Goal: Task Accomplishment & Management: Complete application form

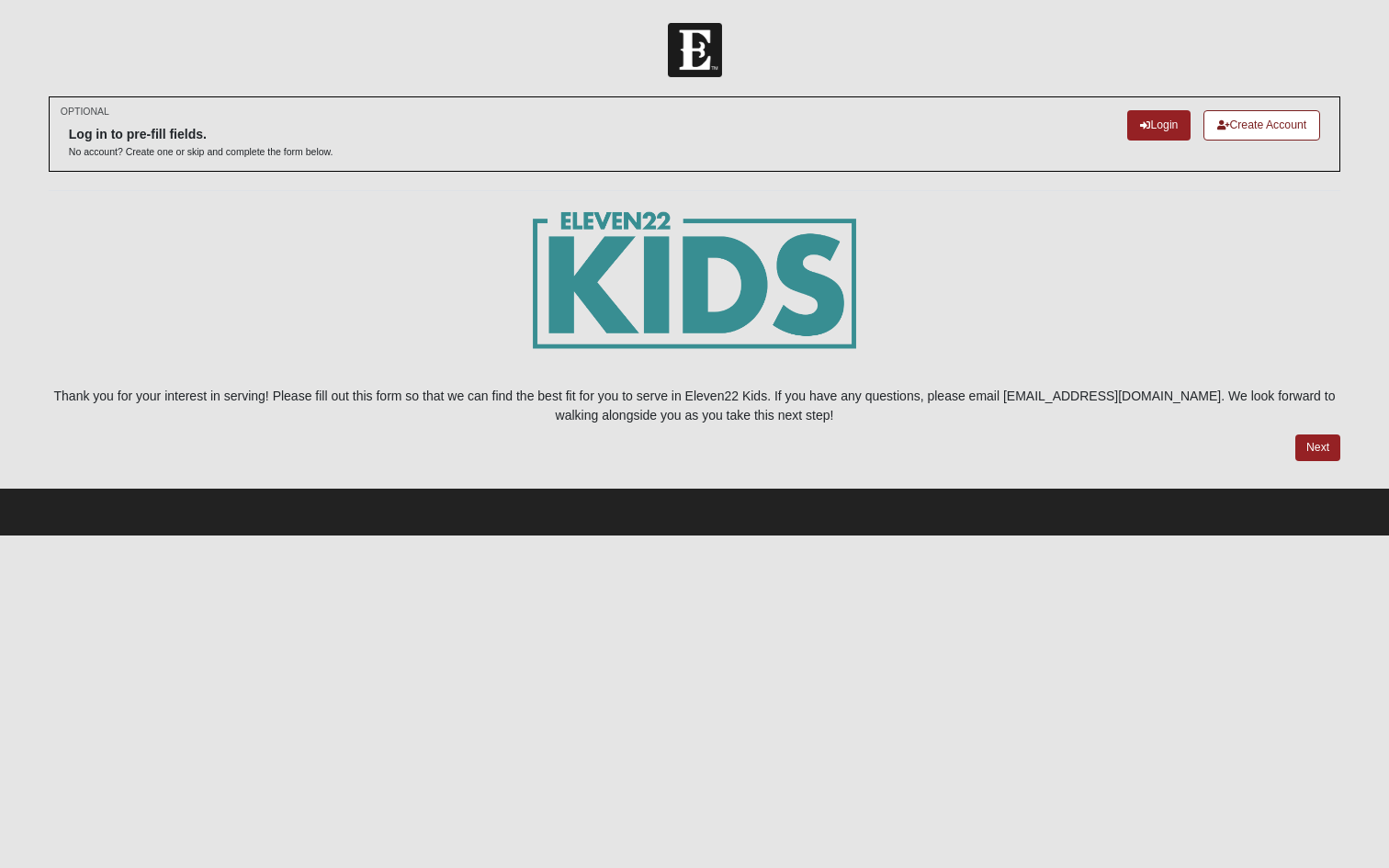
click at [1227, 124] on icon at bounding box center [1223, 125] width 12 height 10
click at [1144, 127] on icon at bounding box center [1145, 125] width 10 height 10
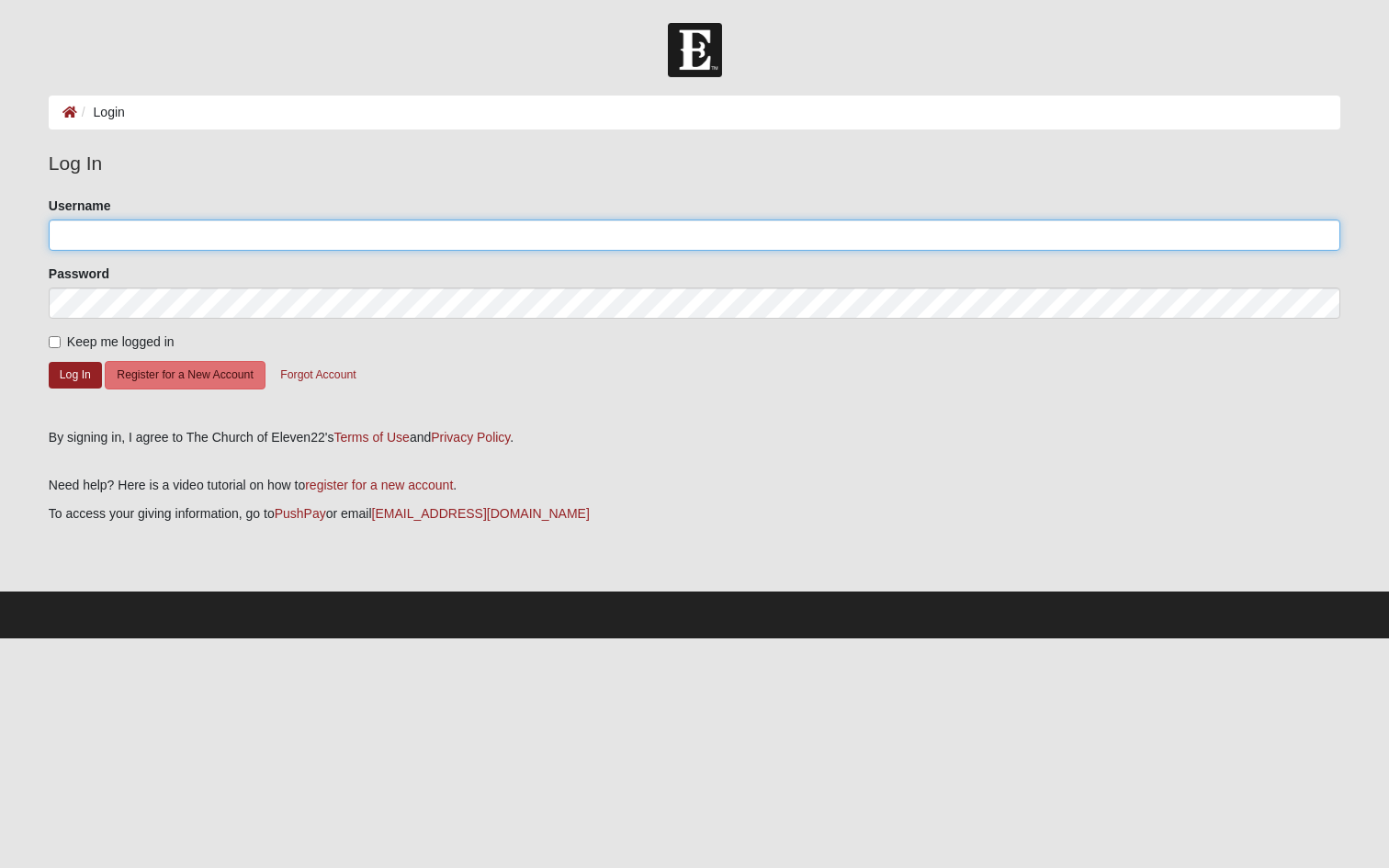
type input "ashlynmaloney"
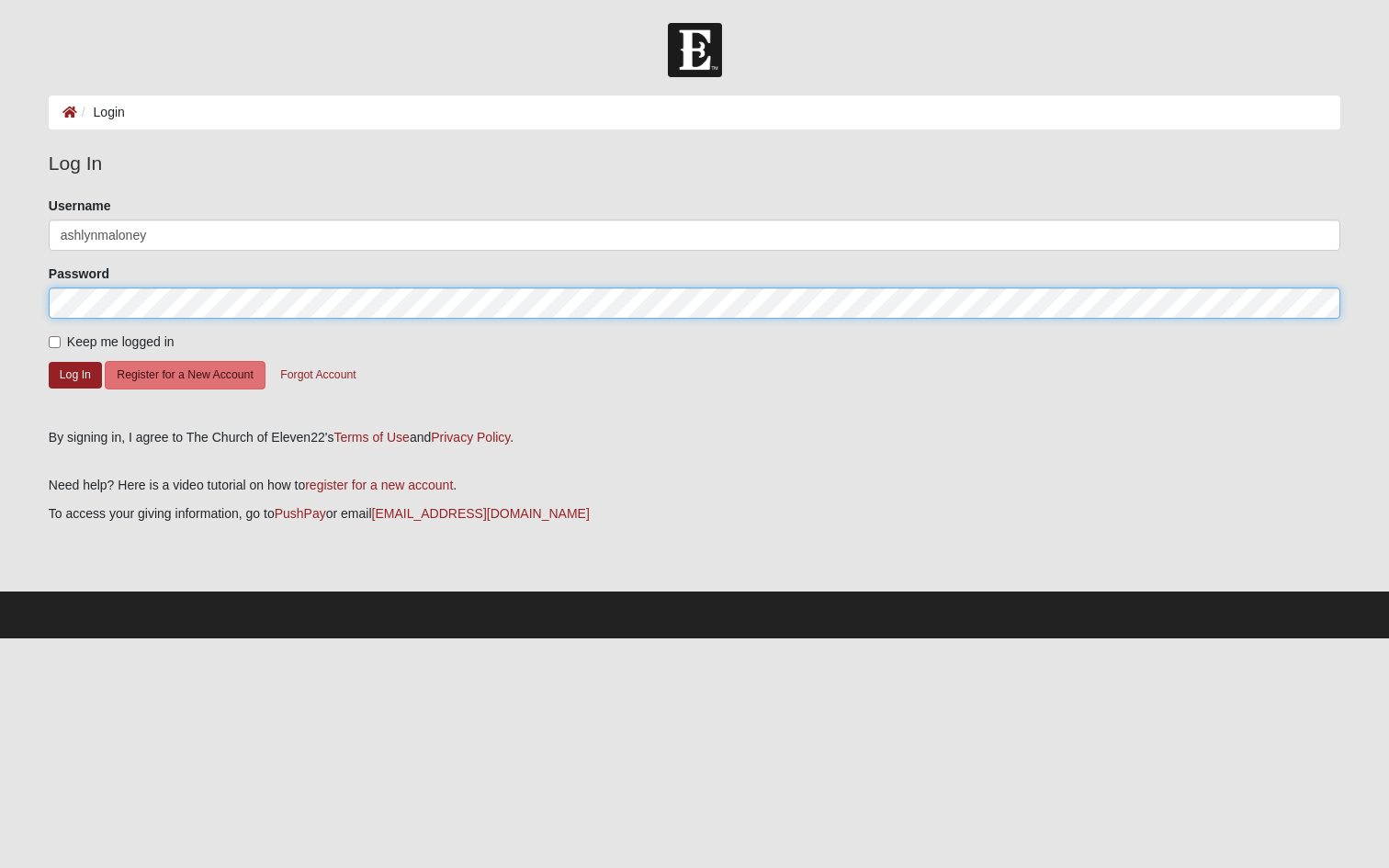
click at [74, 374] on button "Log In" at bounding box center [75, 375] width 54 height 26
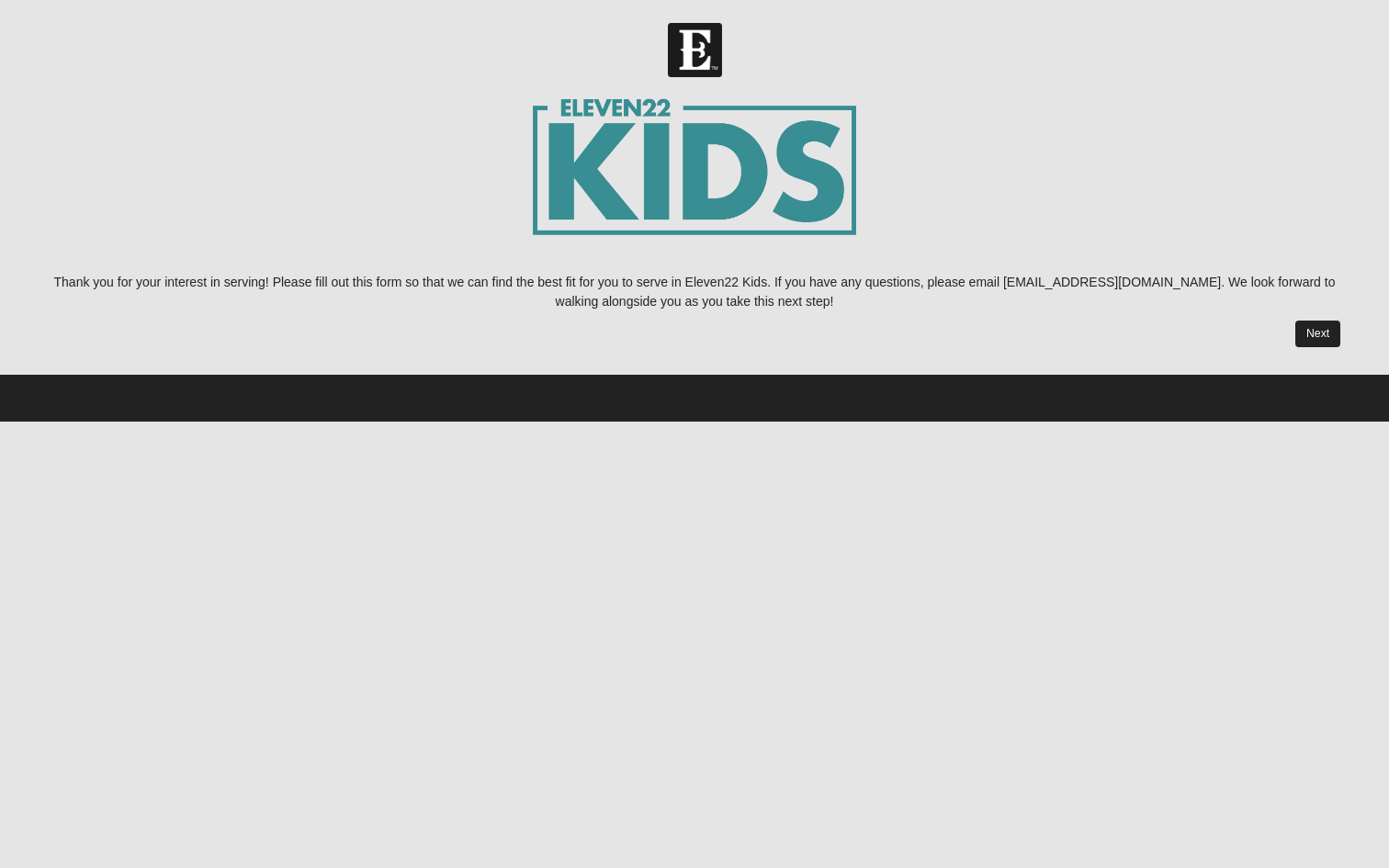
click at [1318, 333] on link "Next" at bounding box center [1318, 334] width 45 height 26
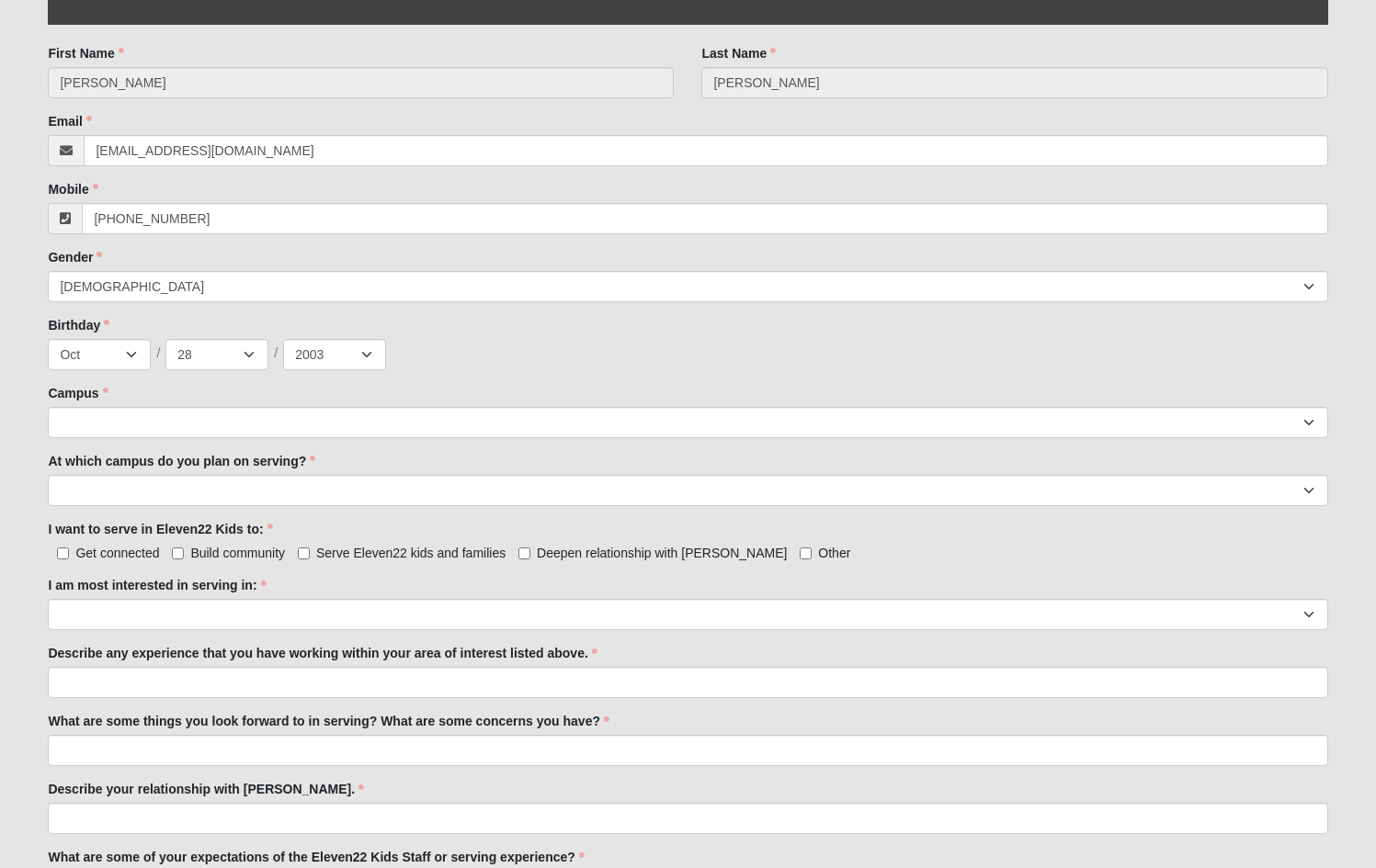
scroll to position [560, 0]
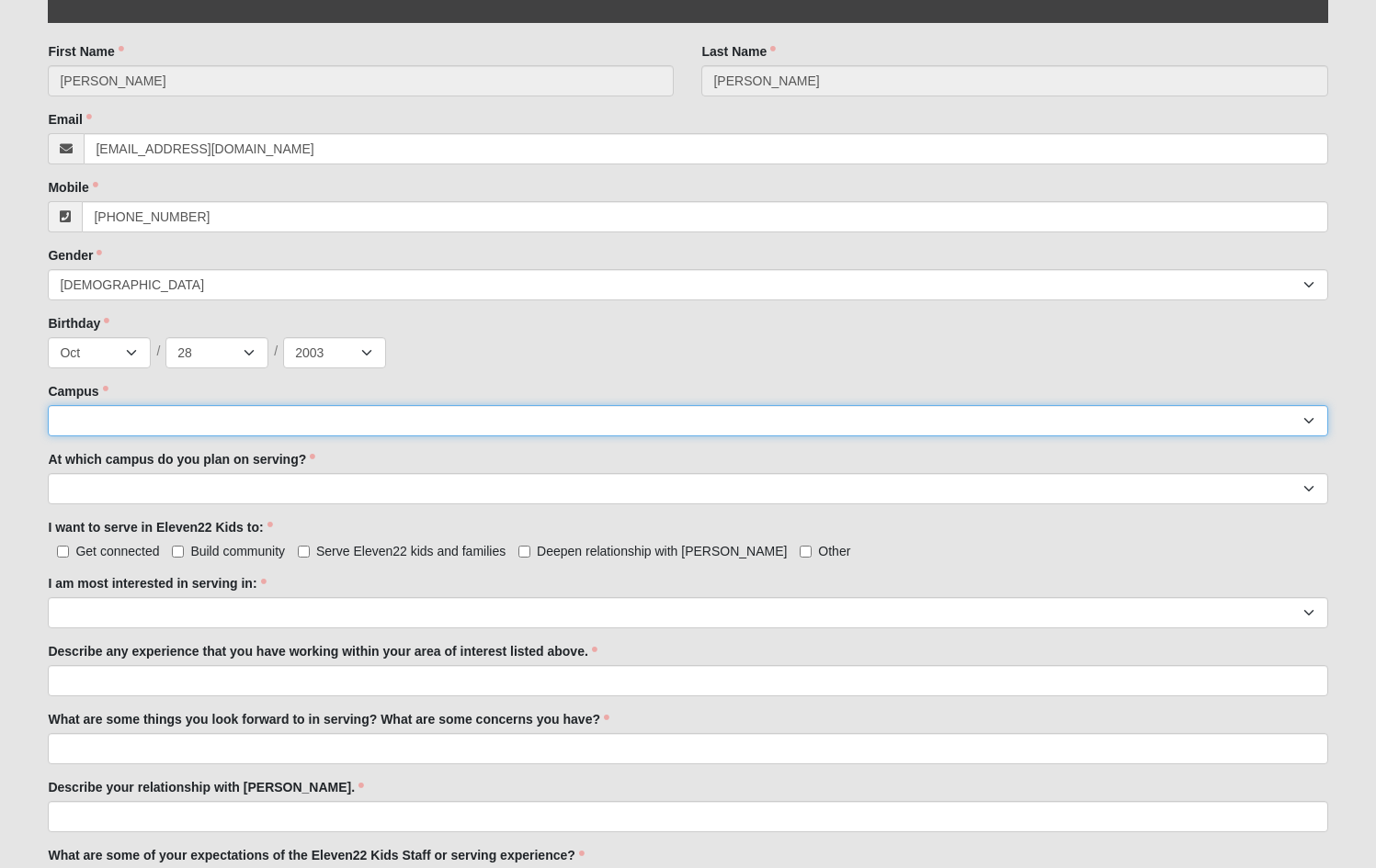
select select "11"
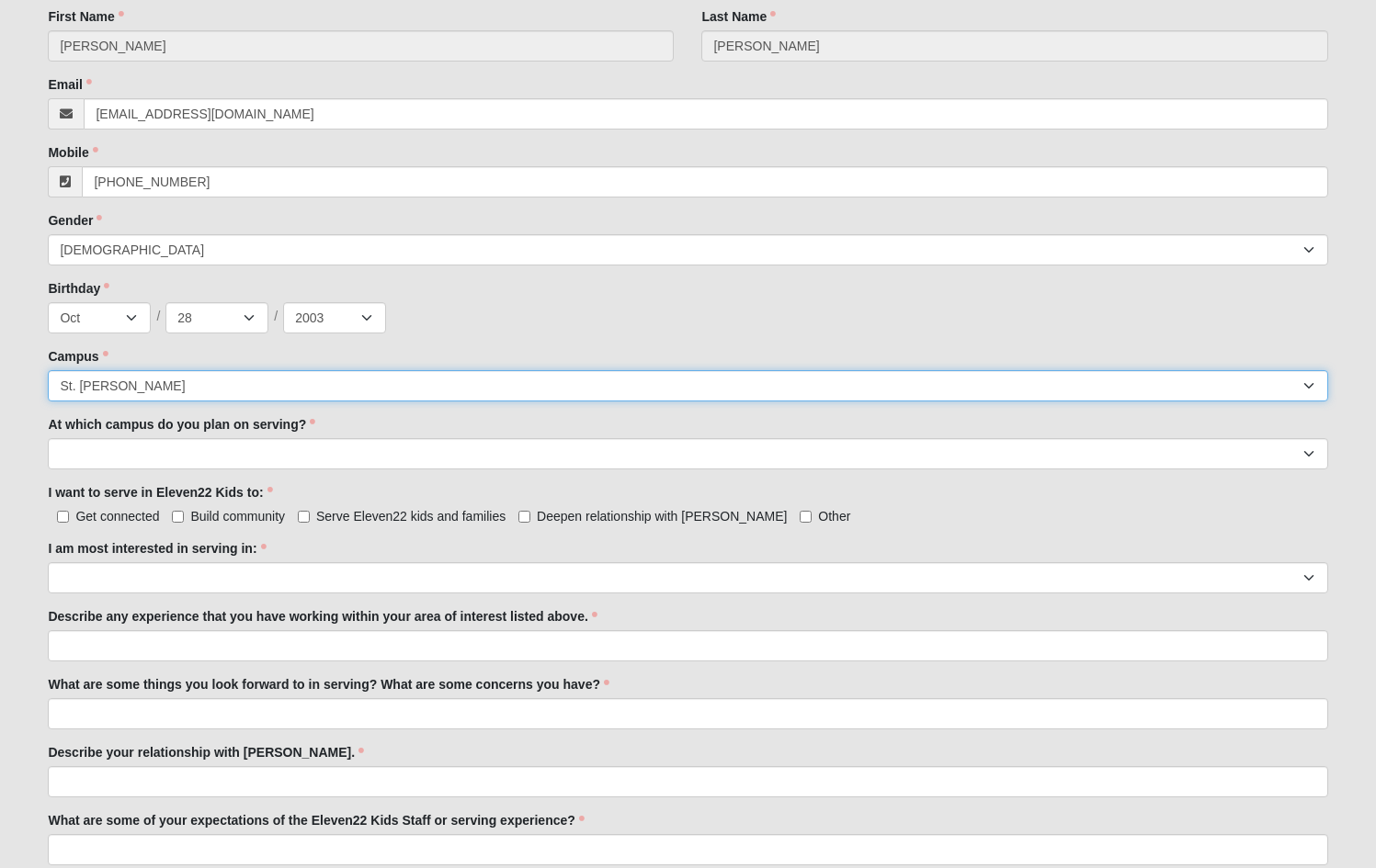
scroll to position [631, 0]
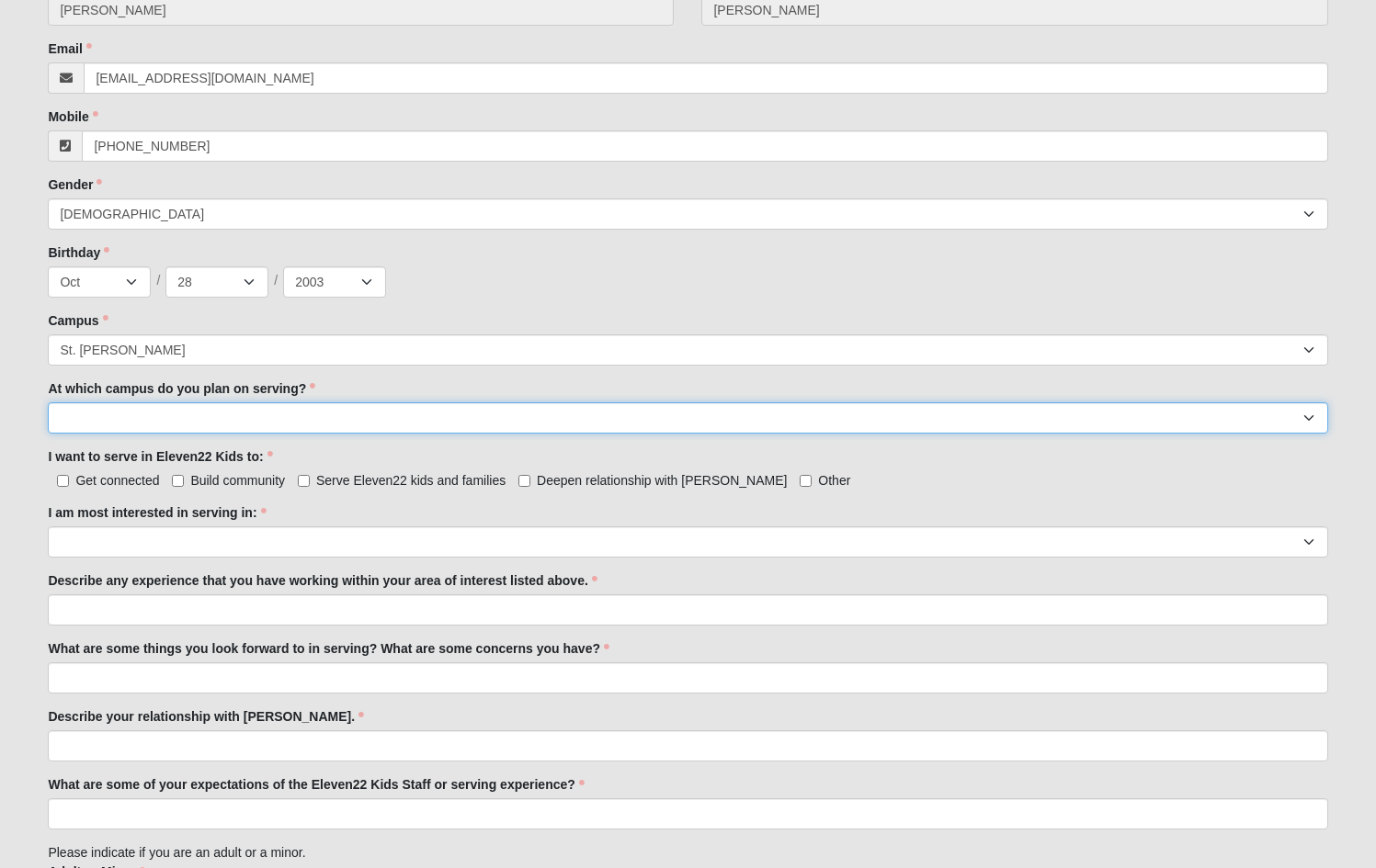
select select "St. [PERSON_NAME]"
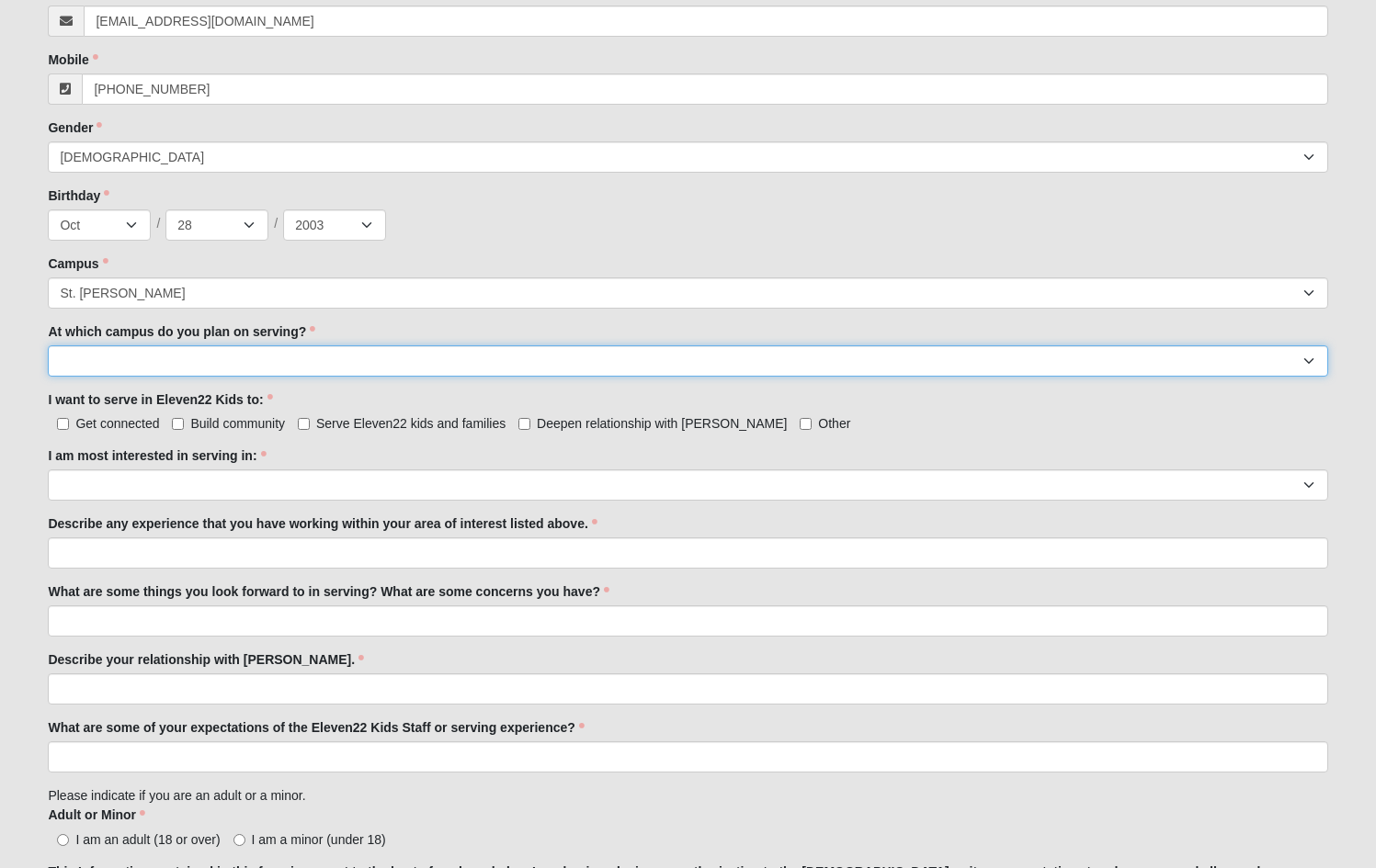
scroll to position [688, 0]
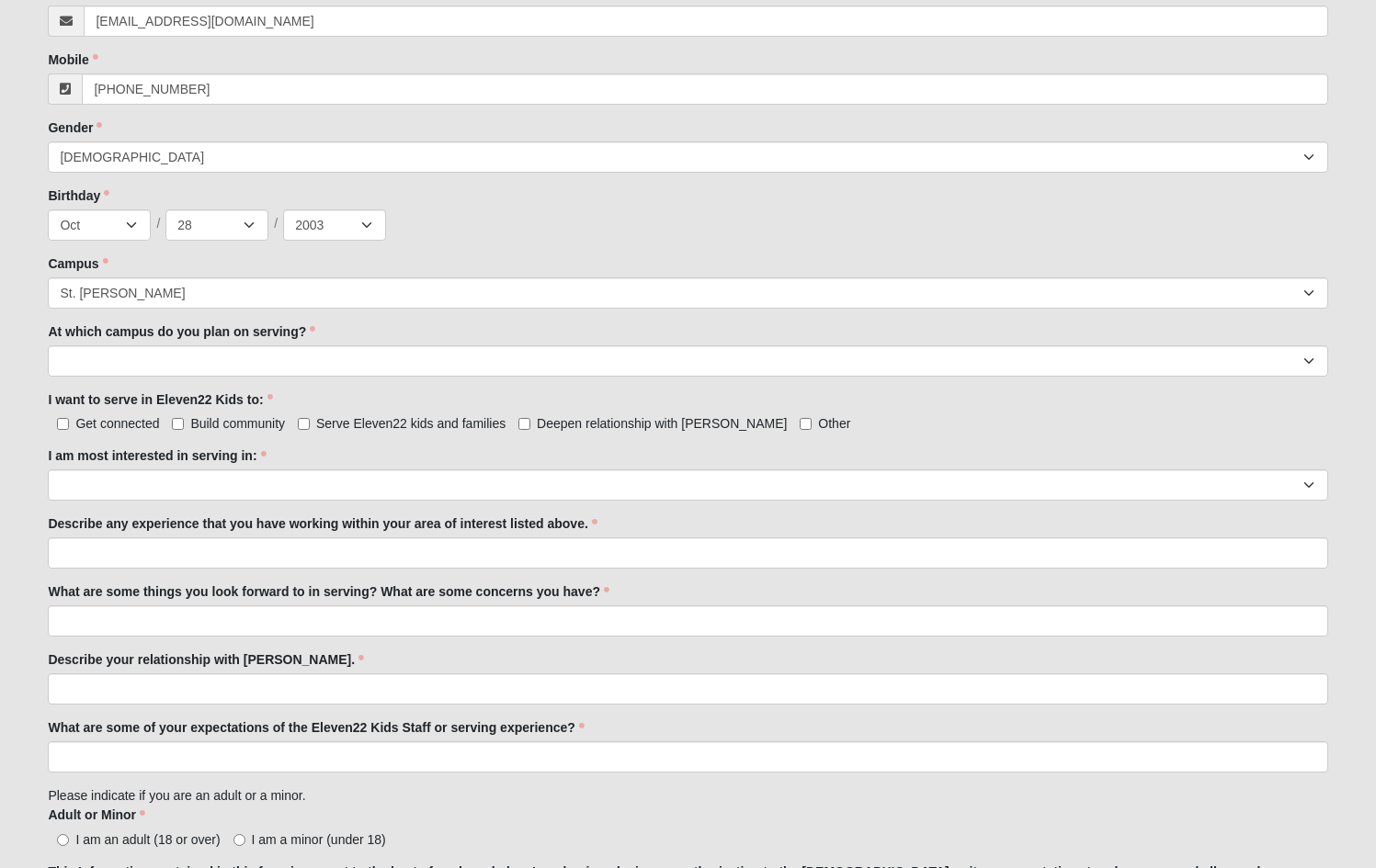
click at [67, 424] on input "Get connected" at bounding box center [62, 424] width 12 height 12
checkbox input "true"
click at [180, 424] on input "Build community" at bounding box center [177, 424] width 12 height 12
checkbox input "true"
click at [324, 422] on span "Serve Eleven22 kids and families" at bounding box center [411, 424] width 189 height 15
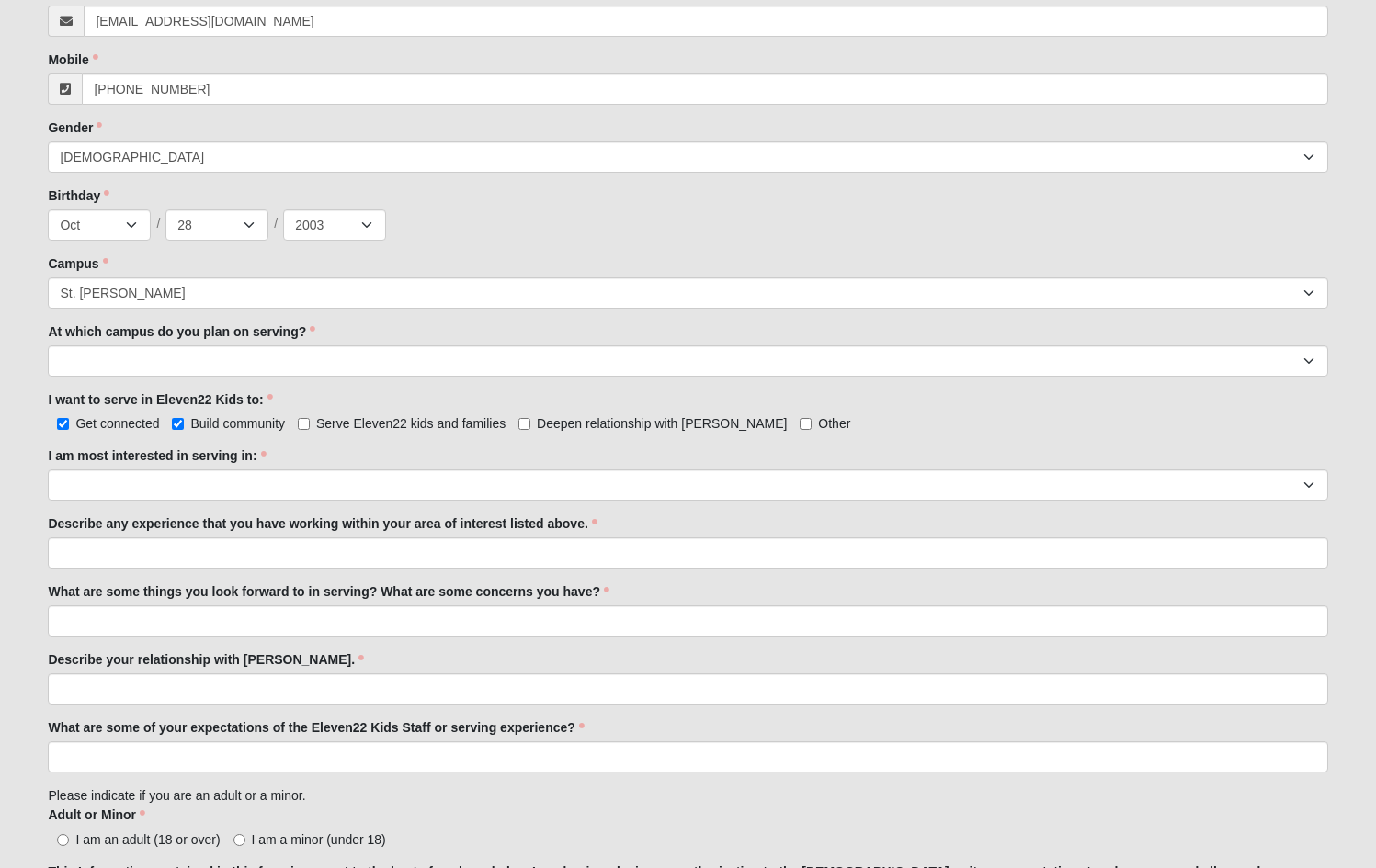
click at [310, 422] on input "Serve Eleven22 kids and families" at bounding box center [303, 424] width 12 height 12
checkbox input "true"
click at [533, 423] on label "Deepen relationship with [PERSON_NAME]" at bounding box center [652, 424] width 268 height 19
click at [530, 423] on input "Deepen relationship with [PERSON_NAME]" at bounding box center [524, 424] width 12 height 12
checkbox input "true"
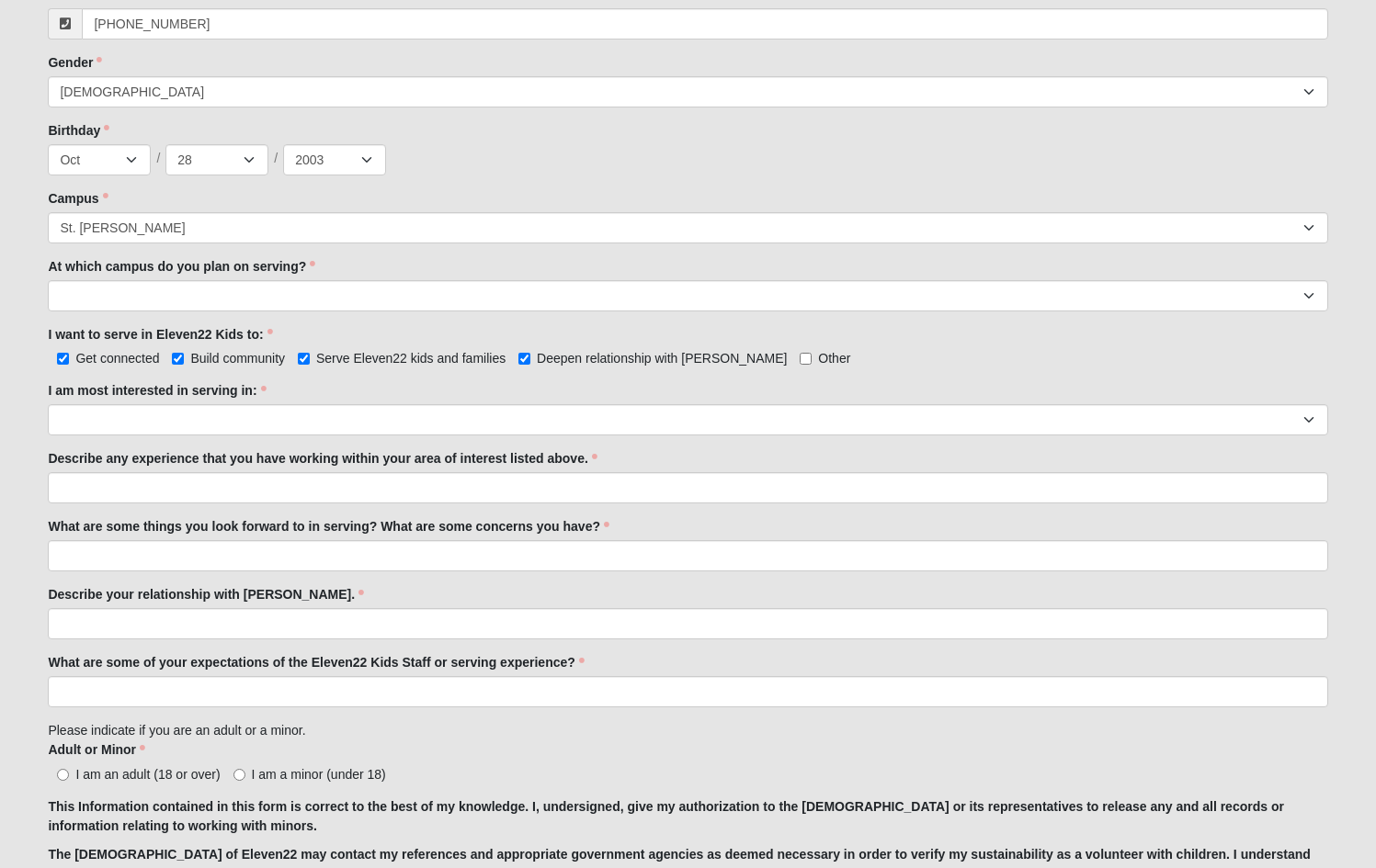
scroll to position [756, 0]
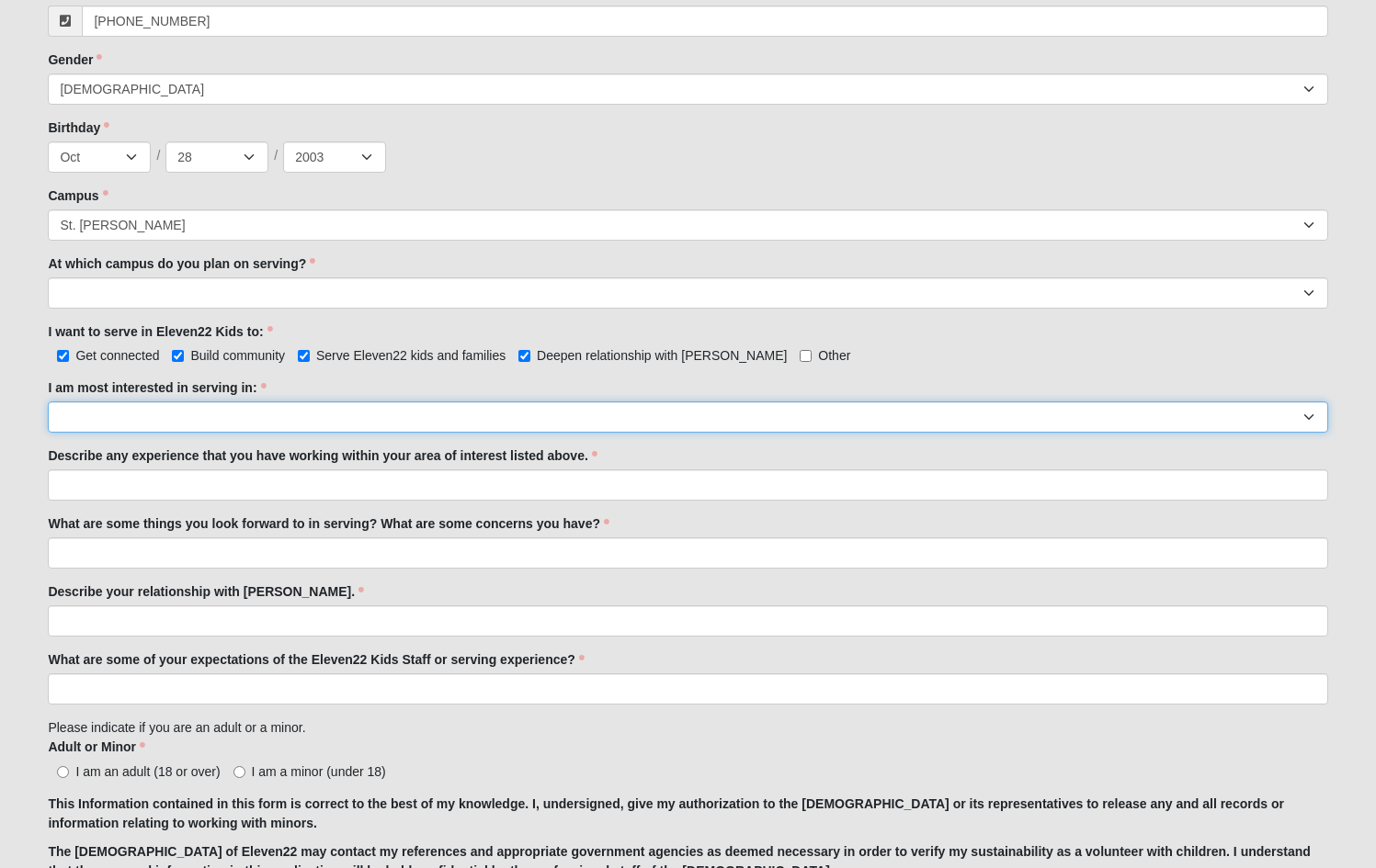
select select "Elementary Disciple Group Leader"
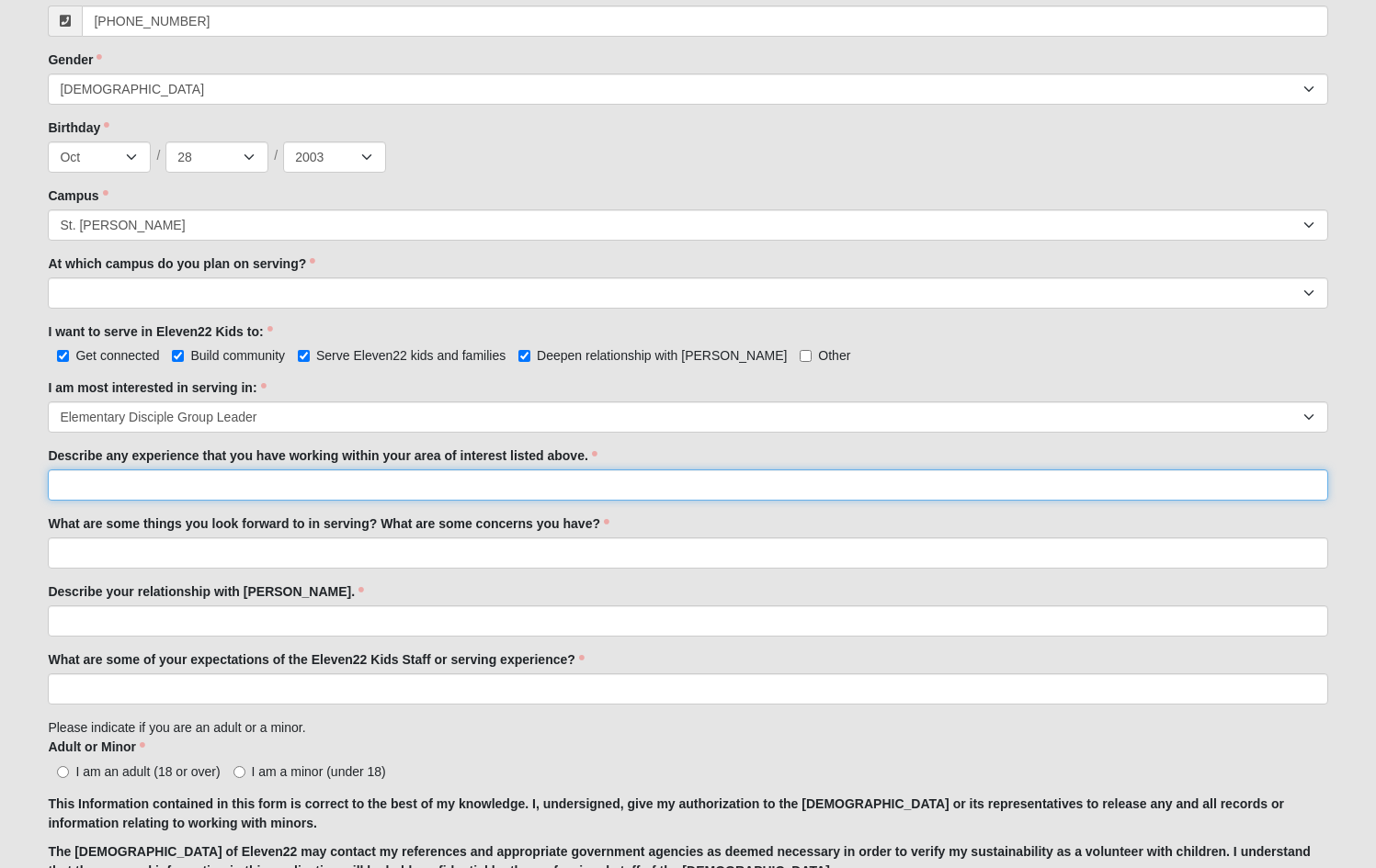
click at [208, 480] on input "Describe any experience that you have working within your area of interest list…" at bounding box center [688, 485] width 1279 height 31
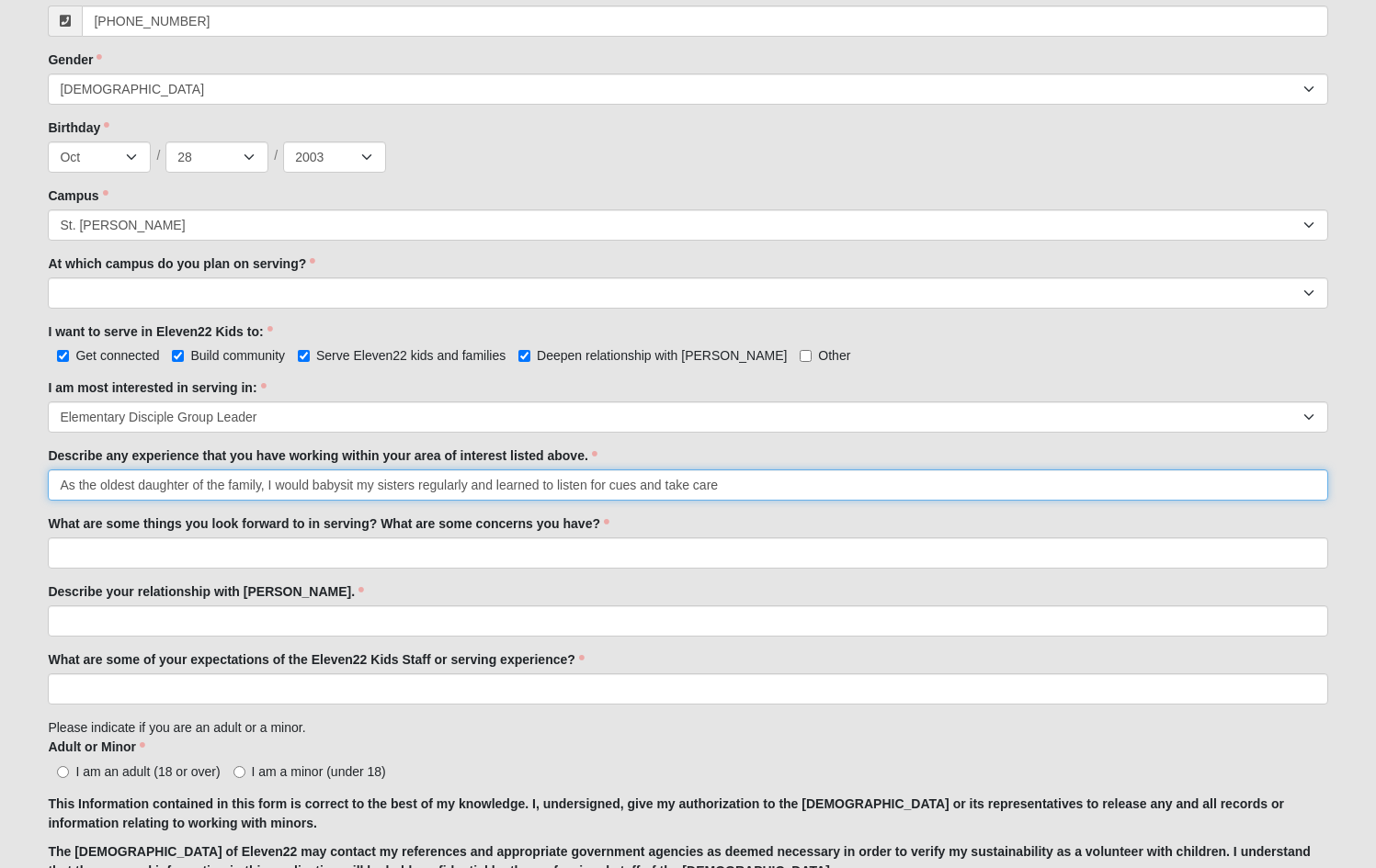
click at [472, 482] on input "As the oldest daughter of the family, I would babysit my sisters regularly and …" at bounding box center [688, 485] width 1279 height 31
click at [498, 489] on input "As the oldest daughter of the family, I would babysit my sisters regularly. and…" at bounding box center [688, 485] width 1279 height 31
click at [724, 490] on input "As the oldest daughter of the family, I would babysit my sisters regularly. Thr…" at bounding box center [688, 485] width 1279 height 31
click at [778, 487] on input "As the oldest daughter of the family, I would babysit my sisters regularly. Thr…" at bounding box center [688, 485] width 1279 height 31
type input "As the oldest daughter of the family, I would babysit my sisters regularly. Thr…"
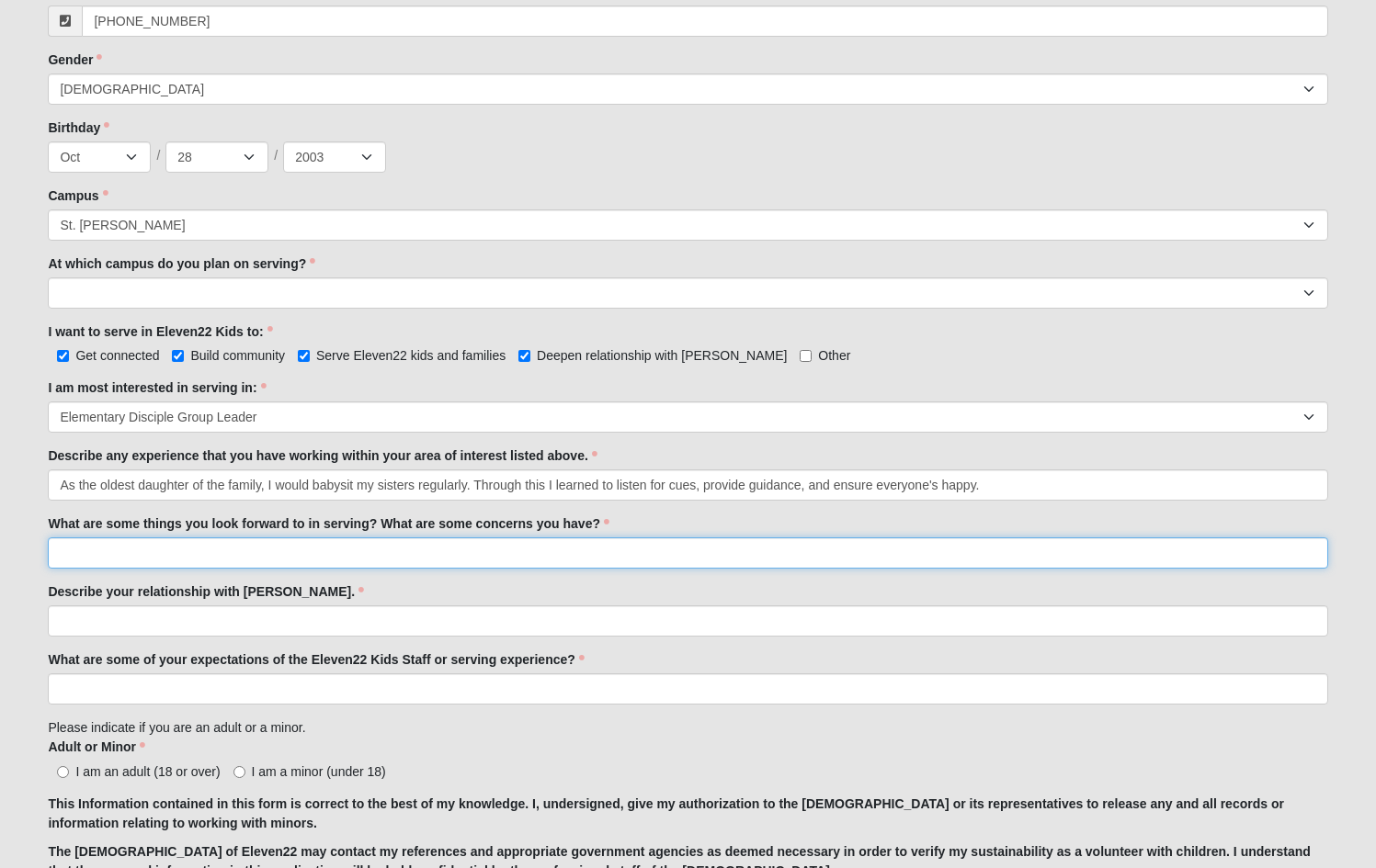
click at [321, 553] on input "What are some things you look forward to in serving? What are some concerns you…" at bounding box center [688, 553] width 1279 height 31
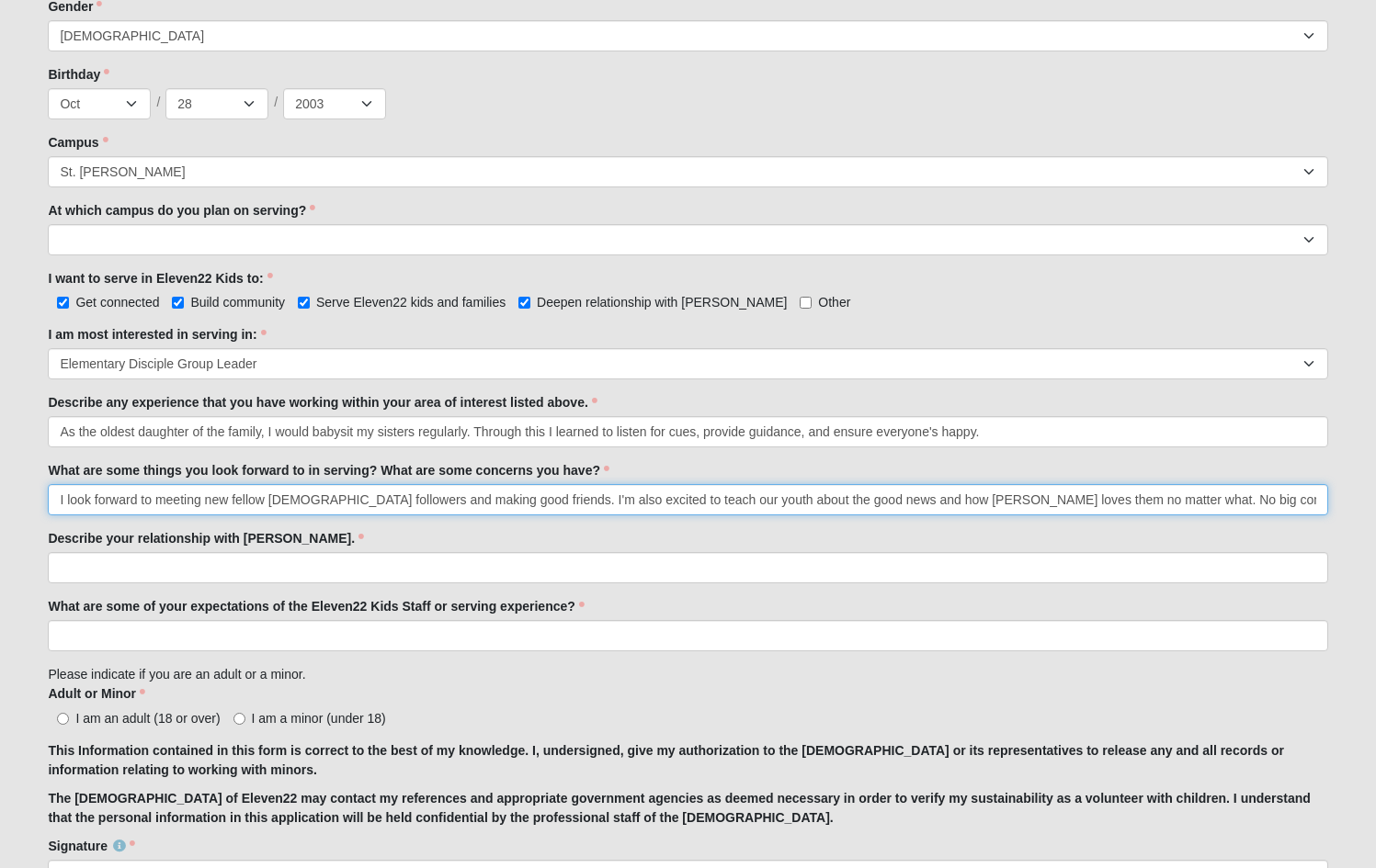
click at [567, 501] on input "I look forward to meeting new fellow [DEMOGRAPHIC_DATA] followers and making go…" at bounding box center [688, 499] width 1279 height 31
drag, startPoint x: 568, startPoint y: 501, endPoint x: 843, endPoint y: 516, distance: 275.4
click at [844, 507] on input "I look forward to meeting new fellow [DEMOGRAPHIC_DATA] followers and making go…" at bounding box center [688, 499] width 1279 height 31
click at [1313, 505] on input "I look forward to meeting new fellow [DEMOGRAPHIC_DATA] followers and making go…" at bounding box center [688, 499] width 1279 height 31
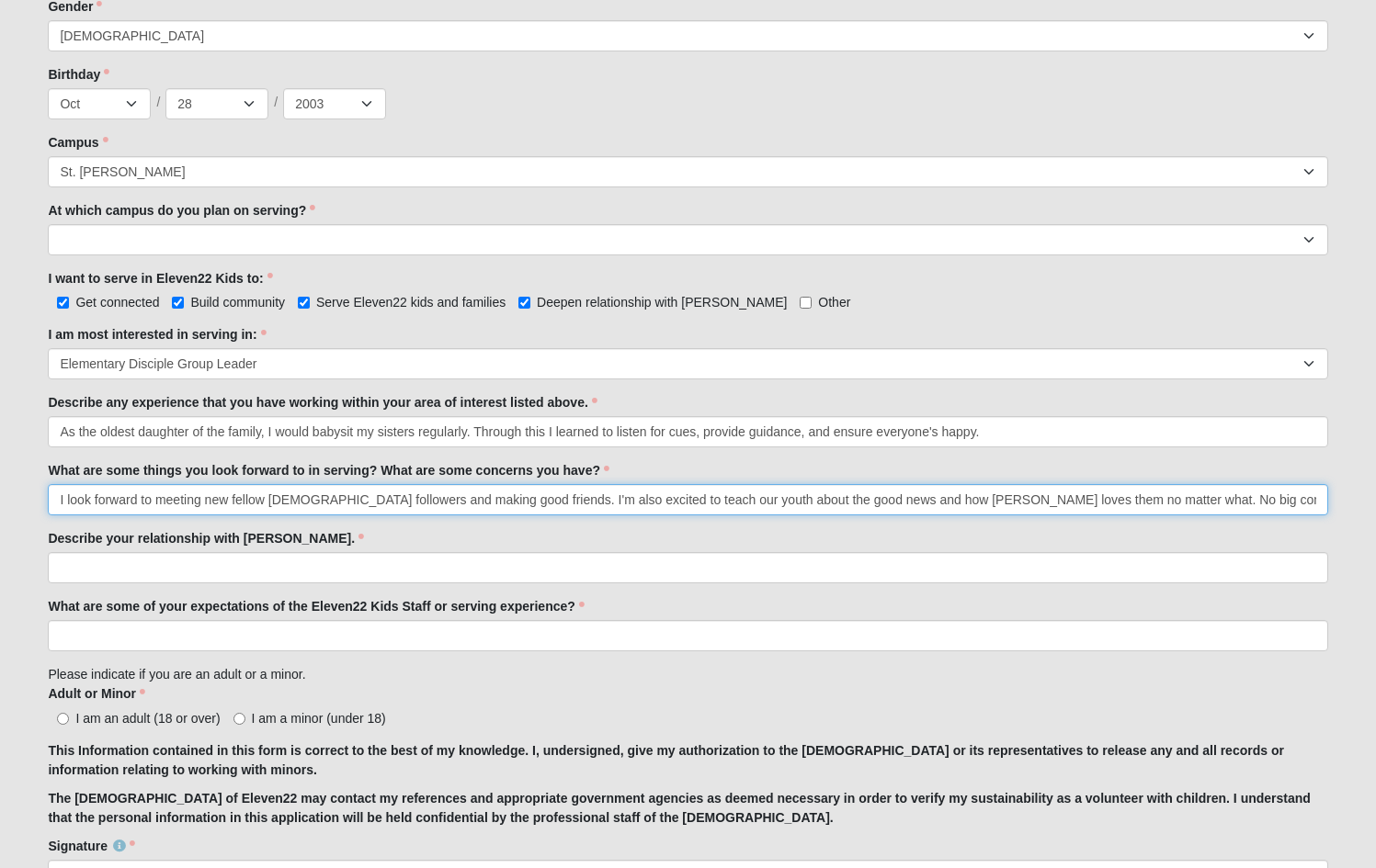
click at [926, 503] on input "I look forward to meeting new fellow [DEMOGRAPHIC_DATA] followers and making go…" at bounding box center [688, 499] width 1279 height 31
drag, startPoint x: 320, startPoint y: 502, endPoint x: 833, endPoint y: 531, distance: 513.8
type input "I look forward to meeting new fellow [DEMOGRAPHIC_DATA] followers and making go…"
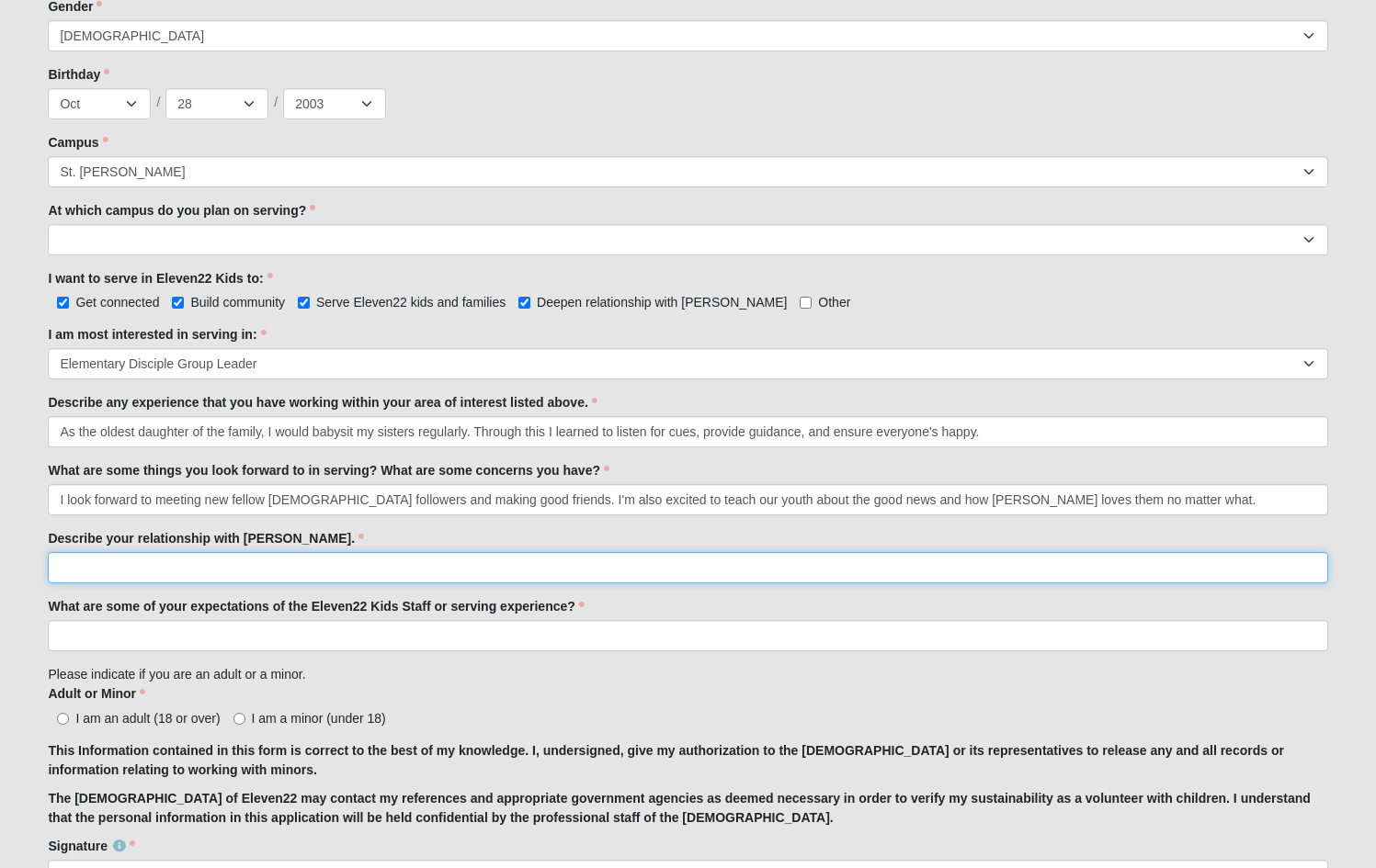
click at [588, 567] on input "Describe your relationship with [PERSON_NAME]." at bounding box center [688, 567] width 1279 height 31
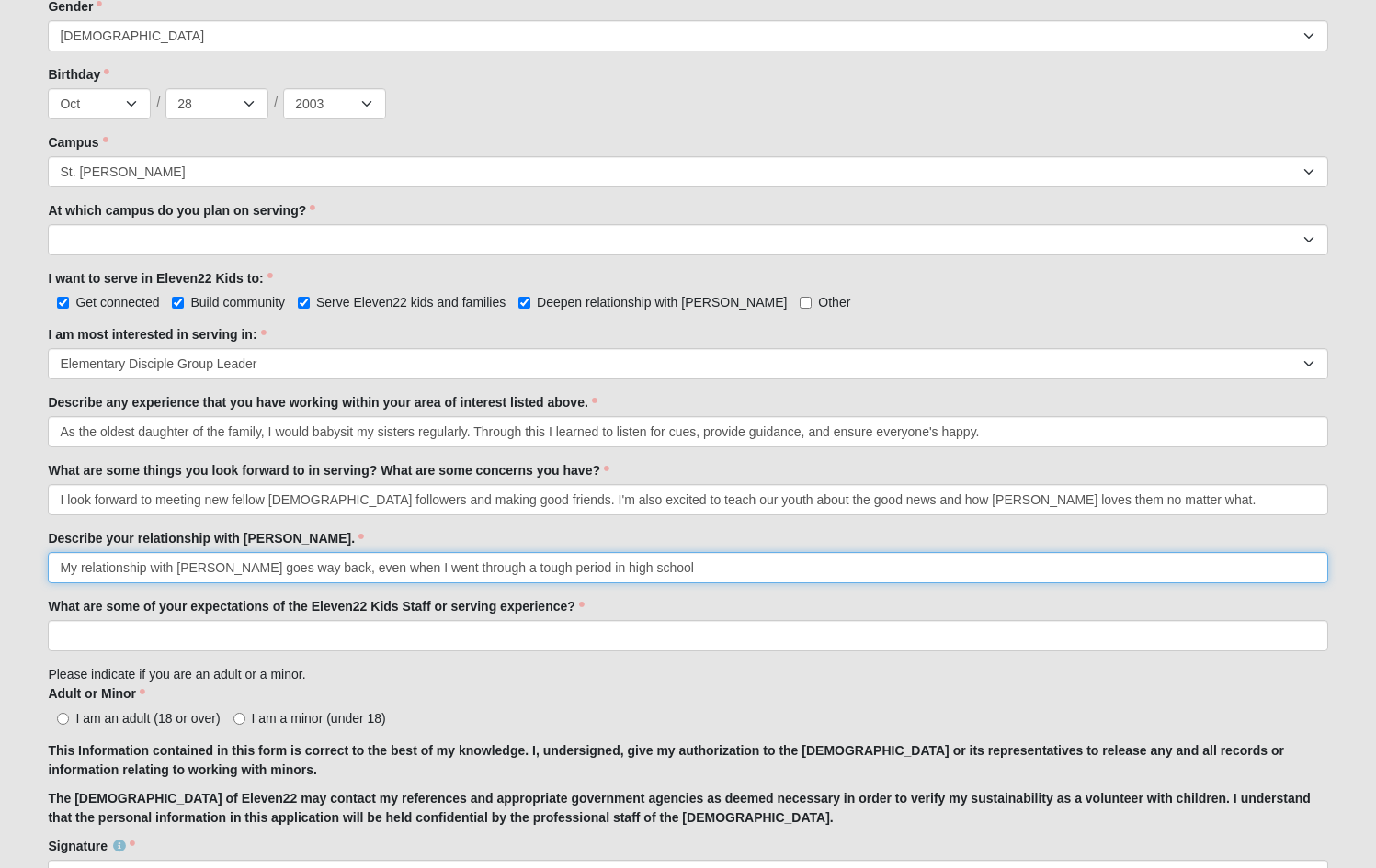
drag, startPoint x: 492, startPoint y: 563, endPoint x: 314, endPoint y: 574, distance: 178.3
click at [314, 574] on input "My relationship with [PERSON_NAME] goes way back, even when I went through a to…" at bounding box center [688, 567] width 1279 height 31
click at [649, 571] on input "My relationship with [PERSON_NAME] goes way back. Even when I went through a to…" at bounding box center [688, 567] width 1279 height 31
click at [98, 573] on input "My relationship with [PERSON_NAME] goes way back. Even when I went through a to…" at bounding box center [688, 567] width 1279 height 31
click at [851, 571] on input "My relationship with [PERSON_NAME] goes way back. Even when I went through a to…" at bounding box center [688, 567] width 1279 height 31
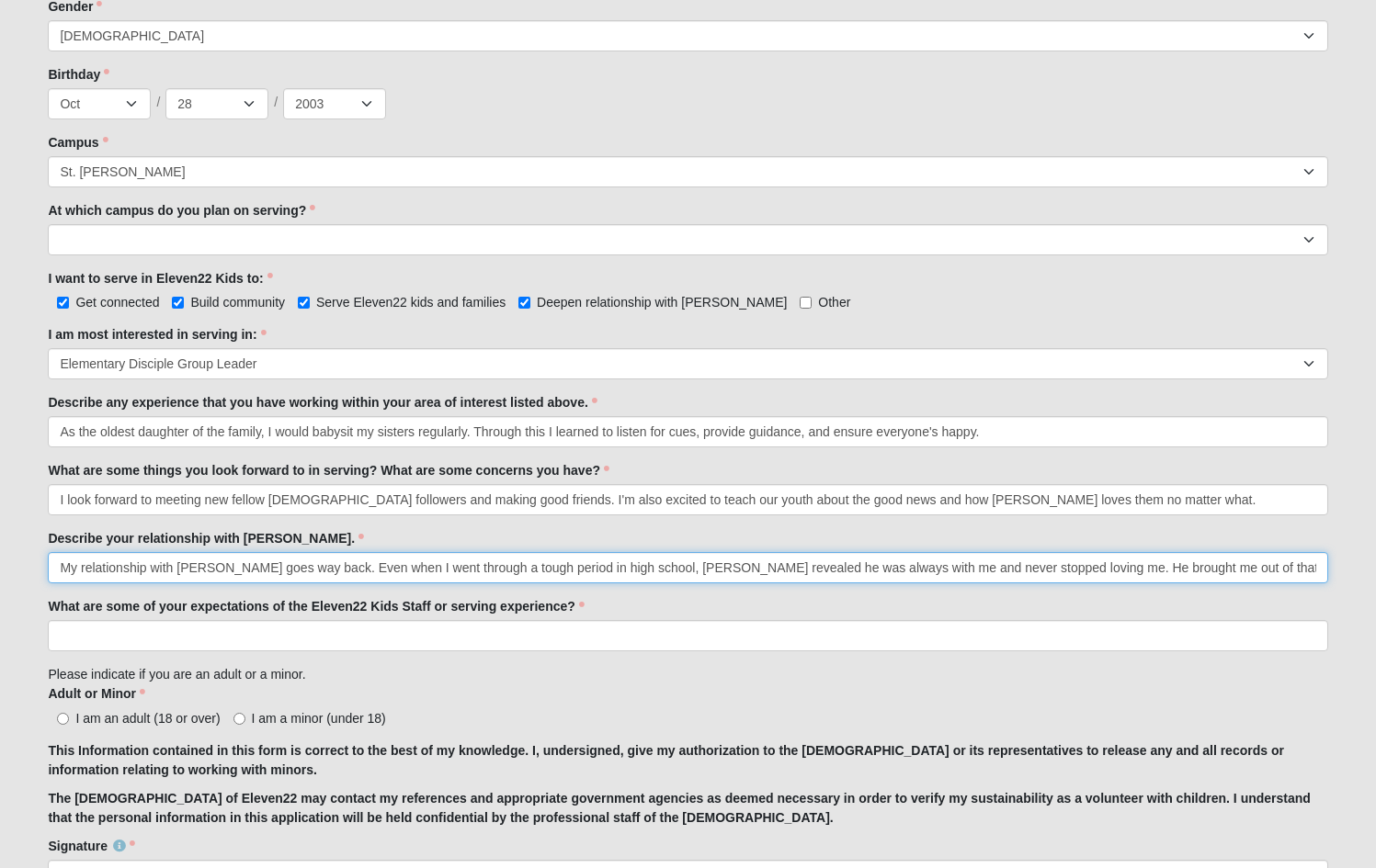
click at [749, 572] on input "My relationship with [PERSON_NAME] goes way back. Even when I went through a to…" at bounding box center [688, 567] width 1279 height 31
click at [372, 568] on input "My relationship with [PERSON_NAME] goes way back. Even when I went through a to…" at bounding box center [688, 567] width 1279 height 31
click at [63, 573] on input "My relationship with [PERSON_NAME] goes way back. Even when I went through a to…" at bounding box center [688, 567] width 1279 height 31
click at [177, 571] on input "My relationship with [PERSON_NAME] goes way back. Even when I went through a to…" at bounding box center [688, 567] width 1279 height 31
click at [214, 571] on input "My relationship with [PERSON_NAME] goes way back. Even when I went through a to…" at bounding box center [688, 567] width 1279 height 31
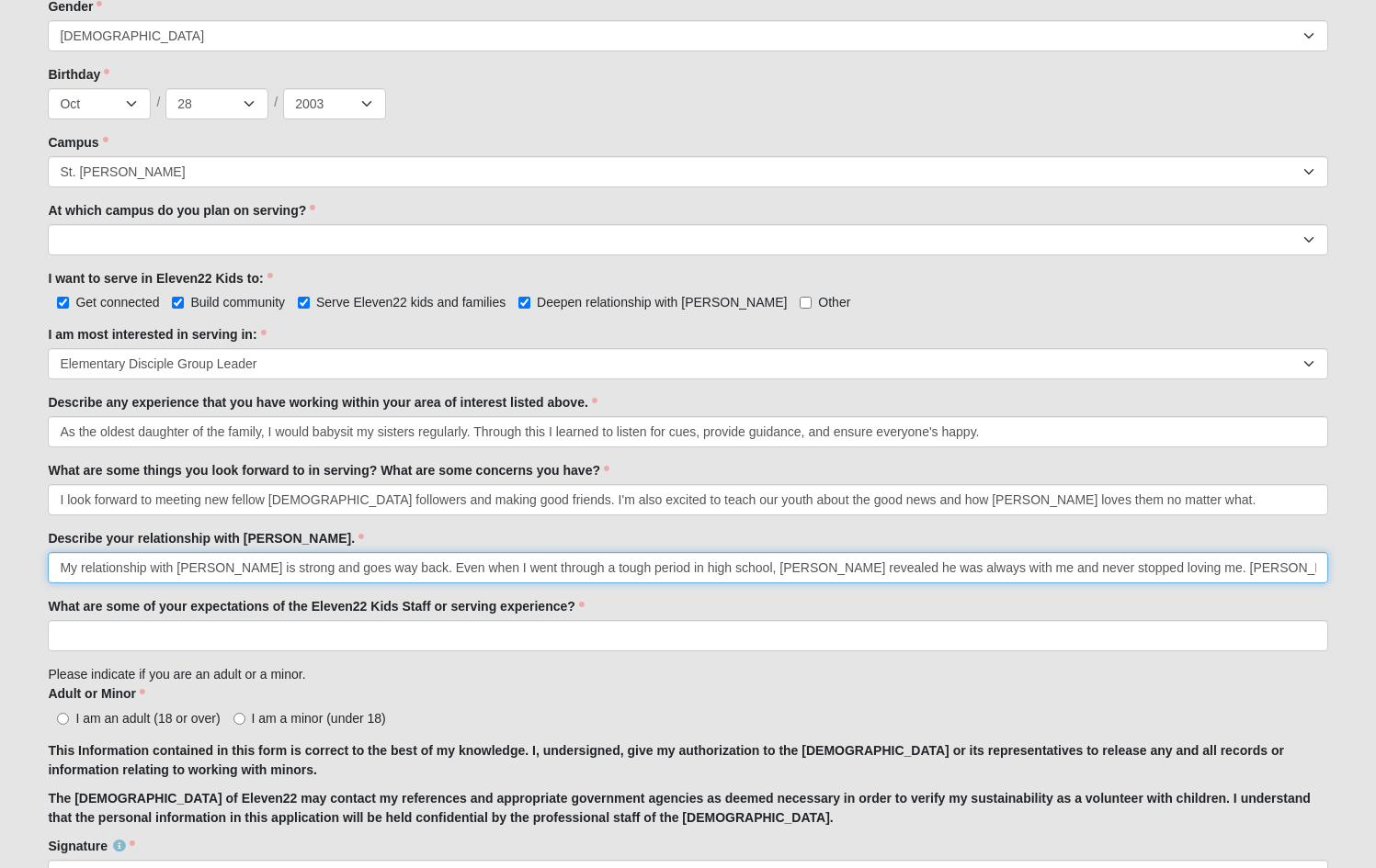
click at [1139, 572] on input "My relationship with [PERSON_NAME] is strong and goes way back. Even when I wen…" at bounding box center [688, 567] width 1279 height 31
type input "My relationship with [PERSON_NAME] is strong and goes way back. Even when I wen…"
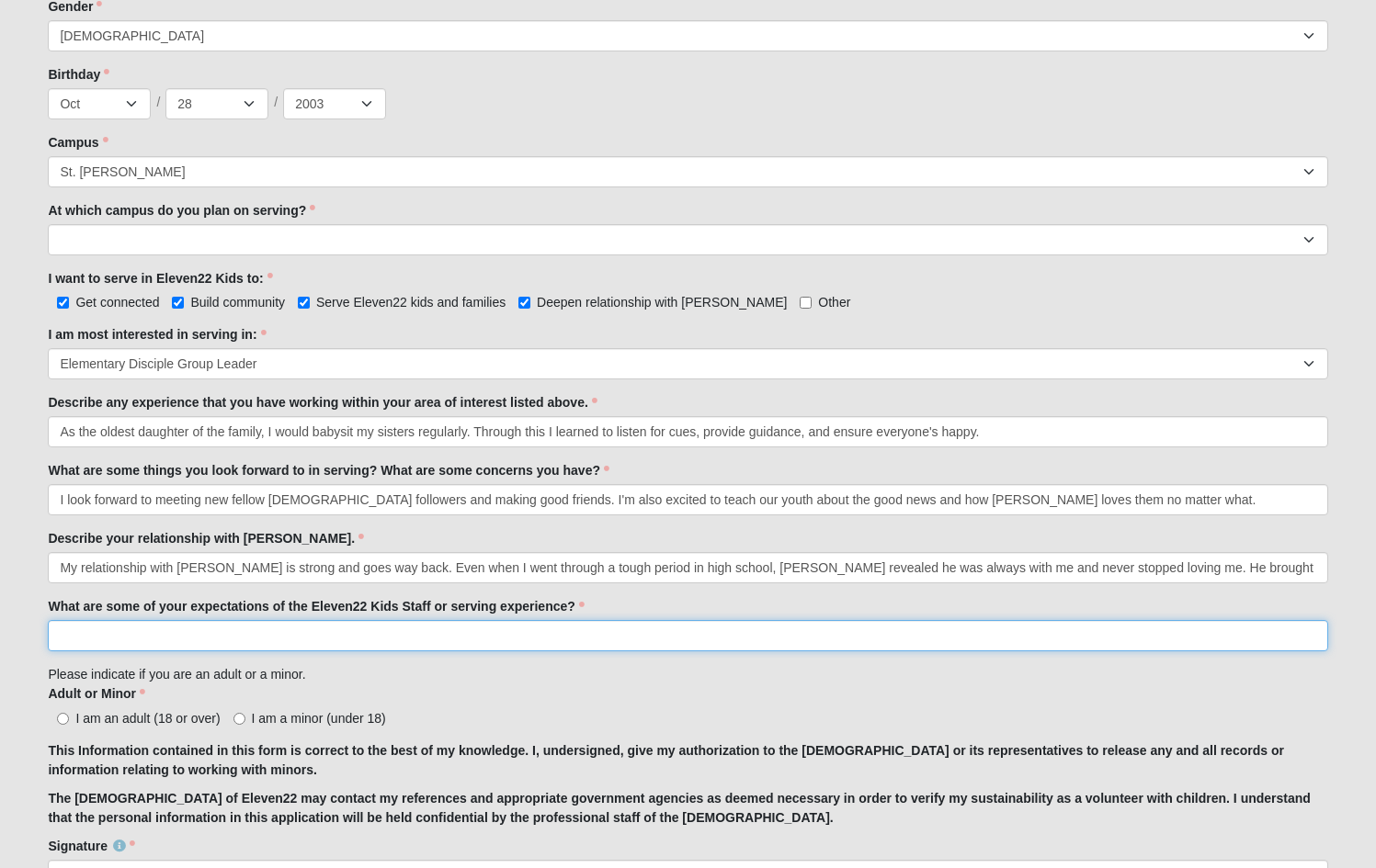
click at [766, 642] on input "What are some of your expectations of the Eleven22 Kids Staff or serving experi…" at bounding box center [688, 635] width 1279 height 31
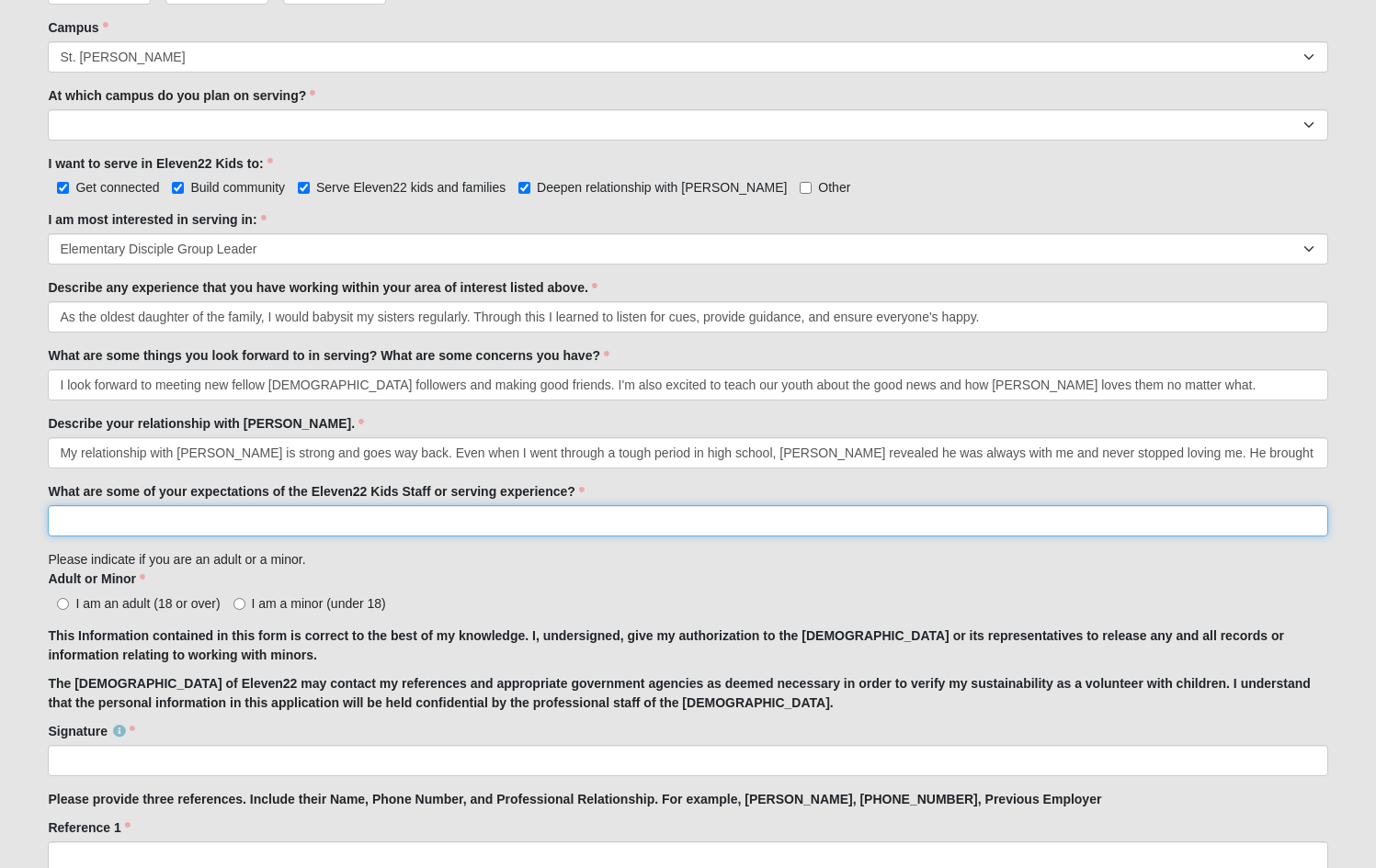
scroll to position [955, 0]
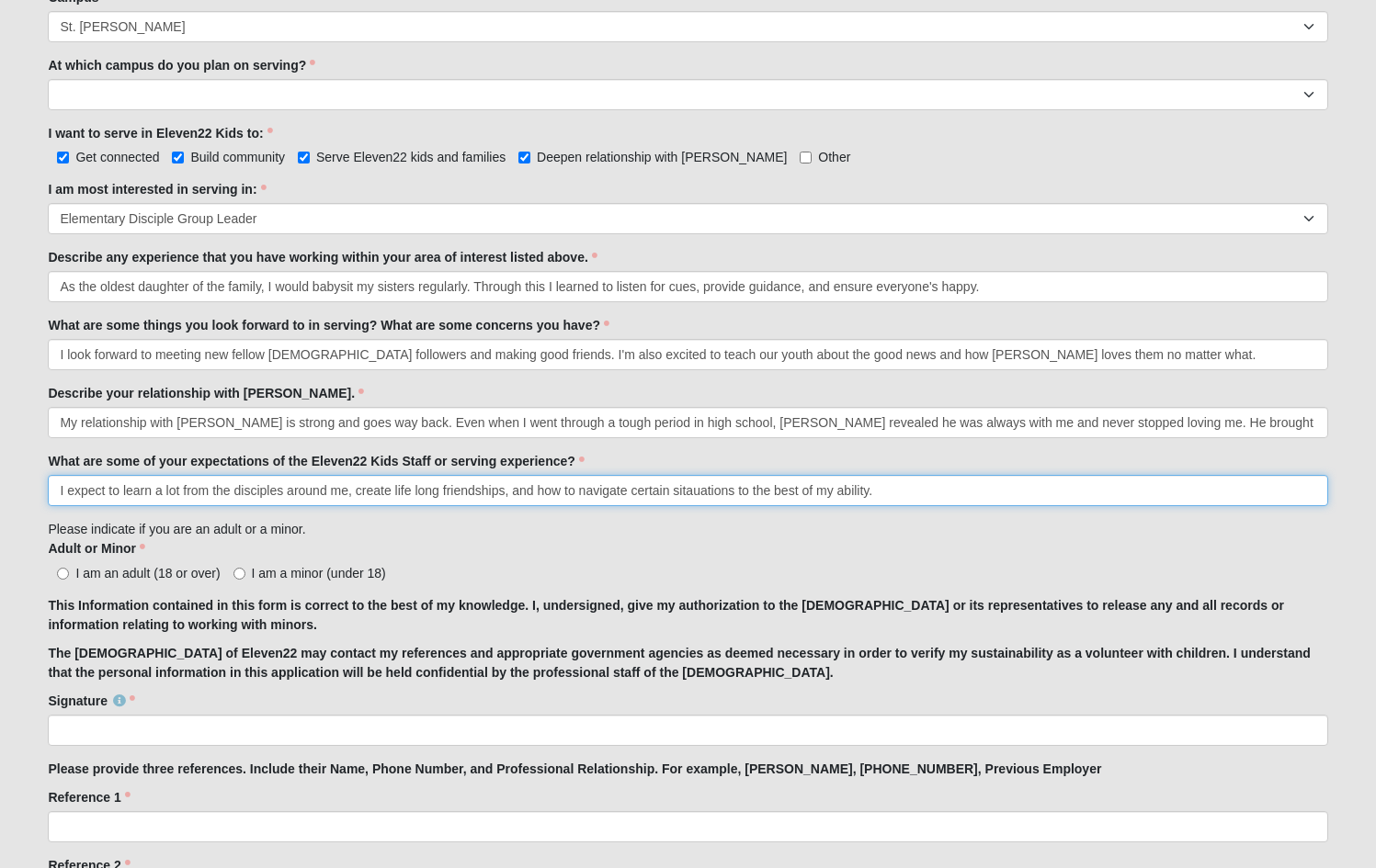
click at [693, 493] on input "I expect to learn a lot from the disciples around me, create life long friendsh…" at bounding box center [688, 490] width 1279 height 31
click at [881, 493] on input "I expect to learn a lot from the disciples around me, create life long friendsh…" at bounding box center [688, 490] width 1279 height 31
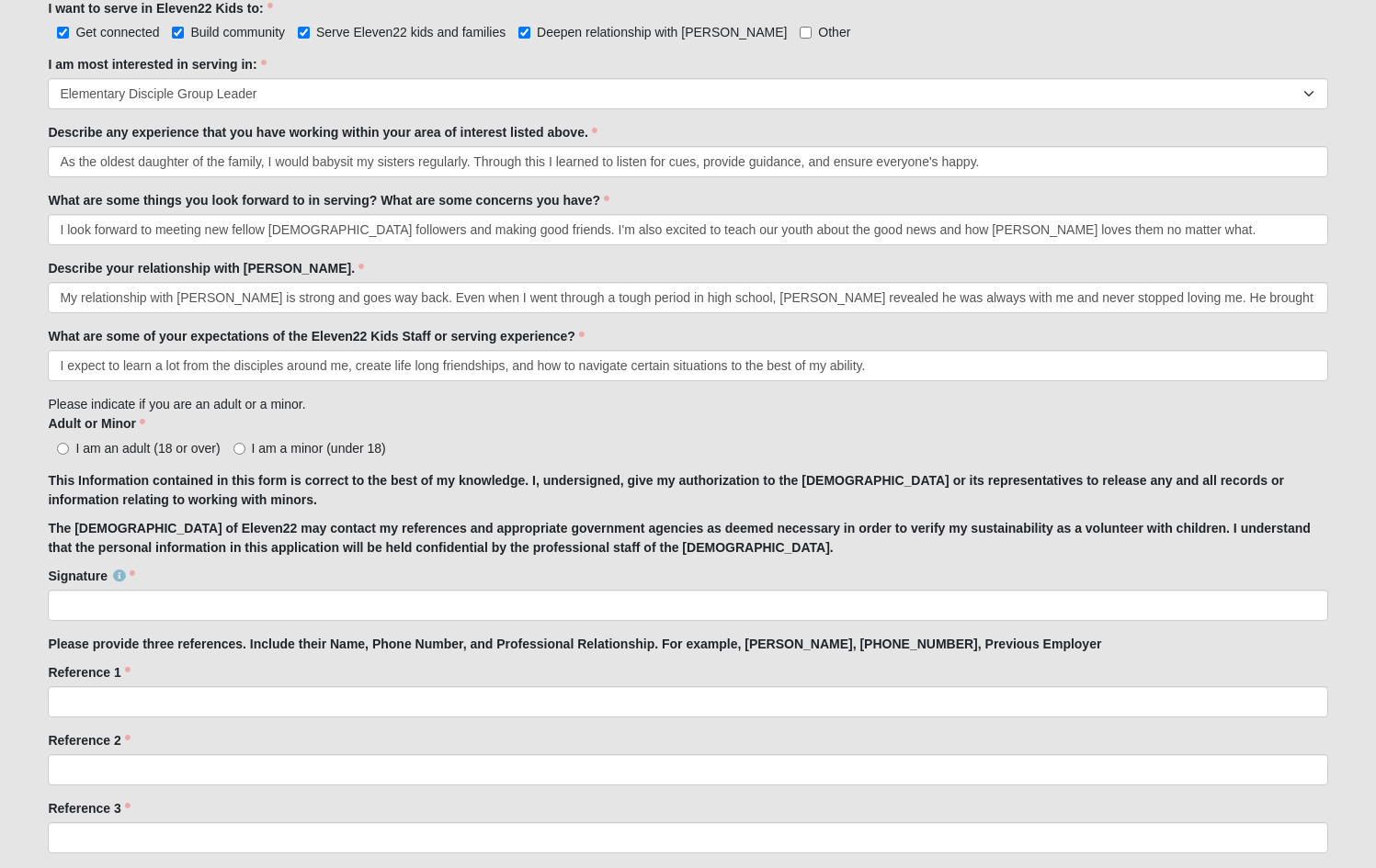
scroll to position [1081, 0]
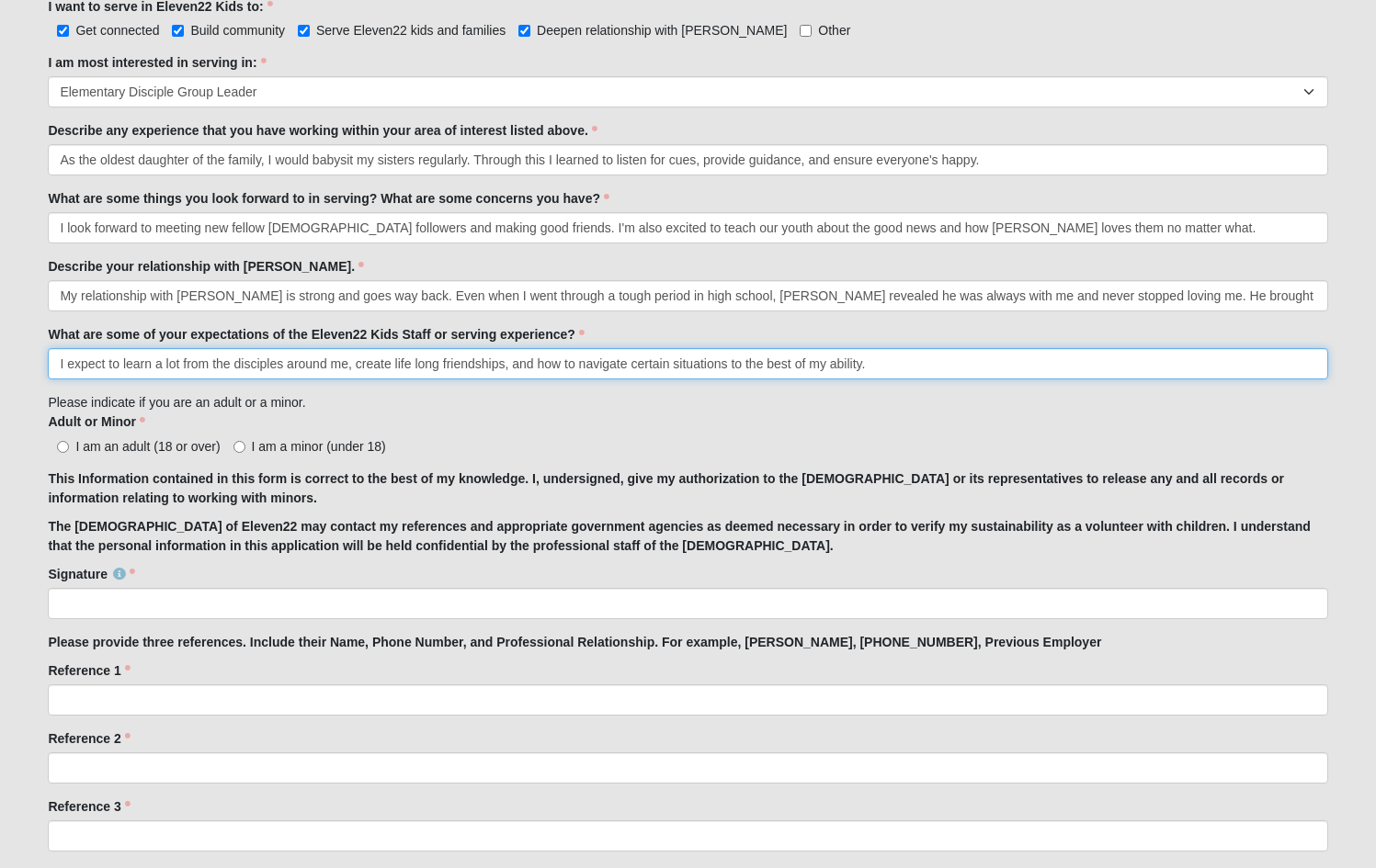
click at [537, 367] on input "I expect to learn a lot from the disciples around me, create life long friendsh…" at bounding box center [688, 363] width 1279 height 31
click at [775, 362] on input "I expect to learn a lot from the disciples around me, create life long friendsh…" at bounding box center [688, 363] width 1279 height 31
click at [898, 360] on input "I expect to learn a lot from the disciples around me, create life long friendsh…" at bounding box center [688, 363] width 1279 height 31
click at [813, 369] on input "I expect to learn a lot from the disciples around me, create life long friendsh…" at bounding box center [688, 363] width 1279 height 31
click at [926, 372] on input "I expect to learn a lot from the disciples around me, create life long friendsh…" at bounding box center [688, 363] width 1279 height 31
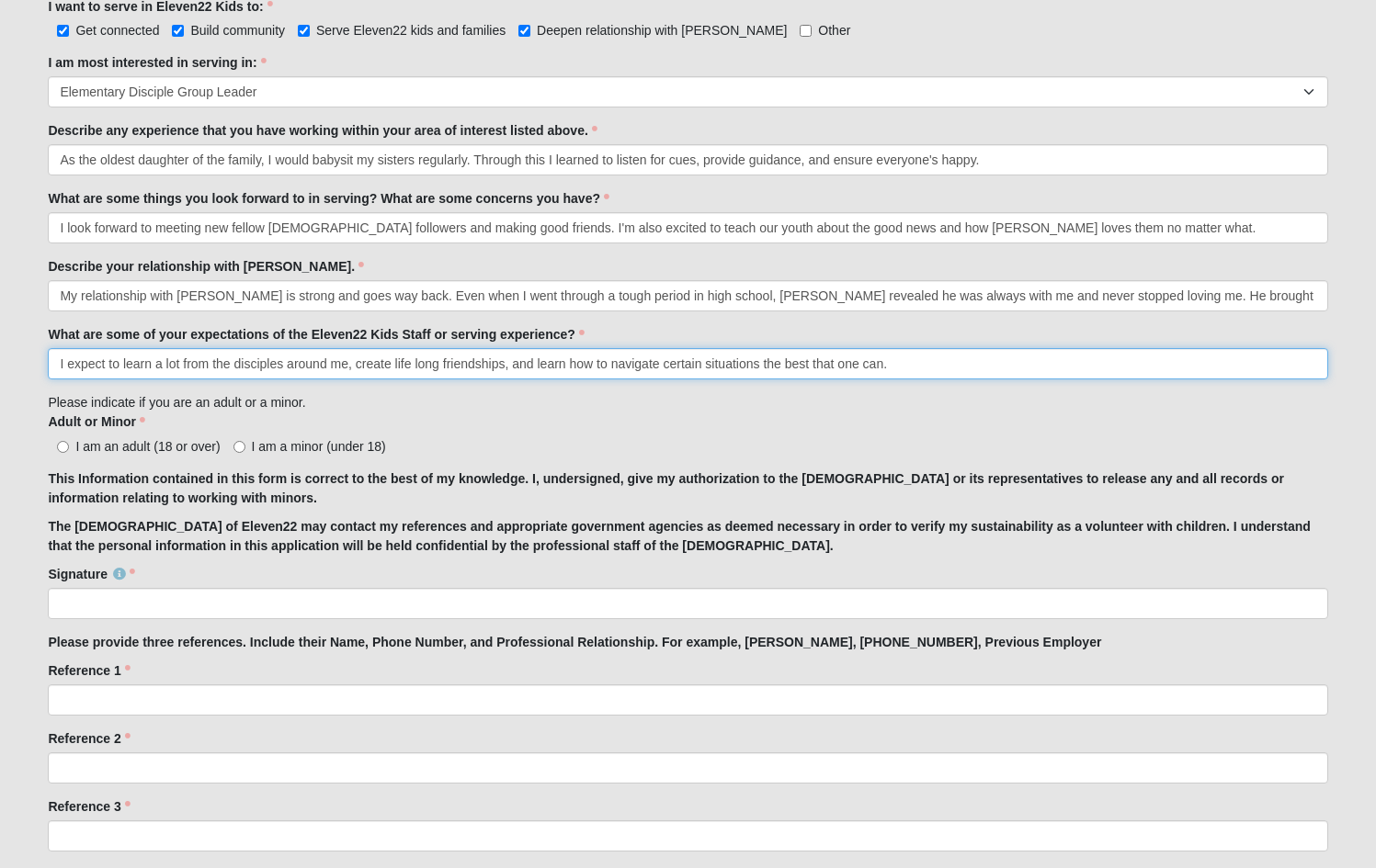
click at [829, 369] on input "I expect to learn a lot from the disciples around me, create life long friendsh…" at bounding box center [688, 363] width 1279 height 31
click at [839, 370] on input "I expect to learn a lot from the disciples around me, create life long friendsh…" at bounding box center [688, 363] width 1279 height 31
type input "I expect to learn a lot from the disciples around me, create life long friendsh…"
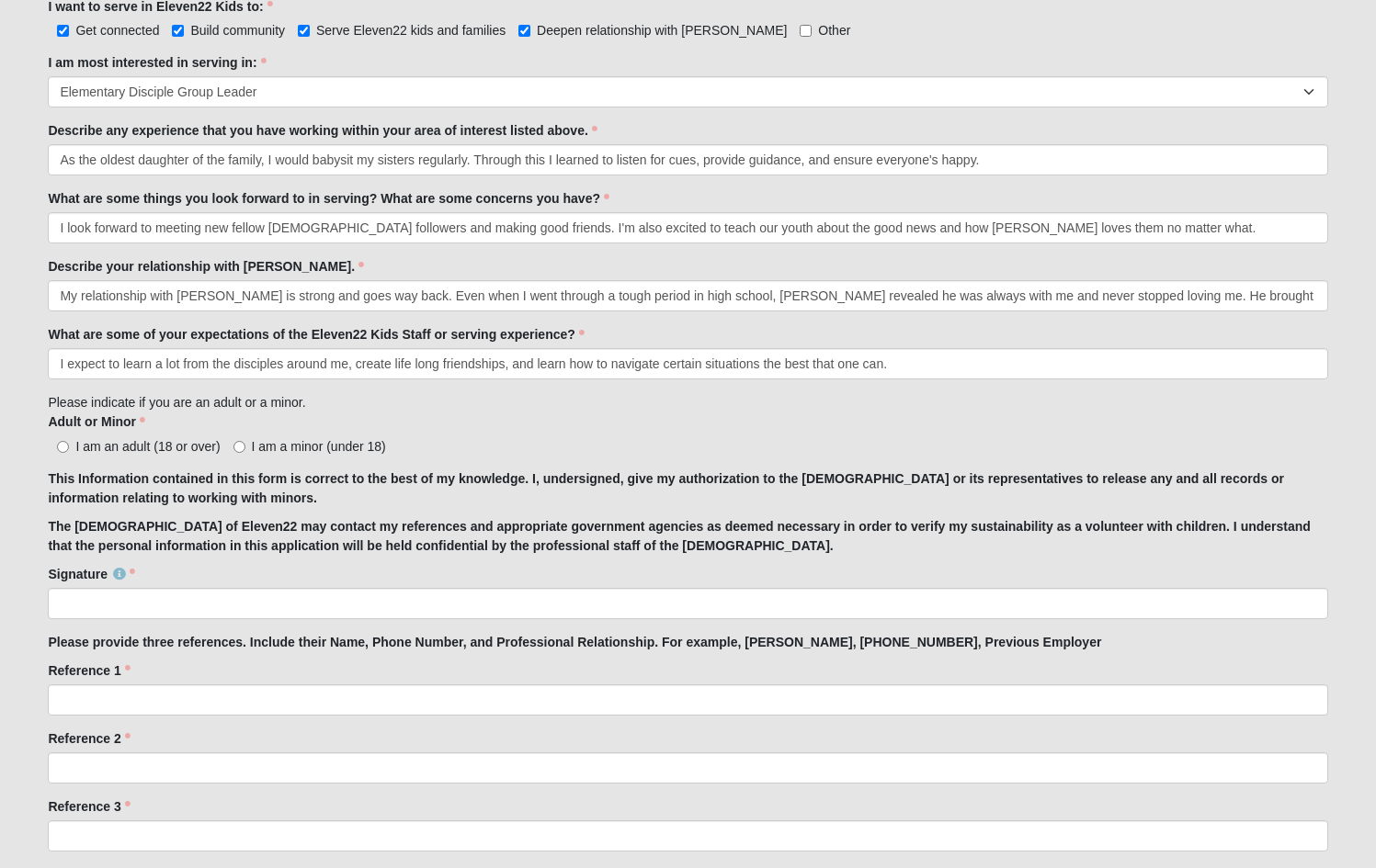
click at [63, 443] on input "I am an adult (18 or over)" at bounding box center [62, 446] width 12 height 12
radio input "true"
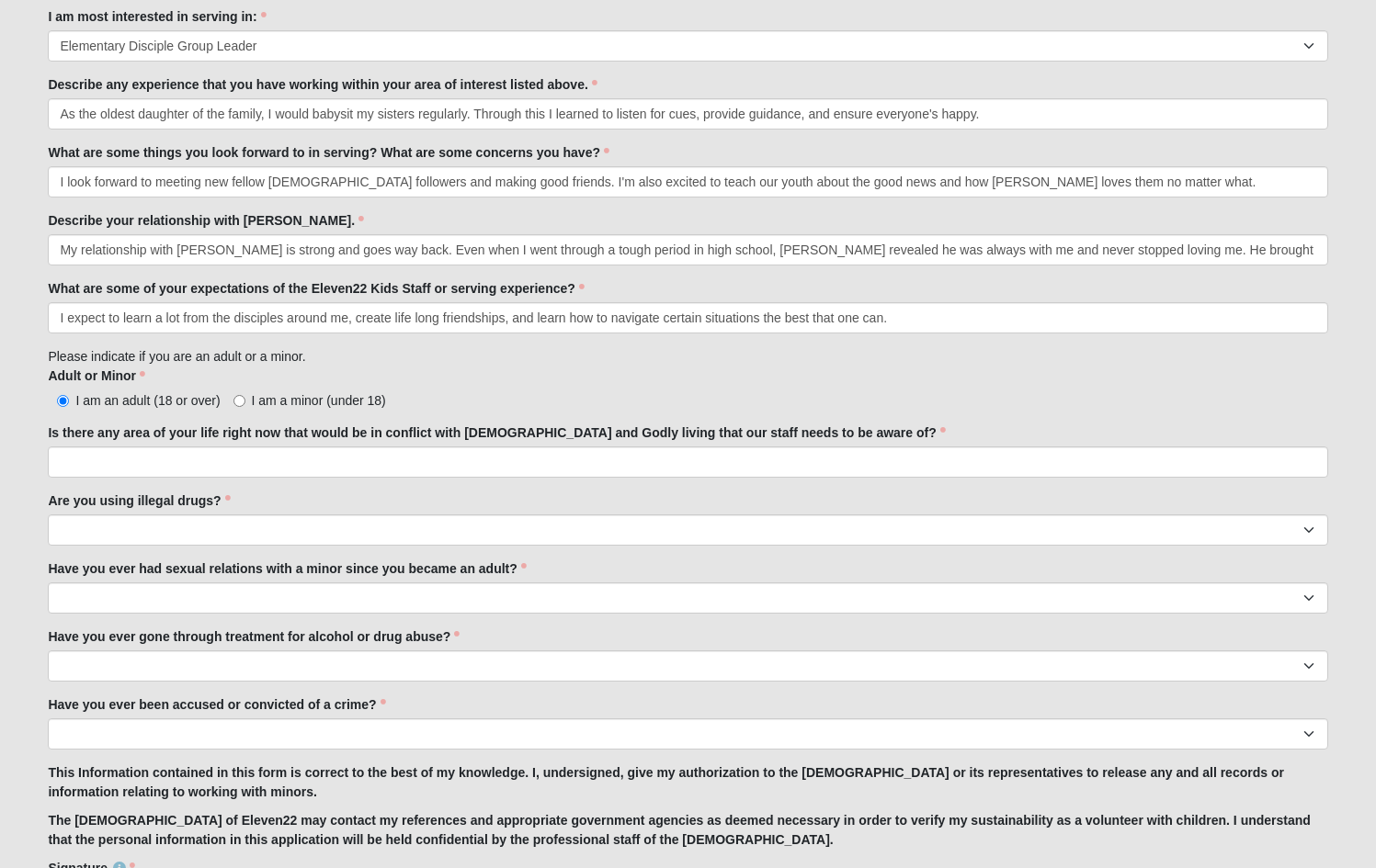
scroll to position [1184, 0]
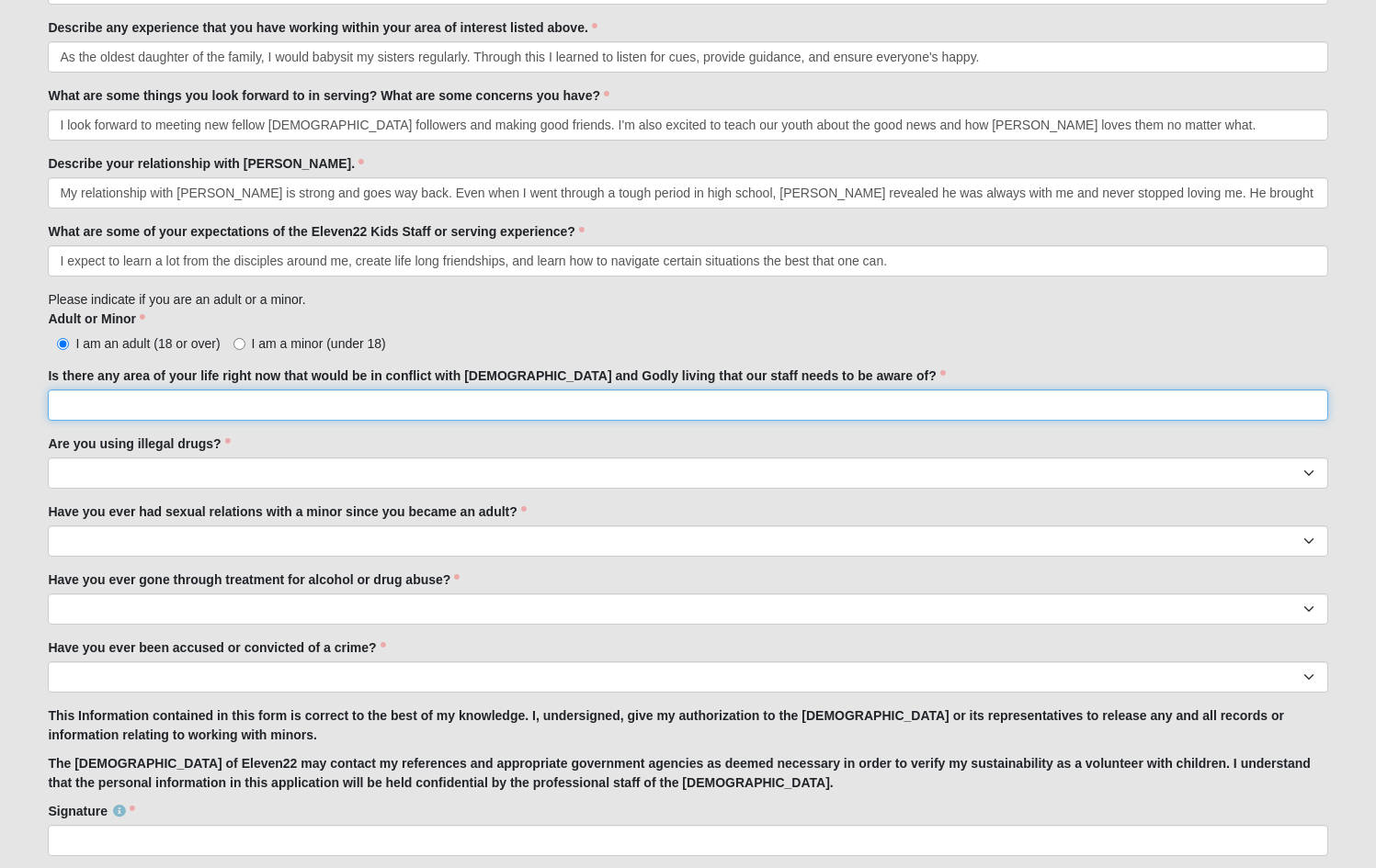
click at [398, 406] on input "Is there any area of your life right now that would be in conflict with [DEMOGR…" at bounding box center [688, 405] width 1279 height 31
type input "No."
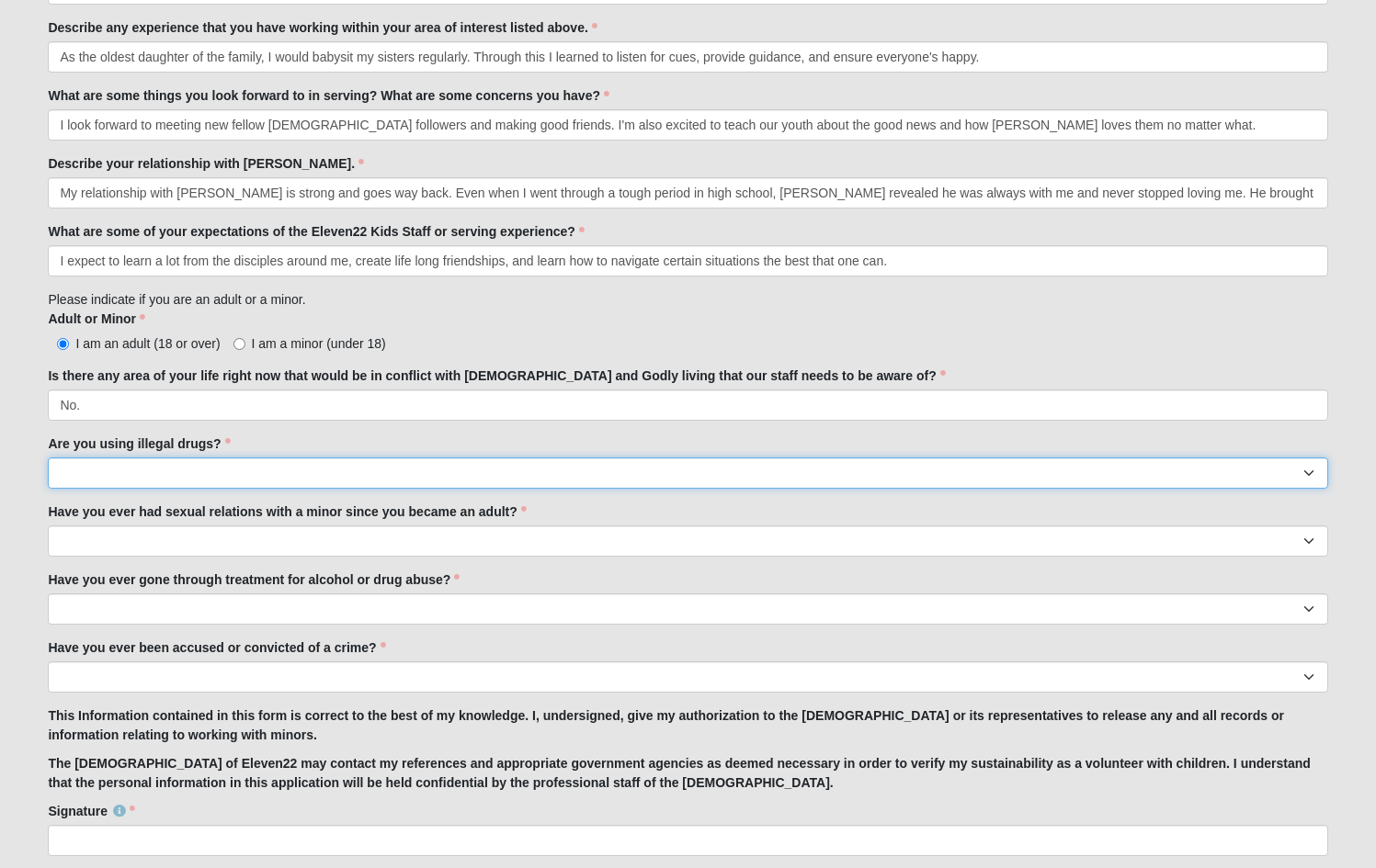
select select "No"
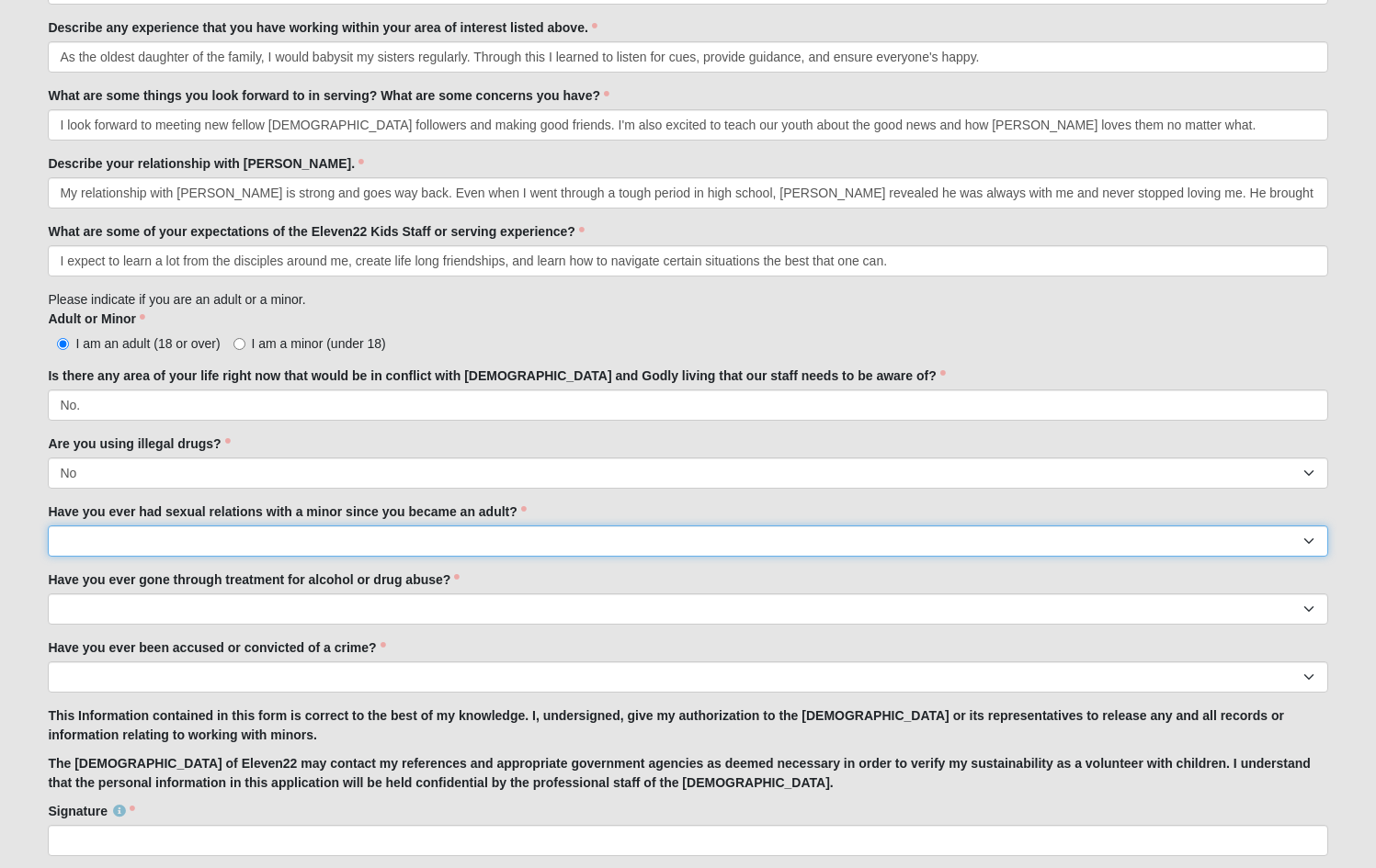
select select "No"
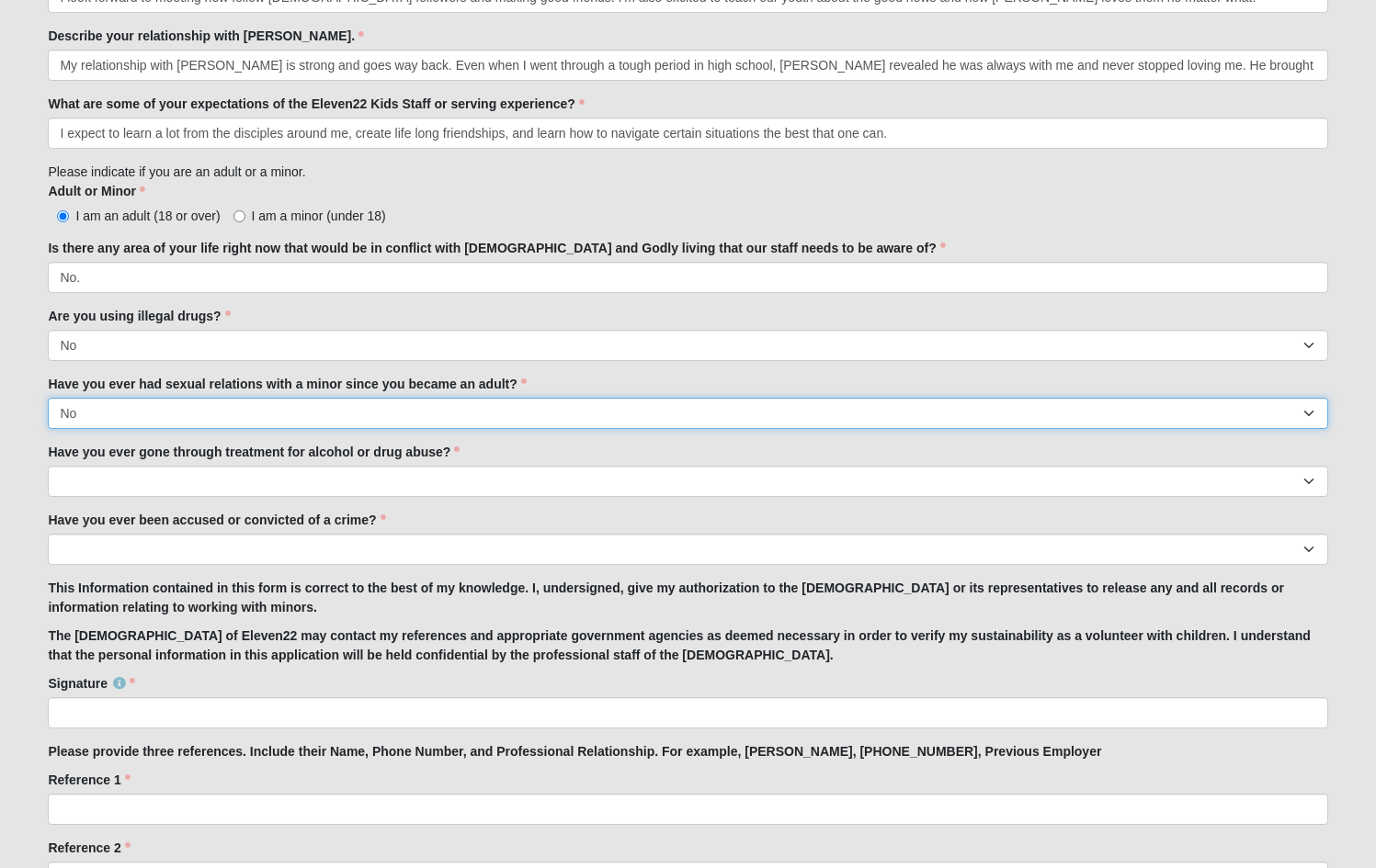
scroll to position [1318, 0]
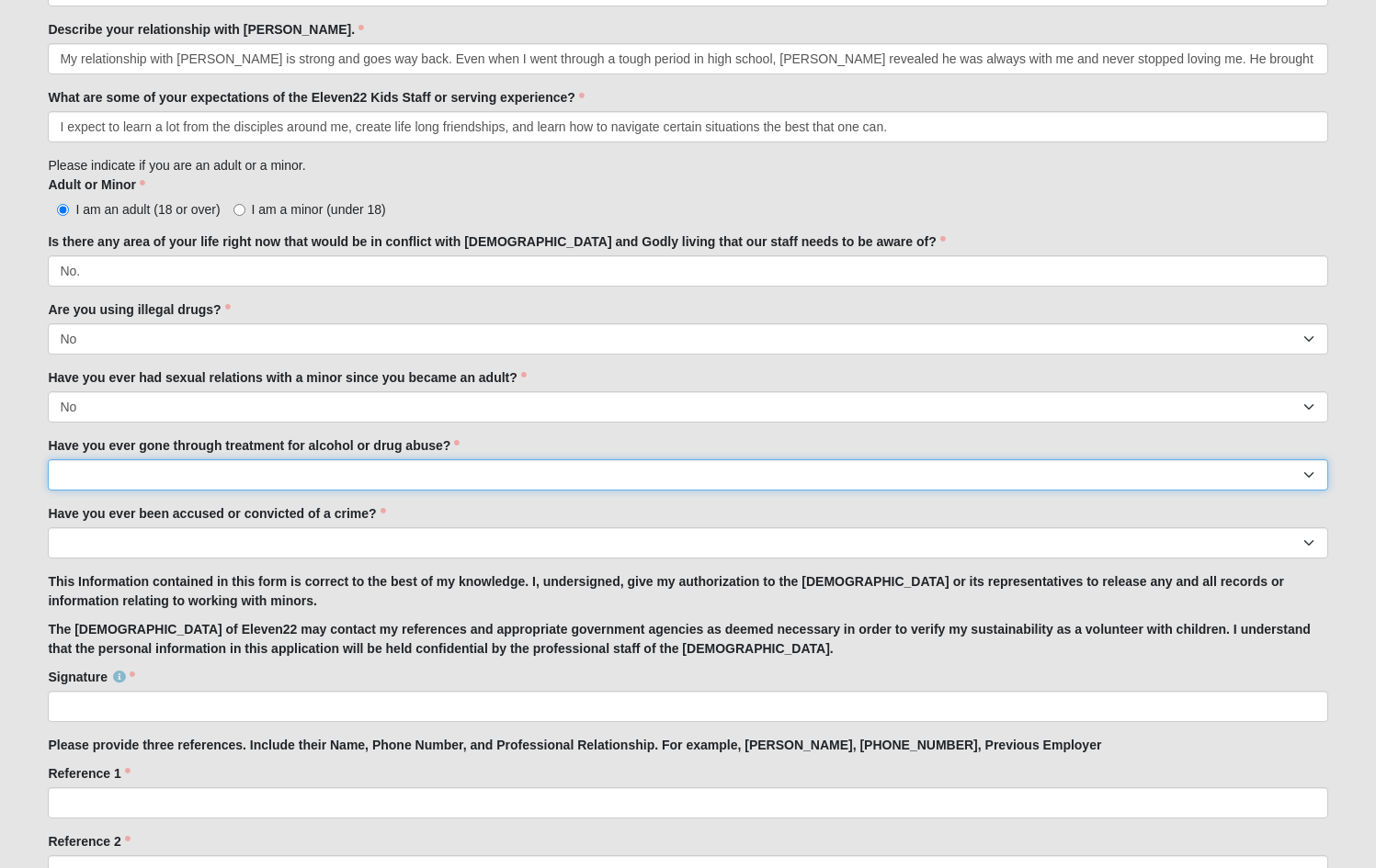
select select "No"
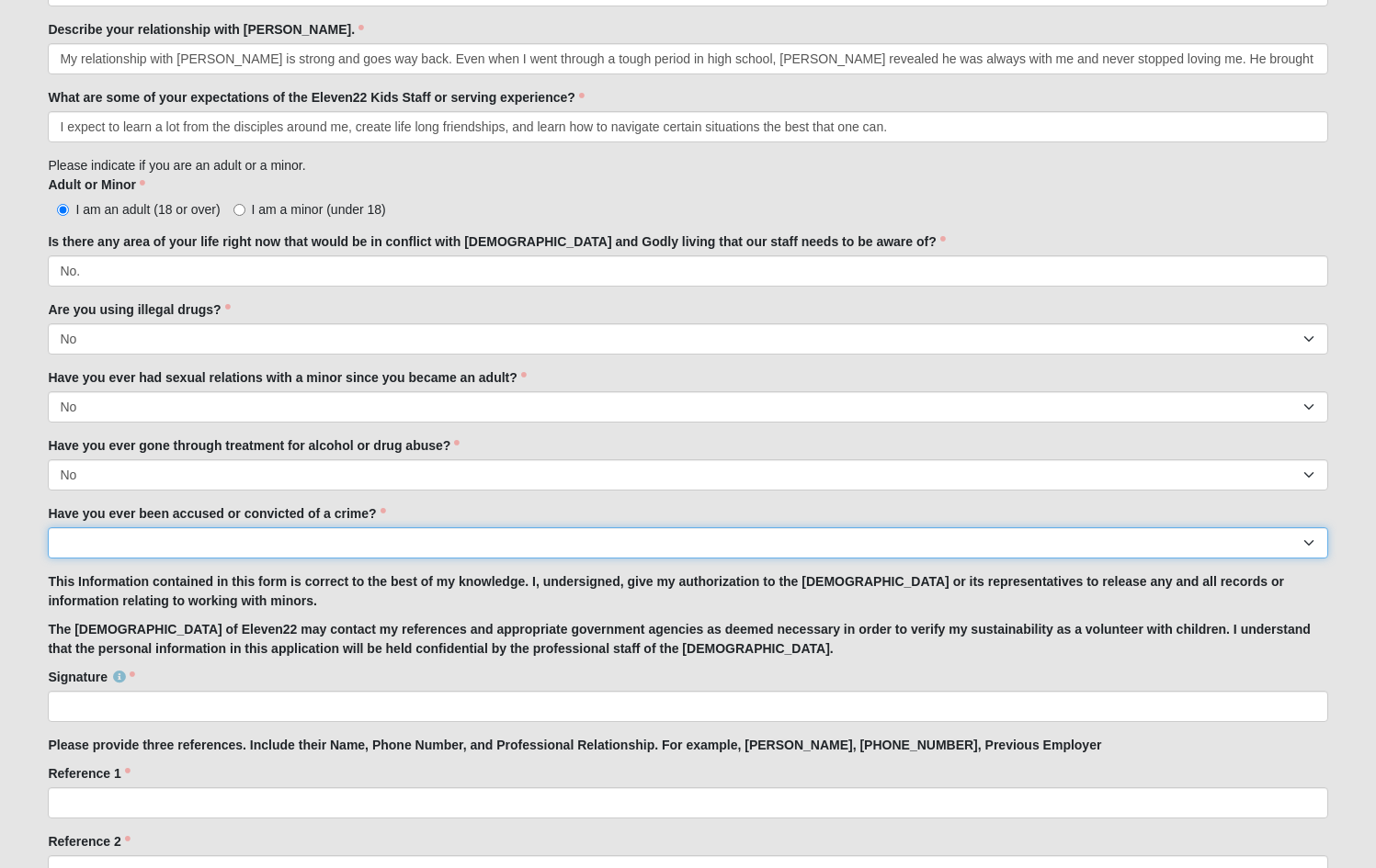
select select "No"
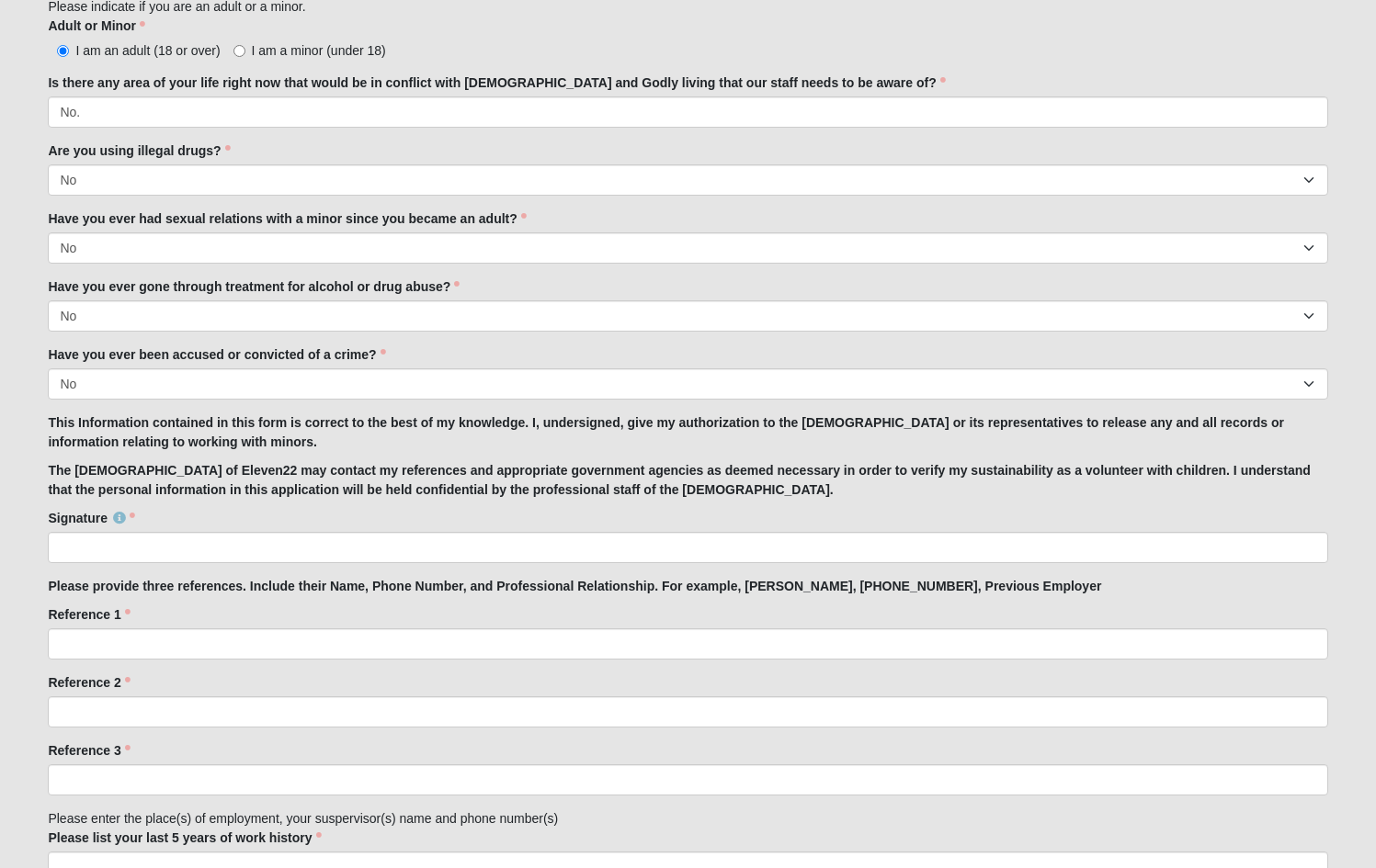
scroll to position [1517, 0]
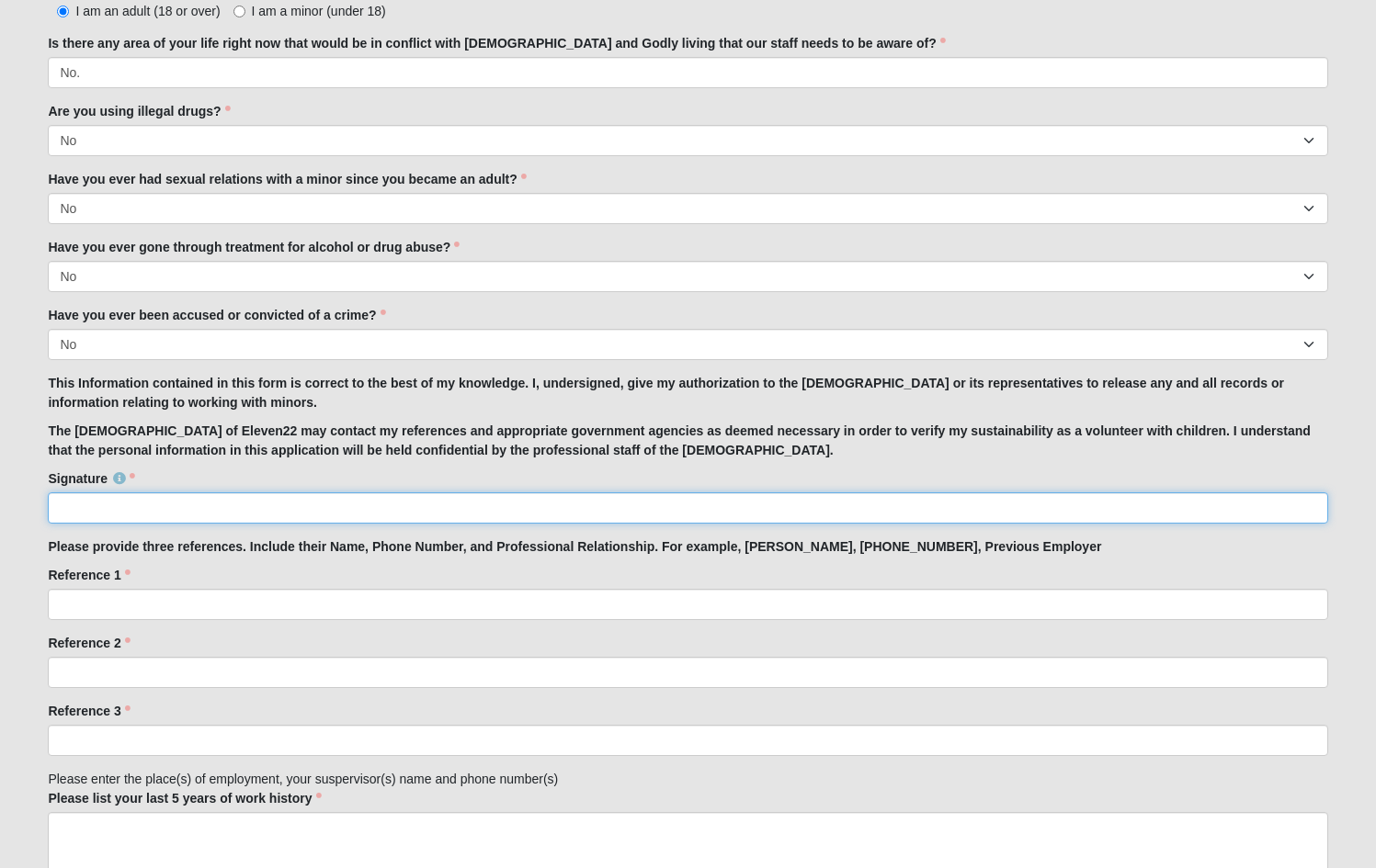
click at [309, 504] on input "Signature" at bounding box center [688, 507] width 1279 height 31
type input "AshlynMaloney"
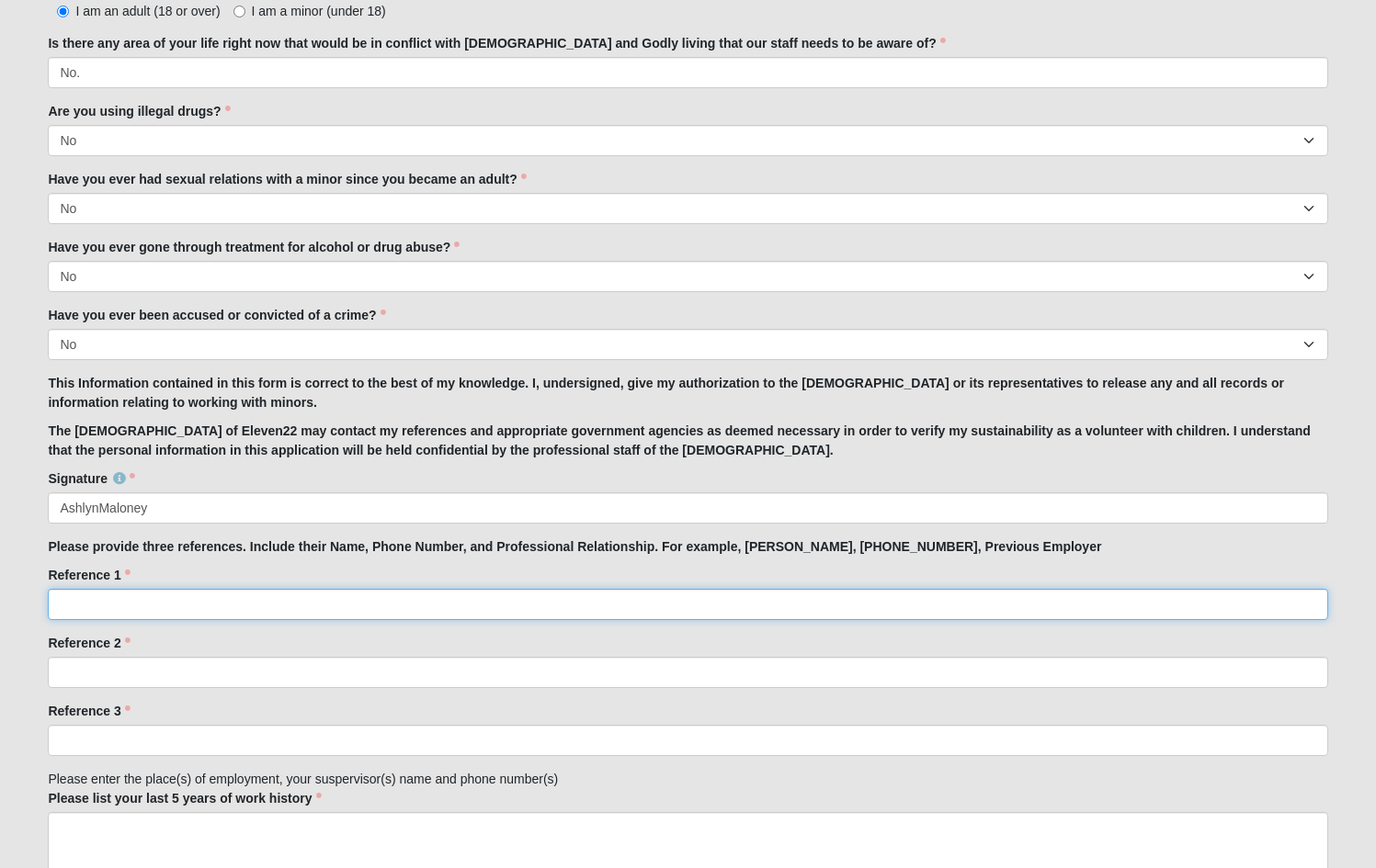
click at [159, 599] on input "Reference 1" at bounding box center [688, 603] width 1279 height 31
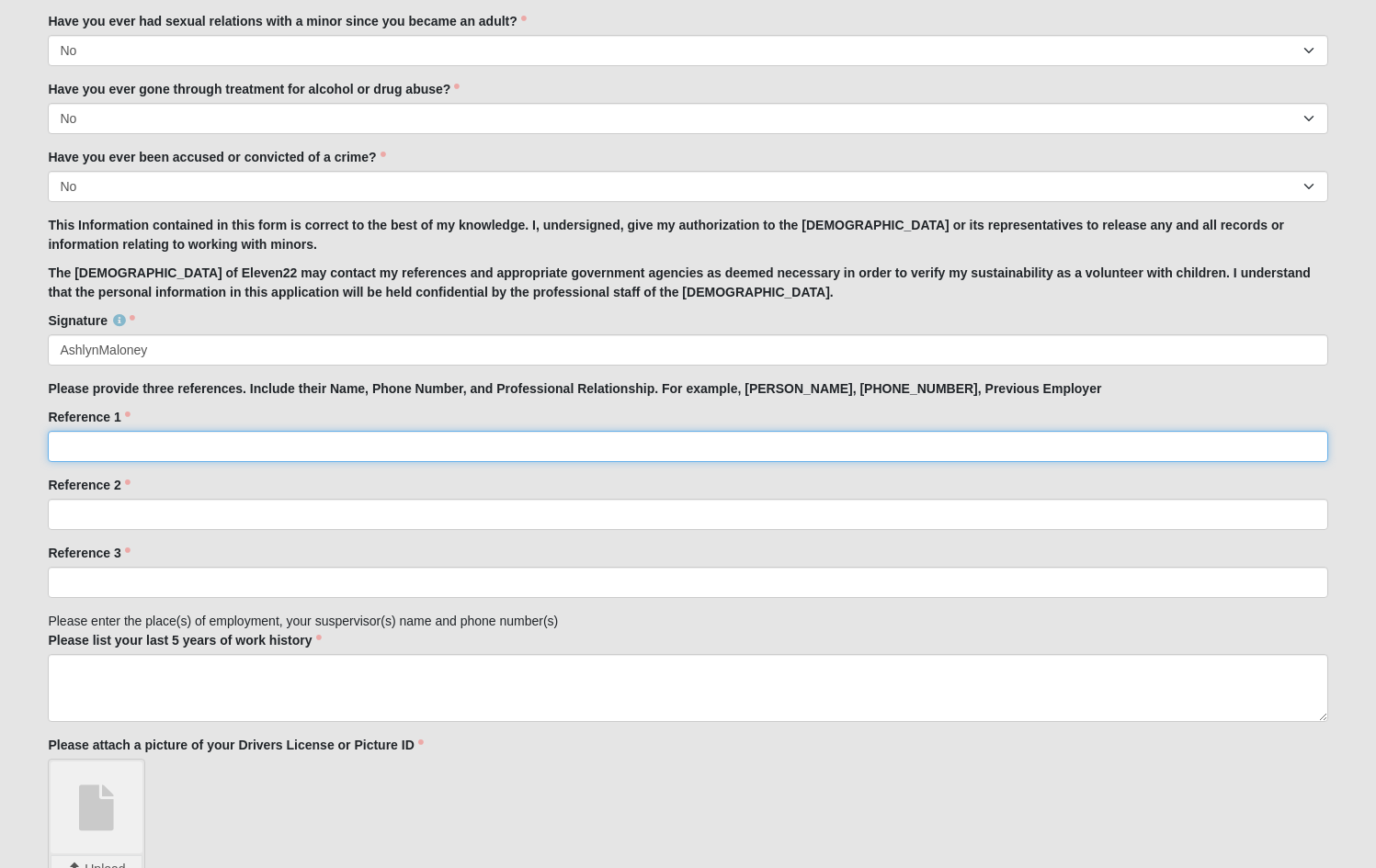
scroll to position [1676, 0]
type input "[PERSON_NAME] - [PHONE_NUMBER] - Previous Boss"
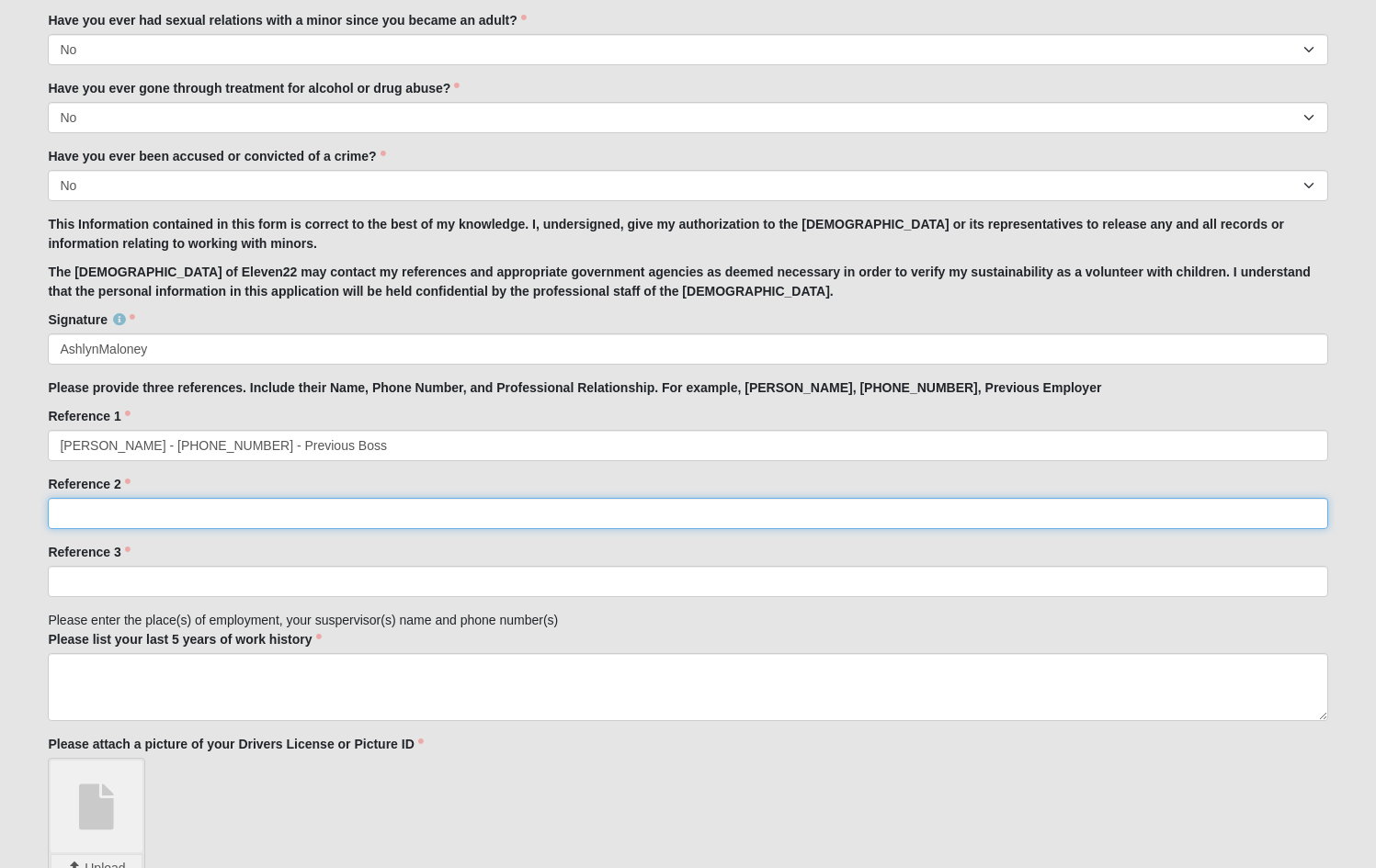
click at [154, 514] on input "Reference 2" at bounding box center [688, 513] width 1279 height 31
type input "N"
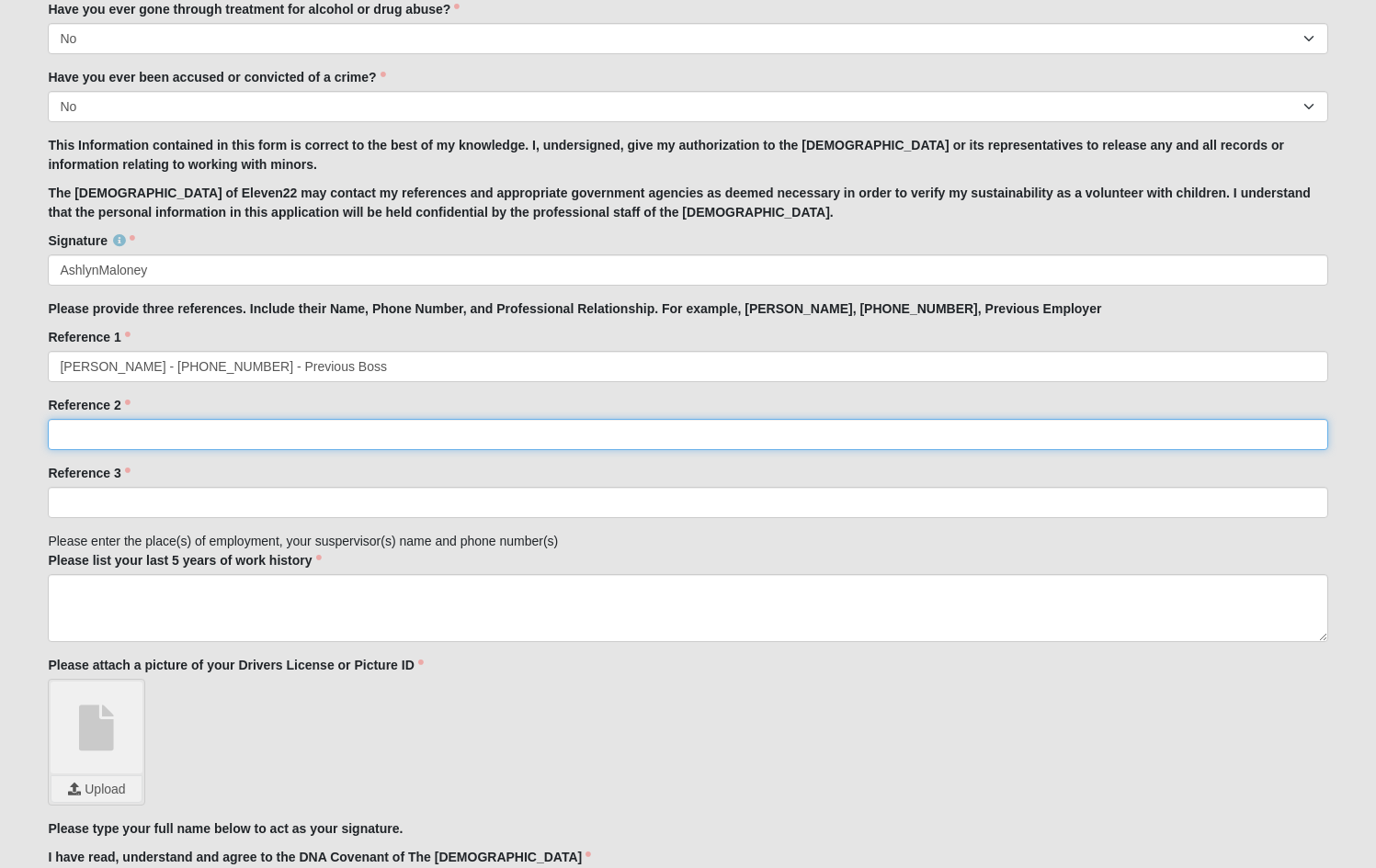
scroll to position [1751, 0]
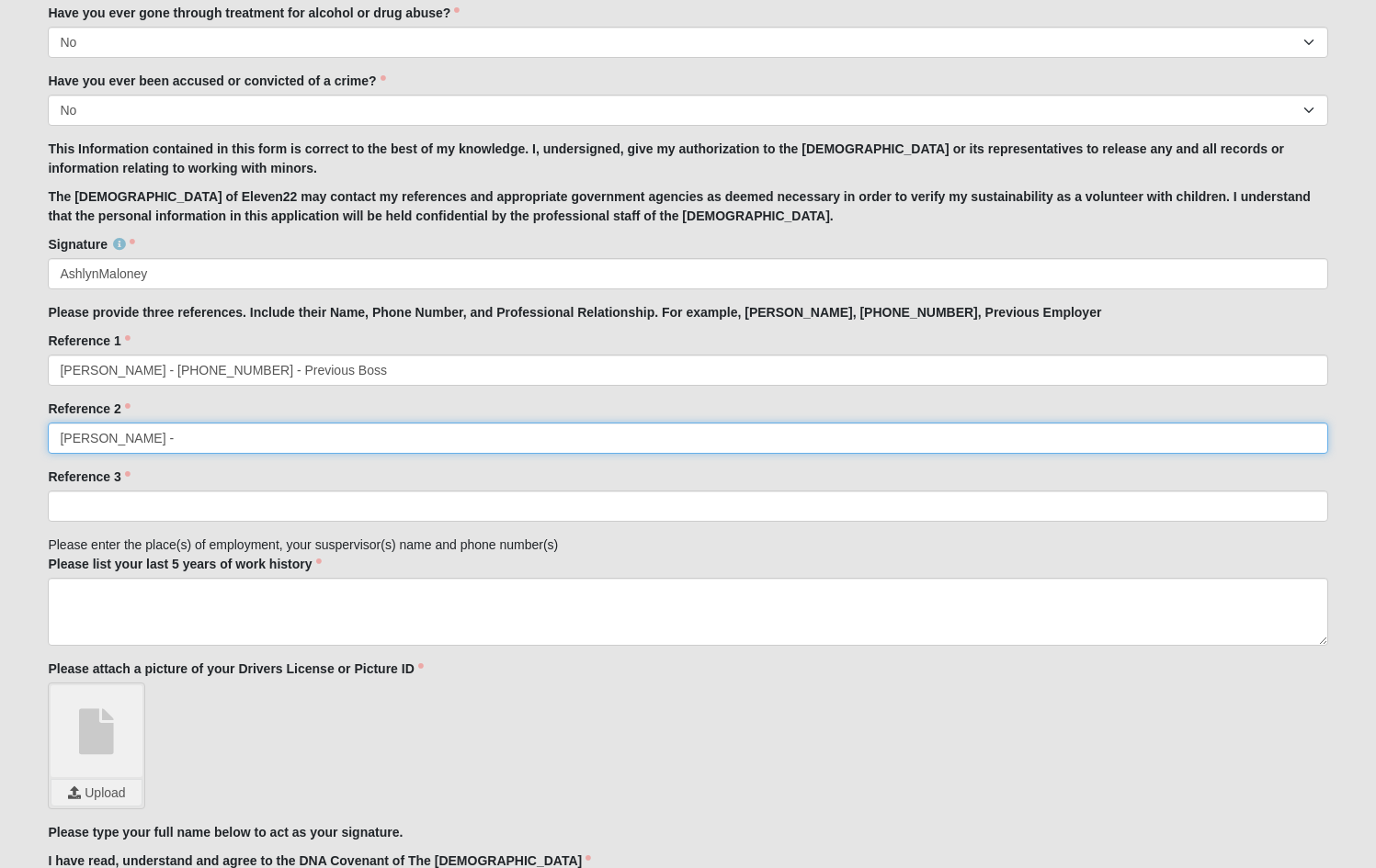
click at [111, 442] on input "[PERSON_NAME] -" at bounding box center [688, 438] width 1279 height 31
click at [146, 441] on input "[PERSON_NAME] -" at bounding box center [688, 438] width 1279 height 31
type input "[PERSON_NAME] - [PHONE_NUMBER] - Previous Coworker"
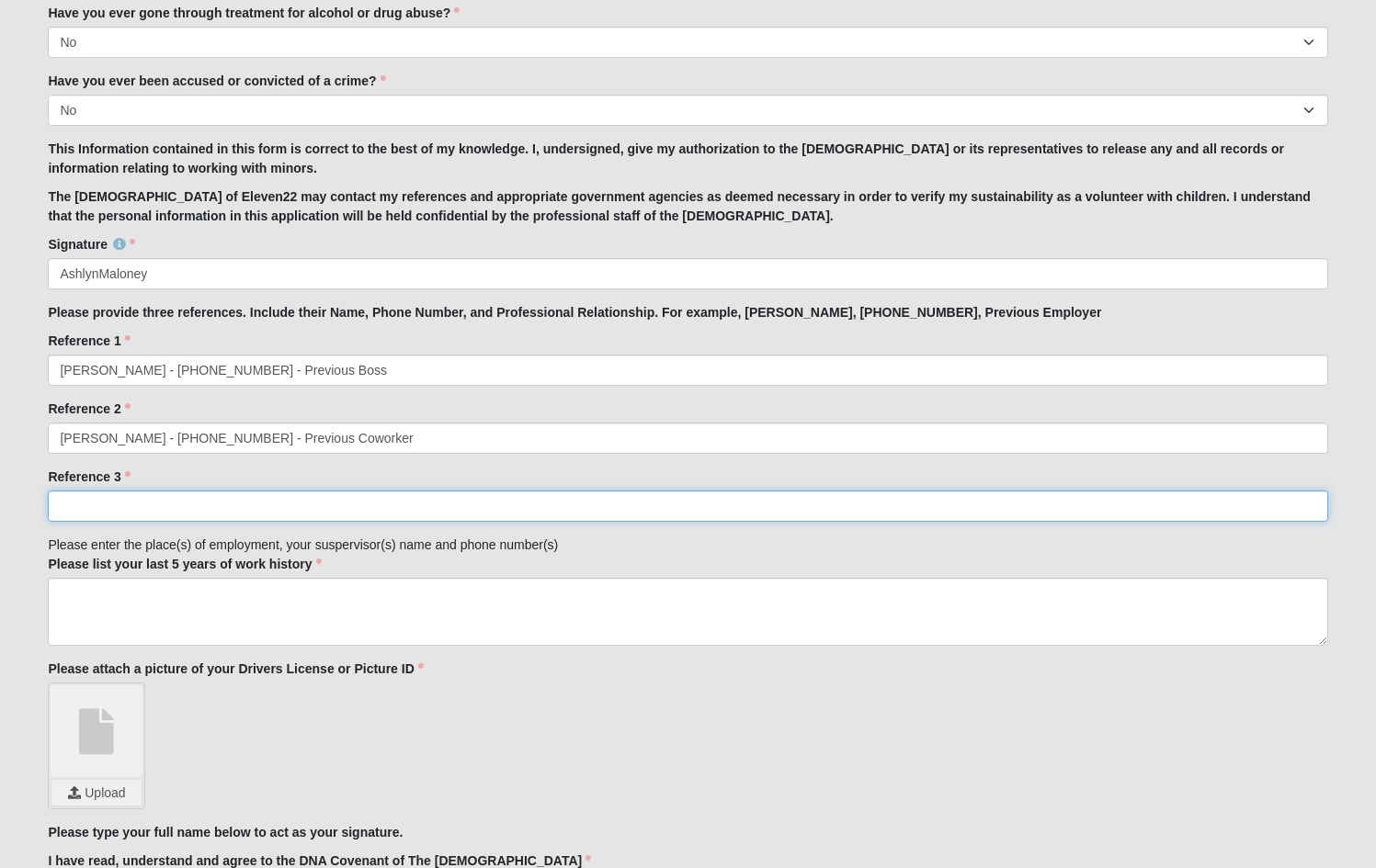
click at [98, 515] on input "Reference 3" at bounding box center [688, 506] width 1279 height 31
type input "A"
type input "D"
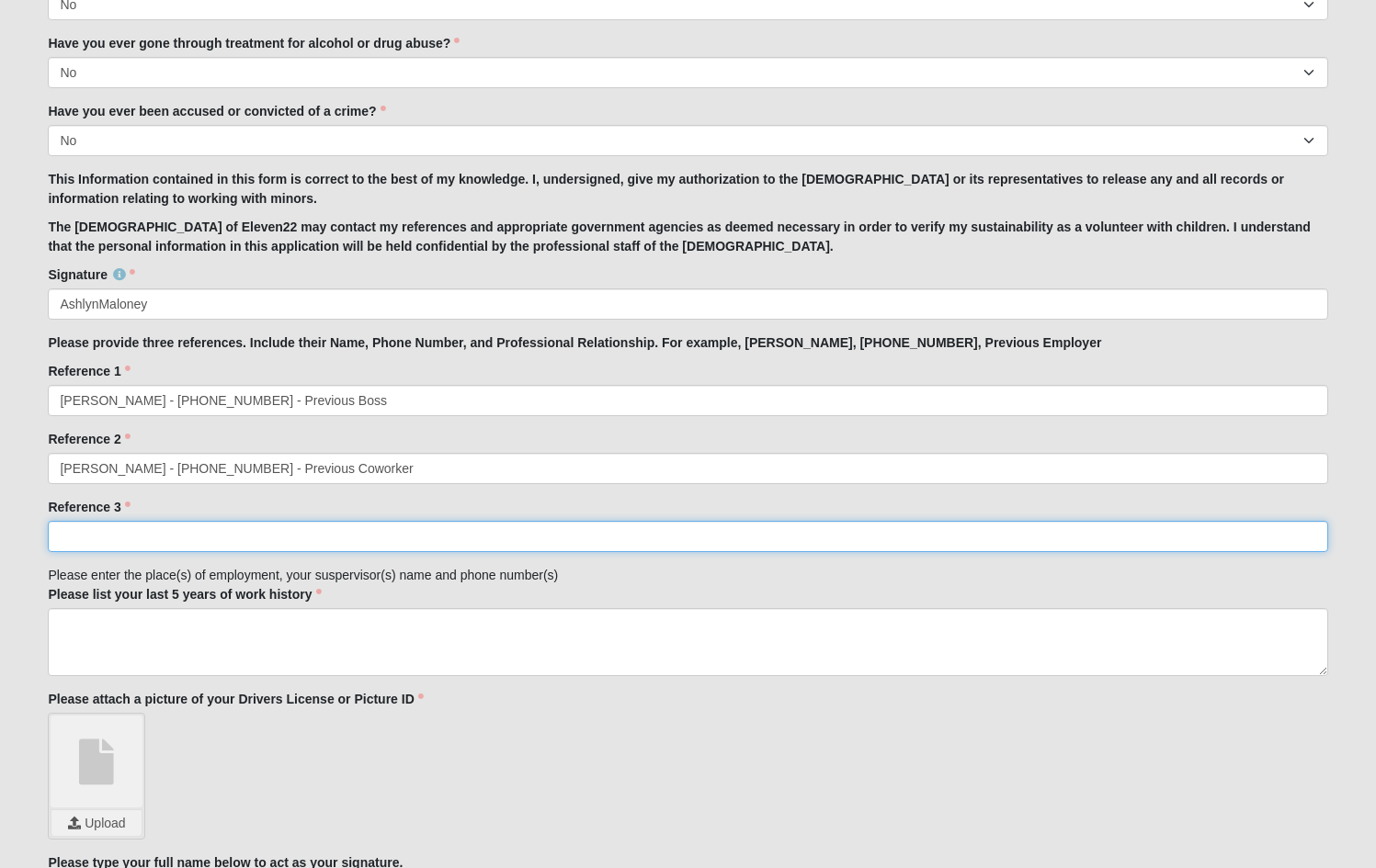
scroll to position [1732, 0]
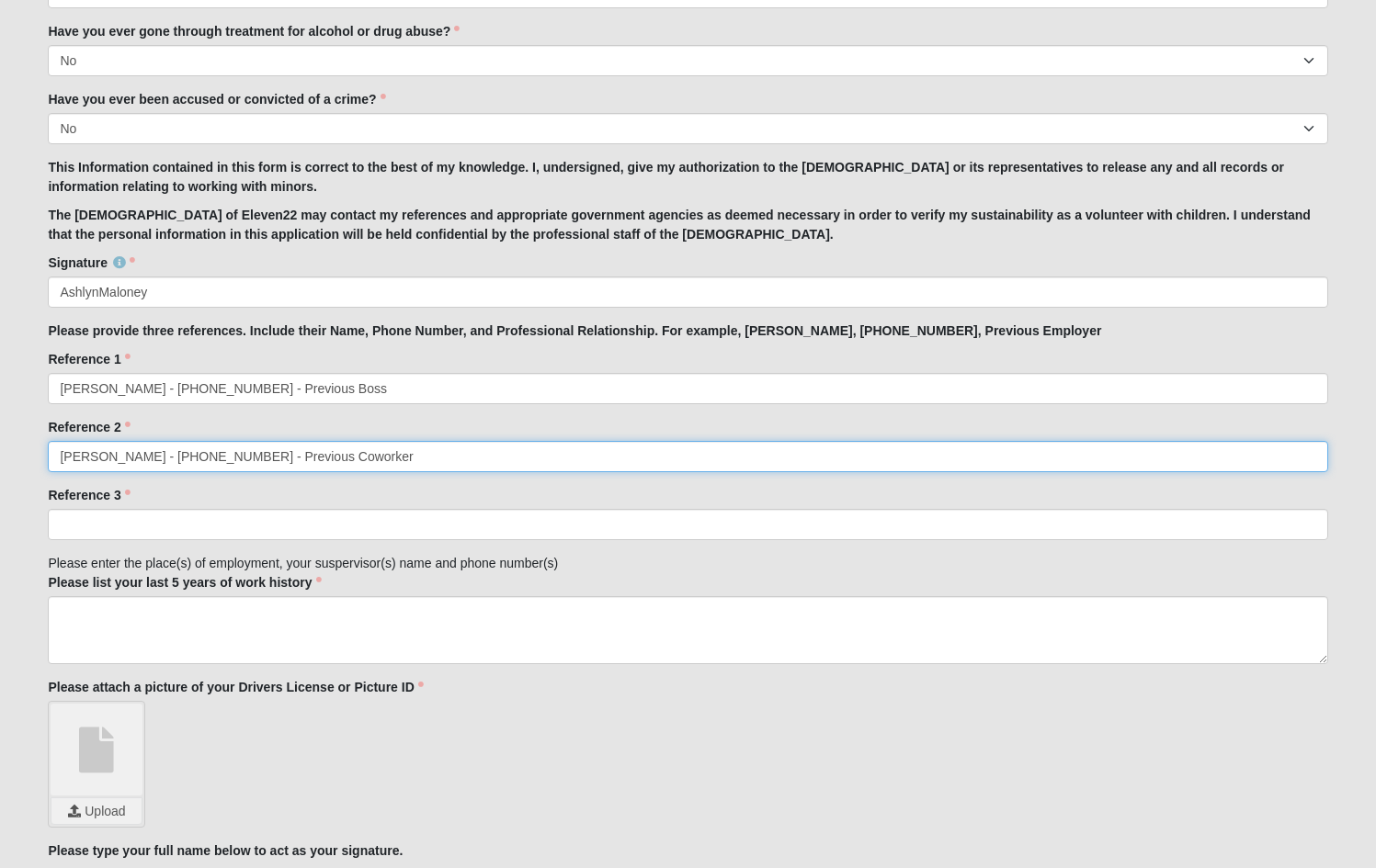
drag, startPoint x: 61, startPoint y: 458, endPoint x: 361, endPoint y: 453, distance: 300.0
click at [361, 453] on input "[PERSON_NAME] - [PHONE_NUMBER] - Previous Coworker" at bounding box center [688, 456] width 1279 height 31
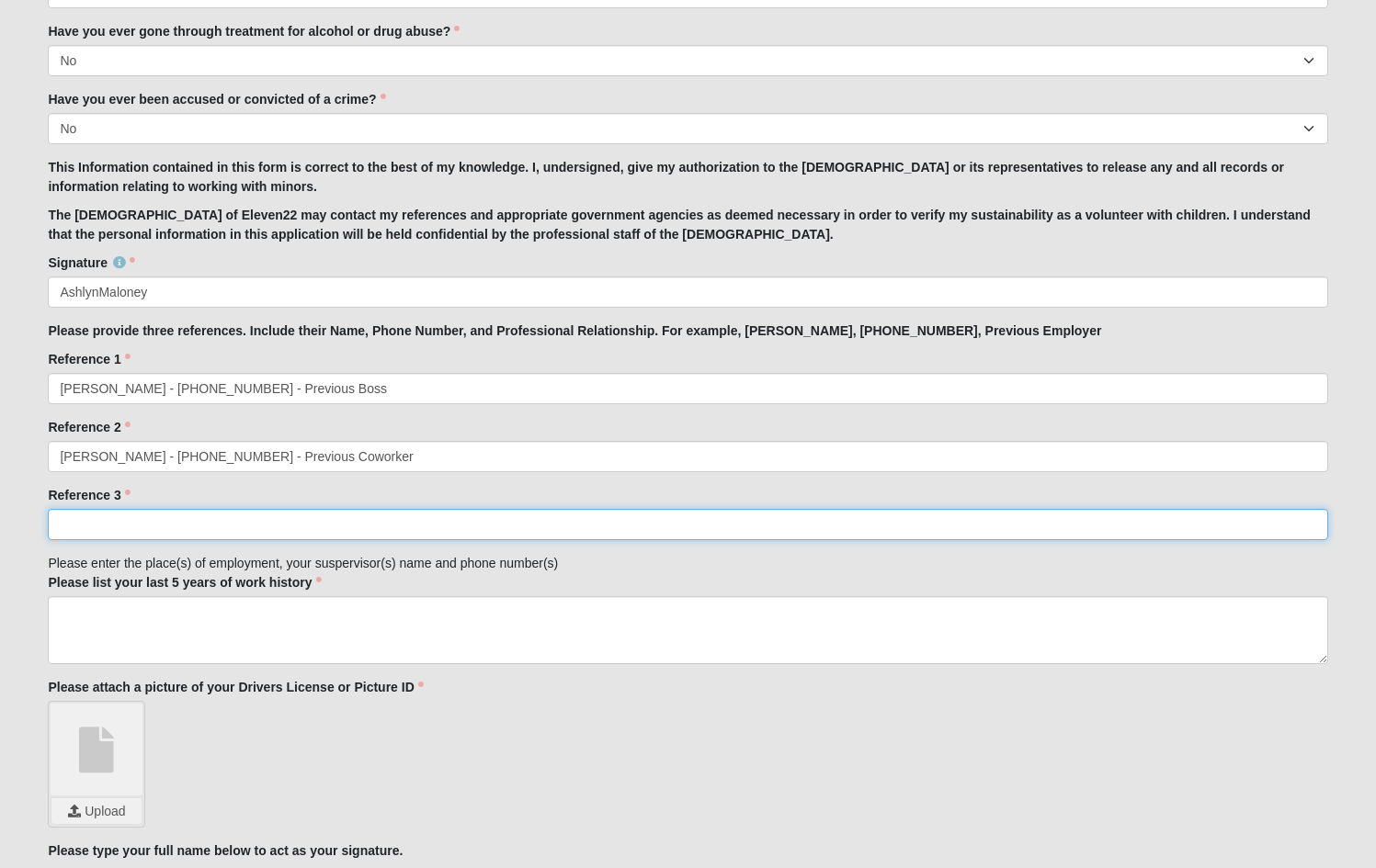
click at [168, 520] on input "Reference 3" at bounding box center [688, 524] width 1279 height 31
paste input "[PERSON_NAME] - [PHONE_NUMBER] - Previous Coworker"
type input "[PERSON_NAME] - [PHONE_NUMBER] - Previous Coworker"
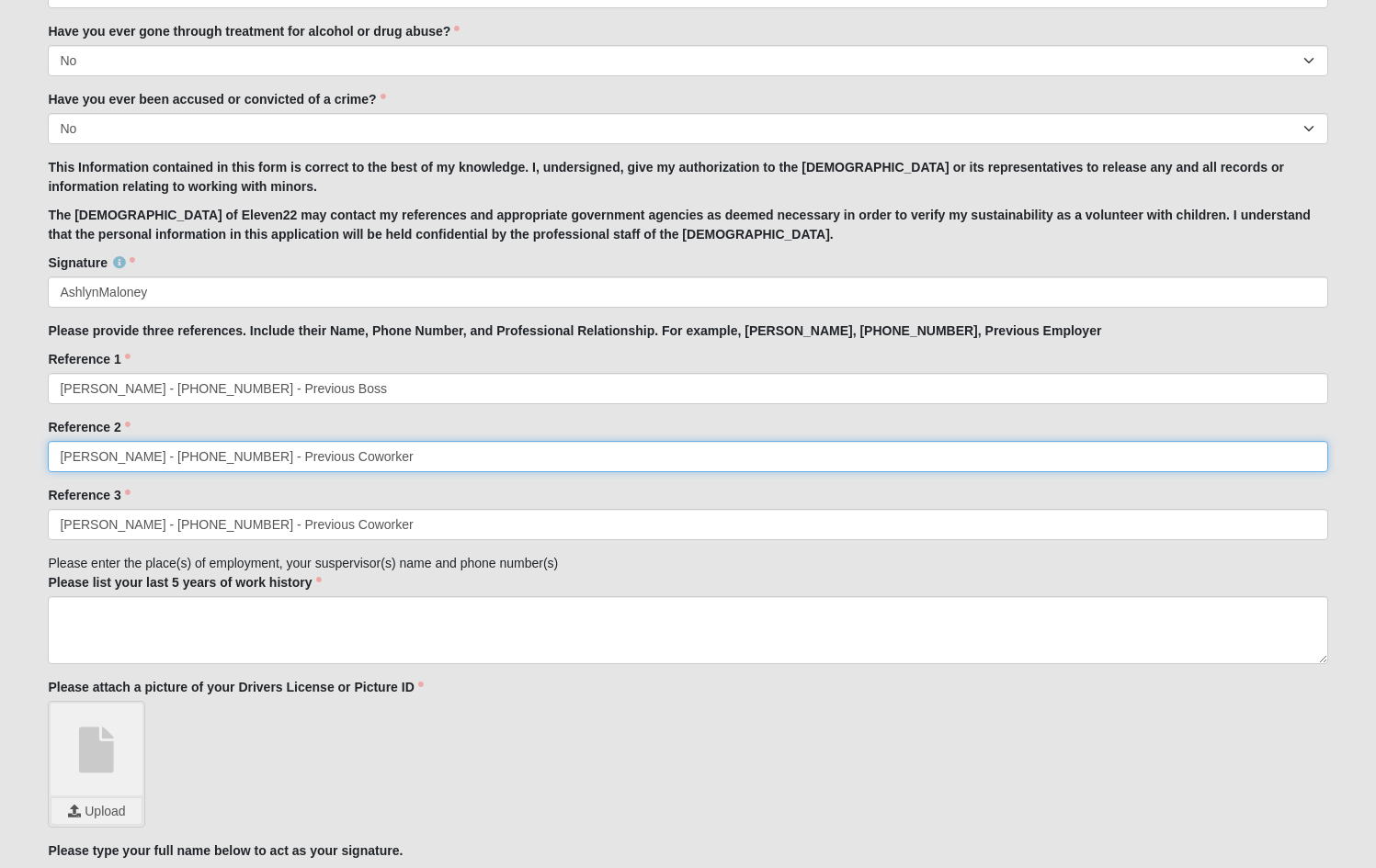
drag, startPoint x: 346, startPoint y: 459, endPoint x: 15, endPoint y: 455, distance: 331.0
type input "[PERSON_NAME] - [PHONE_NUMBER] - Previous Choral Director"
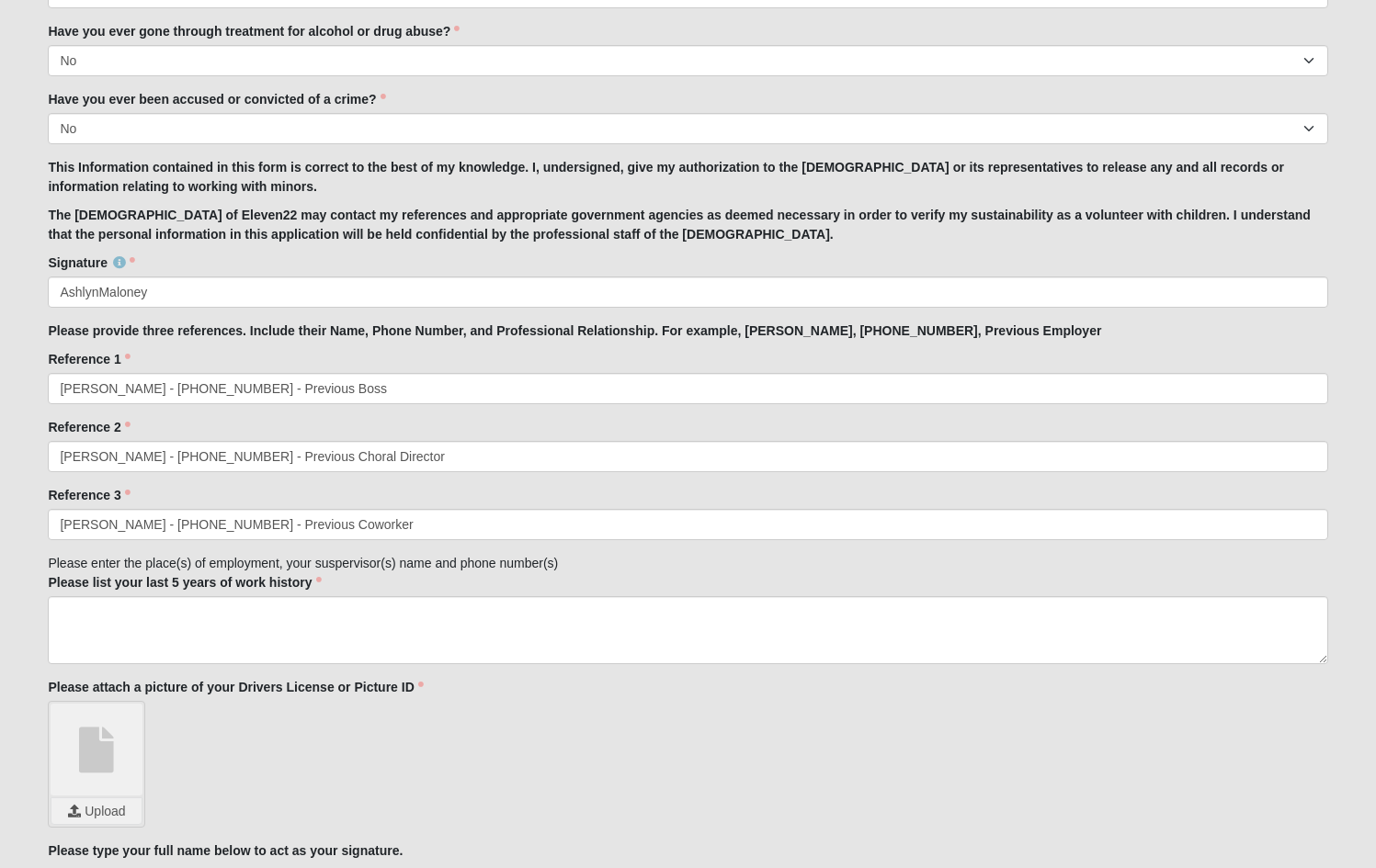
click at [282, 488] on div "Reference 3 [PERSON_NAME] - [PHONE_NUMBER] - Previous Coworker Reference 3 is r…" at bounding box center [688, 513] width 1279 height 55
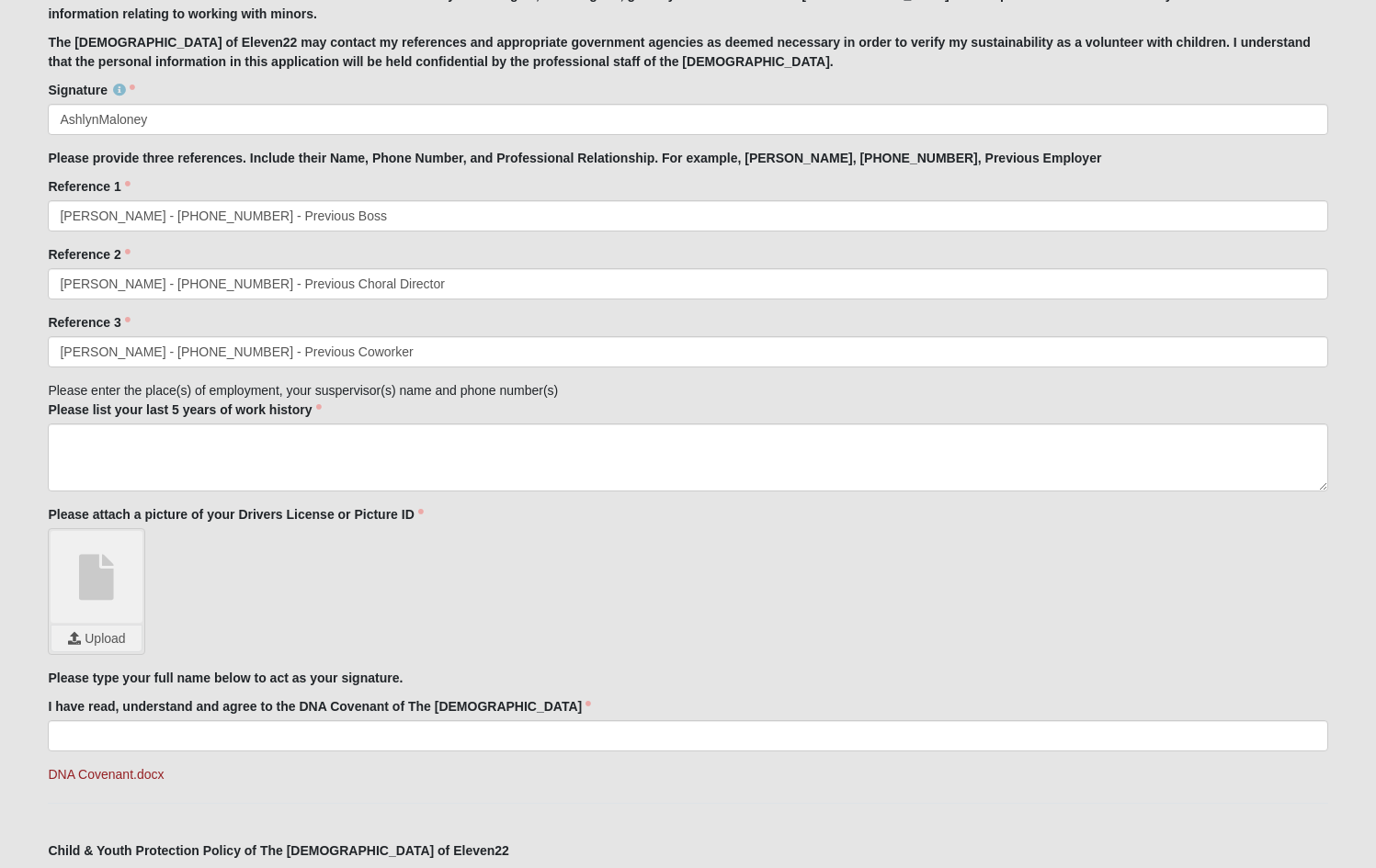
scroll to position [1911, 0]
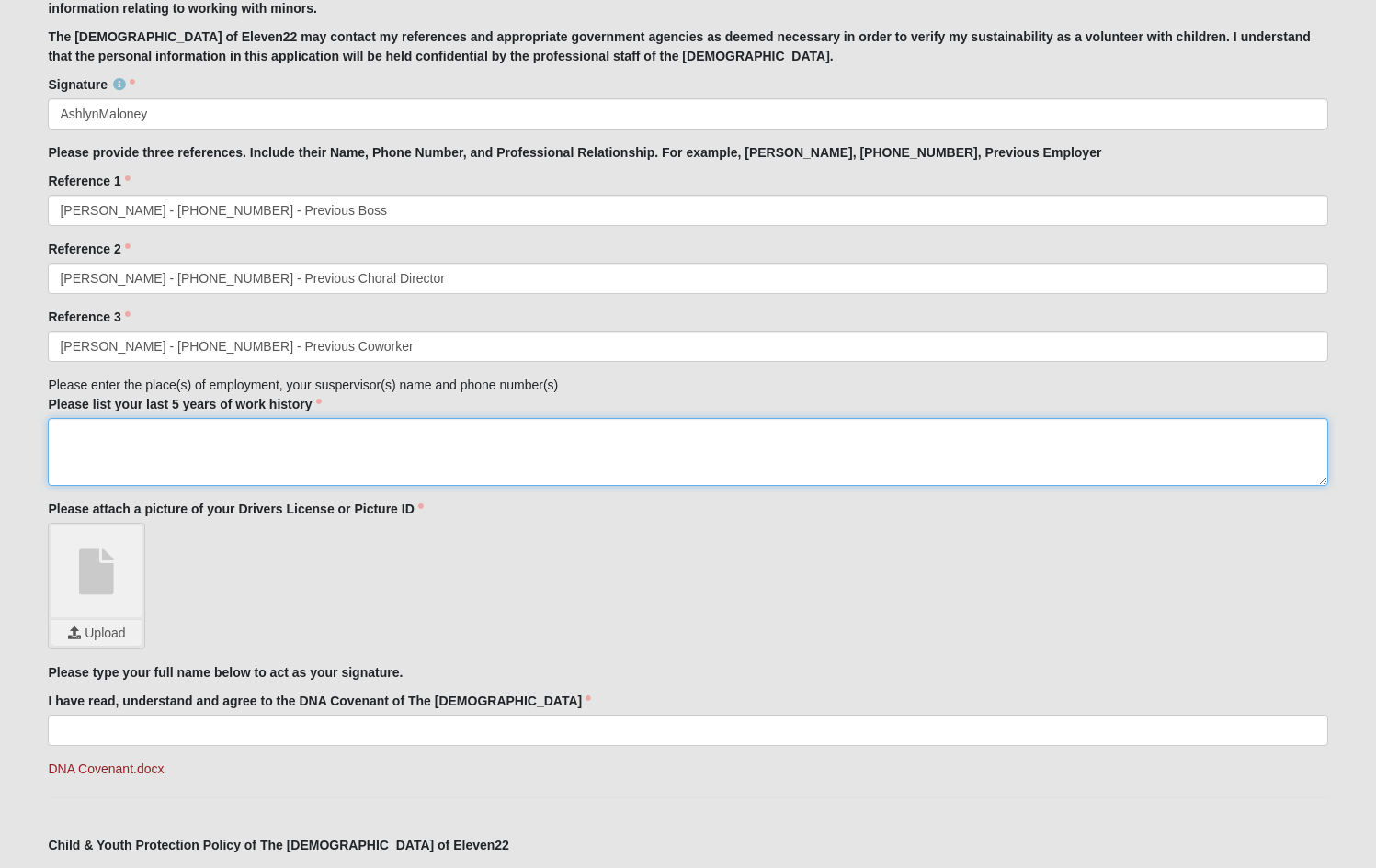
click at [167, 433] on textarea "Please list your last 5 years of work history" at bounding box center [688, 452] width 1279 height 68
type textarea "I"
click at [59, 434] on textarea "[DATE]- [DATE]" at bounding box center [688, 452] width 1279 height 68
click at [102, 438] on textarea "Server, Marriott International [DATE]- [DATE]" at bounding box center [688, 452] width 1279 height 68
click at [235, 436] on textarea "Server at [GEOGRAPHIC_DATA] [DATE]- [DATE]" at bounding box center [688, 452] width 1279 height 68
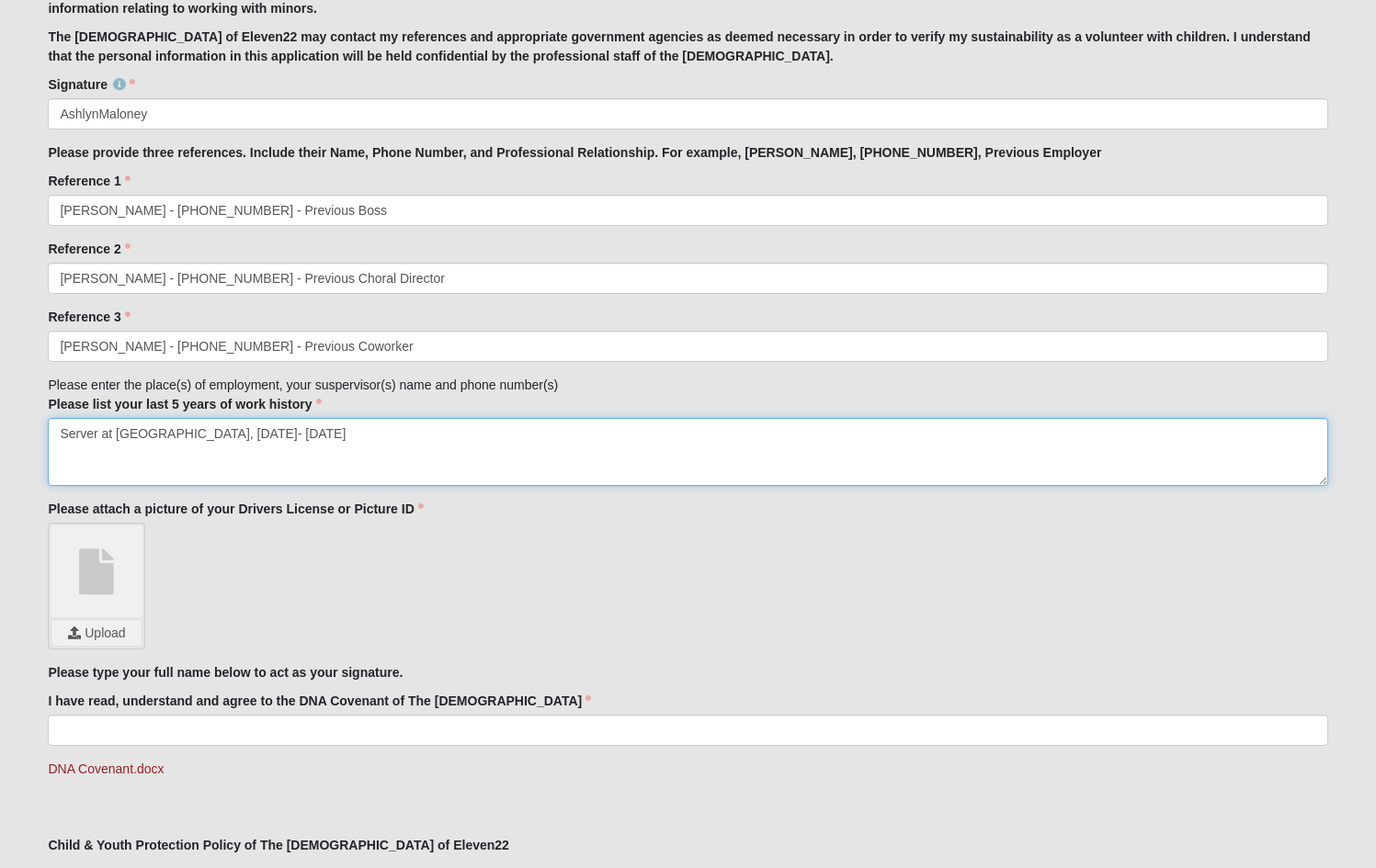
click at [60, 435] on textarea "Server at [GEOGRAPHIC_DATA], [DATE]- [DATE]" at bounding box center [688, 452] width 1279 height 68
click at [57, 437] on textarea "-Server at [GEOGRAPHIC_DATA], [DATE]- [DATE]" at bounding box center [688, 452] width 1279 height 68
click at [60, 432] on textarea "-Server at [GEOGRAPHIC_DATA], [DATE]- [DATE]" at bounding box center [688, 452] width 1279 height 68
click at [433, 456] on textarea "-Server at [GEOGRAPHIC_DATA] Outdoors Bar & Grill, [DATE]- [DATE] -Server at [G…" at bounding box center [688, 452] width 1279 height 68
click at [154, 475] on textarea "-Server at [GEOGRAPHIC_DATA] Outdoors Bar & Grill, [DATE]- [DATE] -Server at [G…" at bounding box center [688, 452] width 1279 height 68
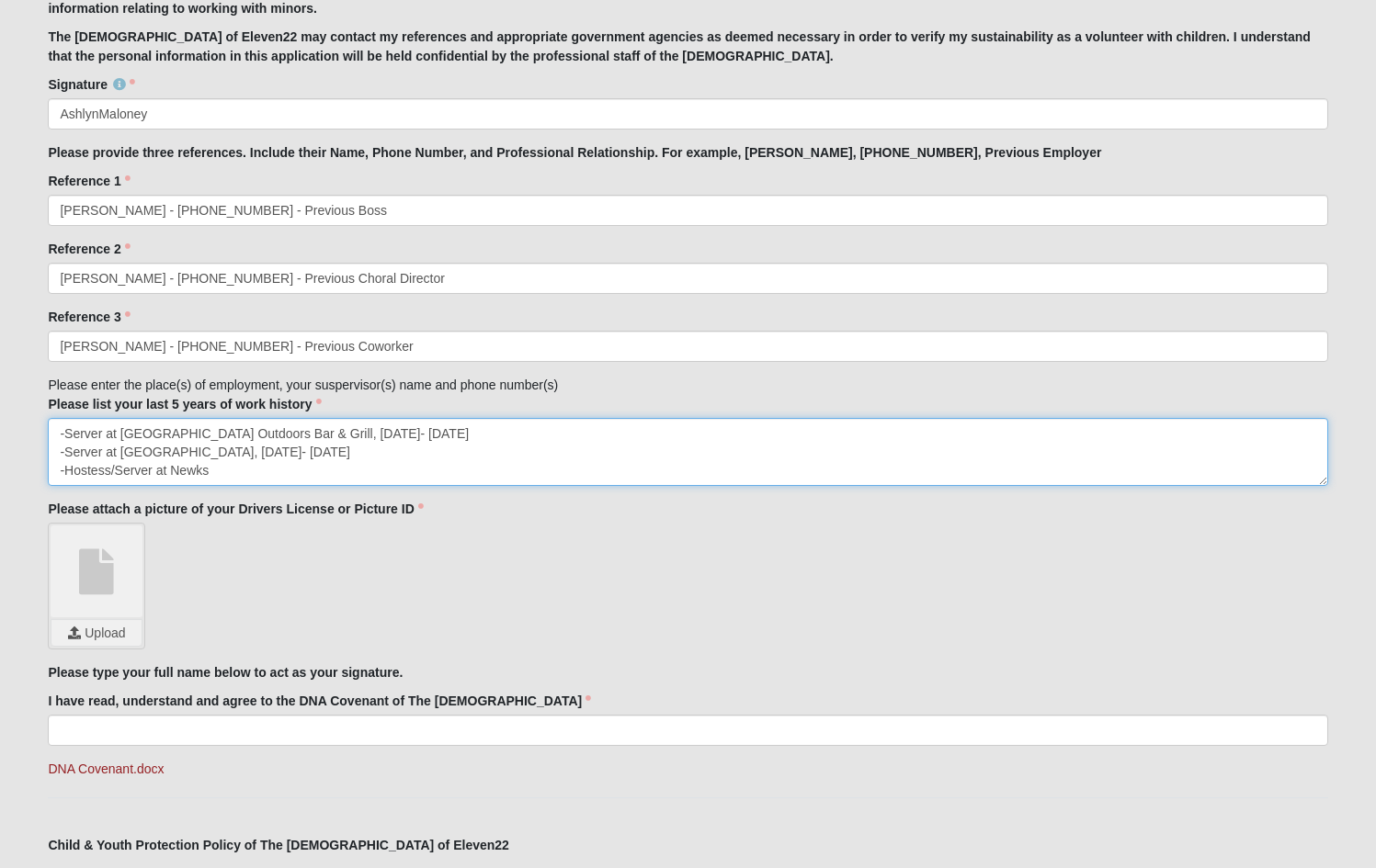
click at [237, 471] on textarea "-Server at [GEOGRAPHIC_DATA] Outdoors Bar & Grill, [DATE]- [DATE] -Server at [G…" at bounding box center [688, 452] width 1279 height 68
type textarea "-Server at [GEOGRAPHIC_DATA] Outdoors Bar & Grill, [DATE]- [DATE] -Server at [G…"
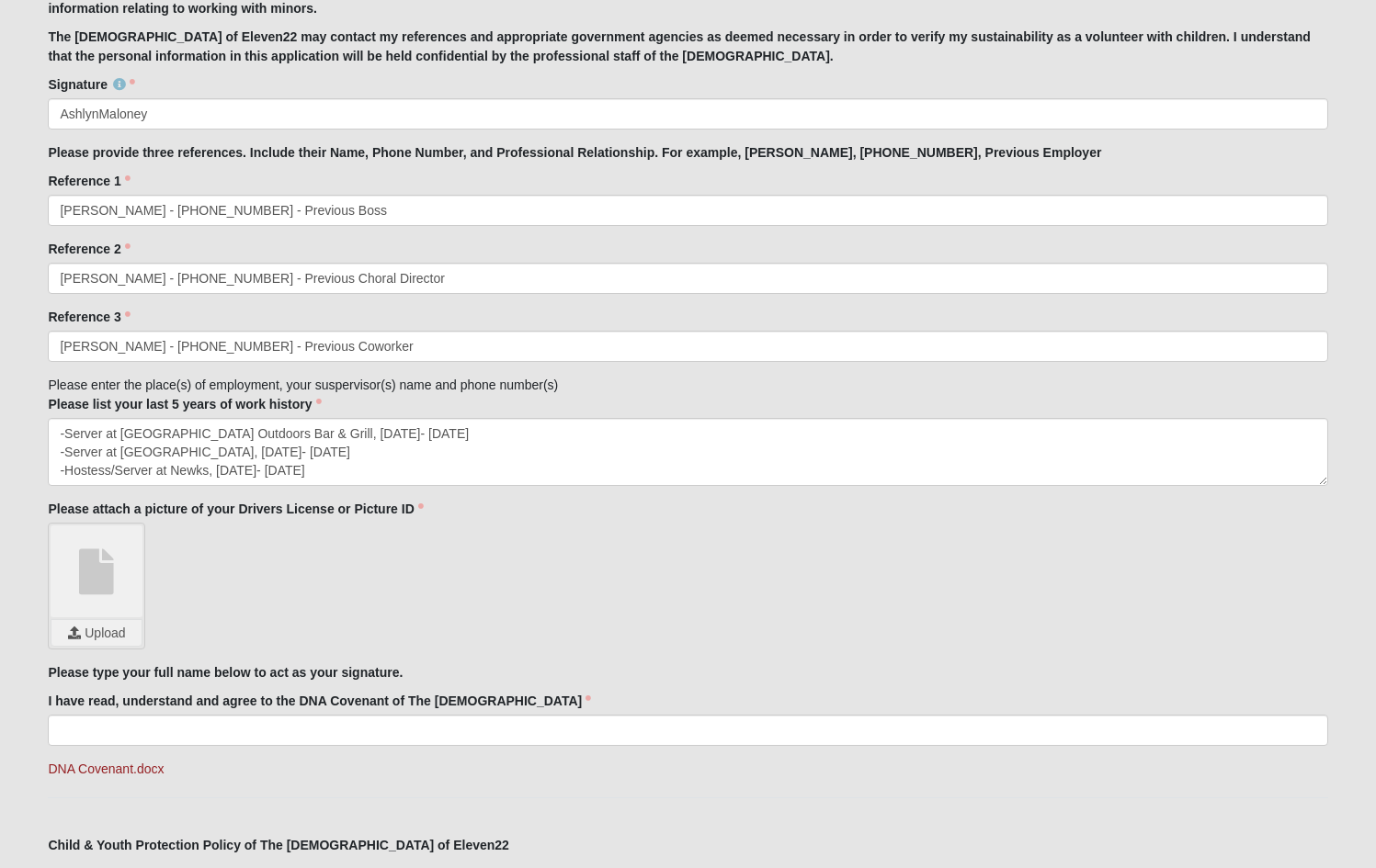
click at [411, 560] on div "Upload" at bounding box center [688, 586] width 1279 height 127
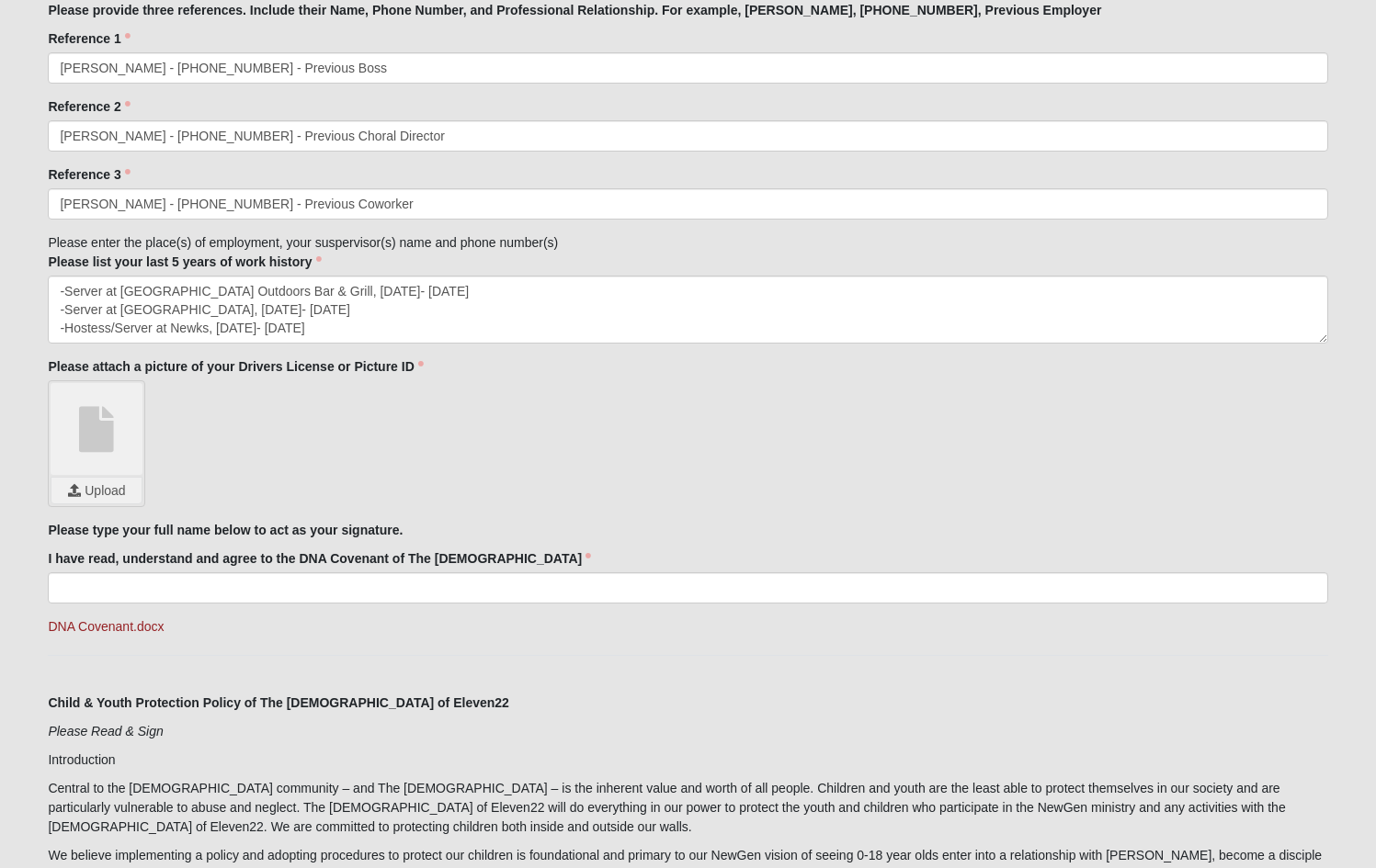
scroll to position [2067, 0]
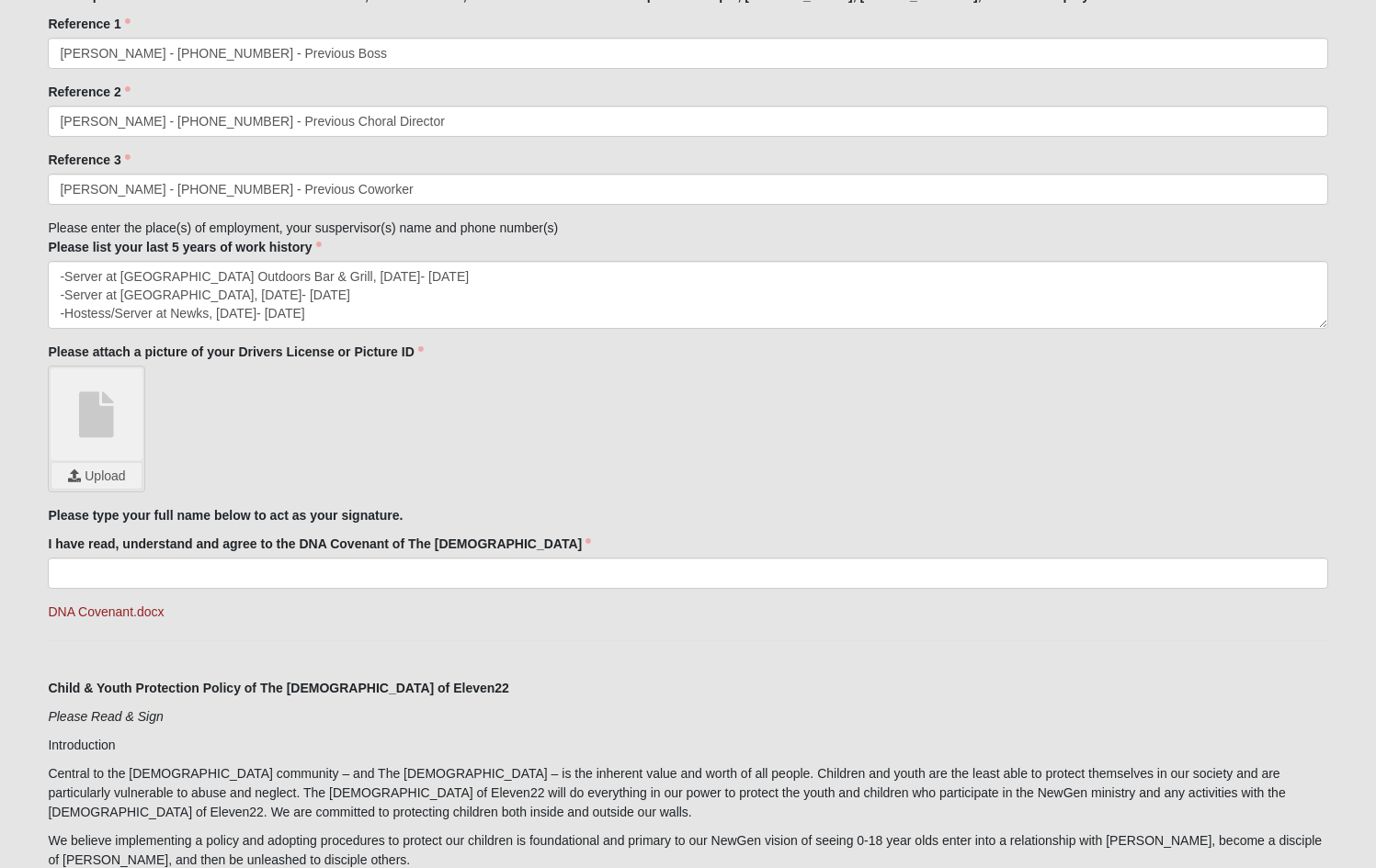
click at [102, 485] on input "file" at bounding box center [97, 475] width 90 height 25
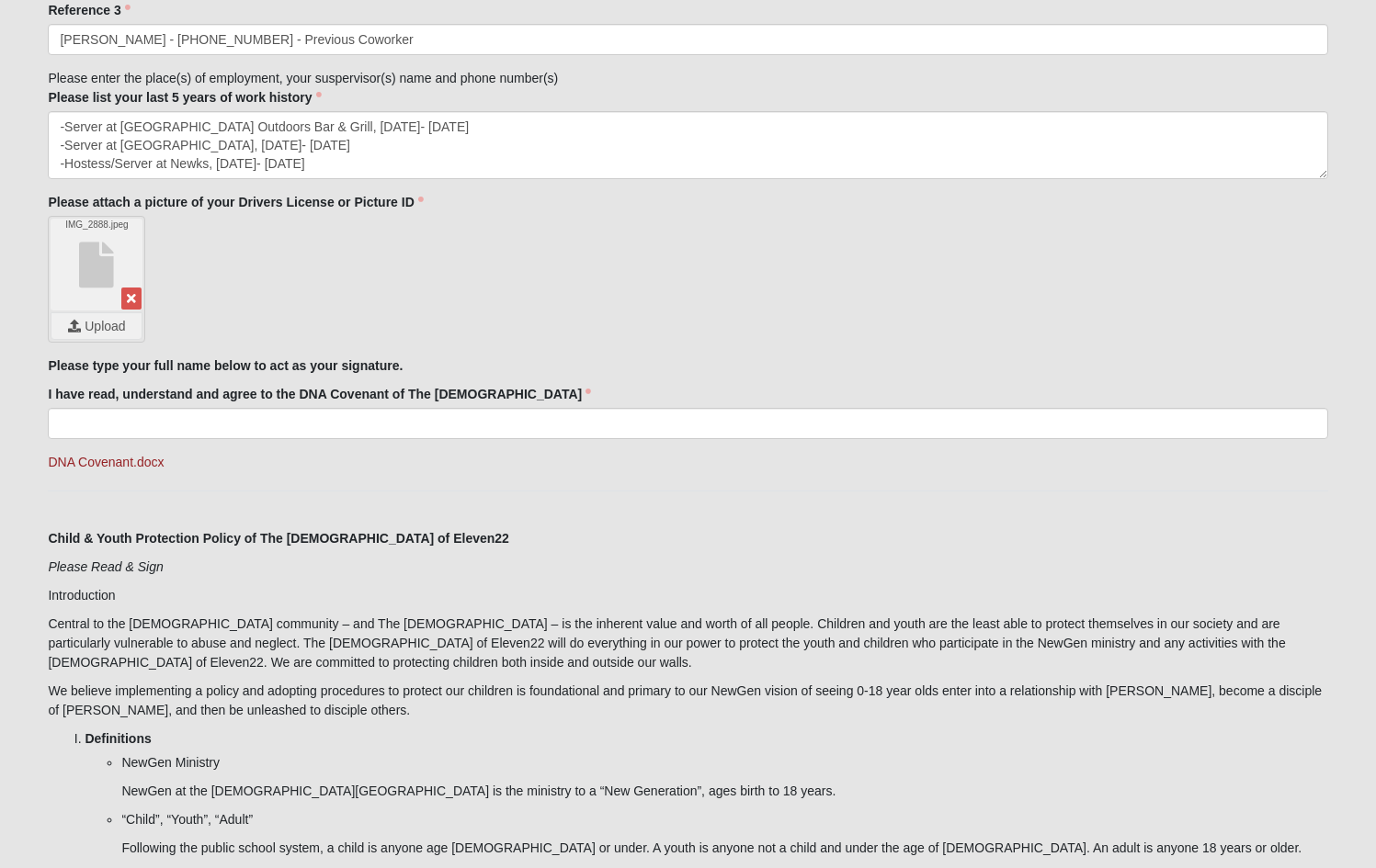
scroll to position [2221, 0]
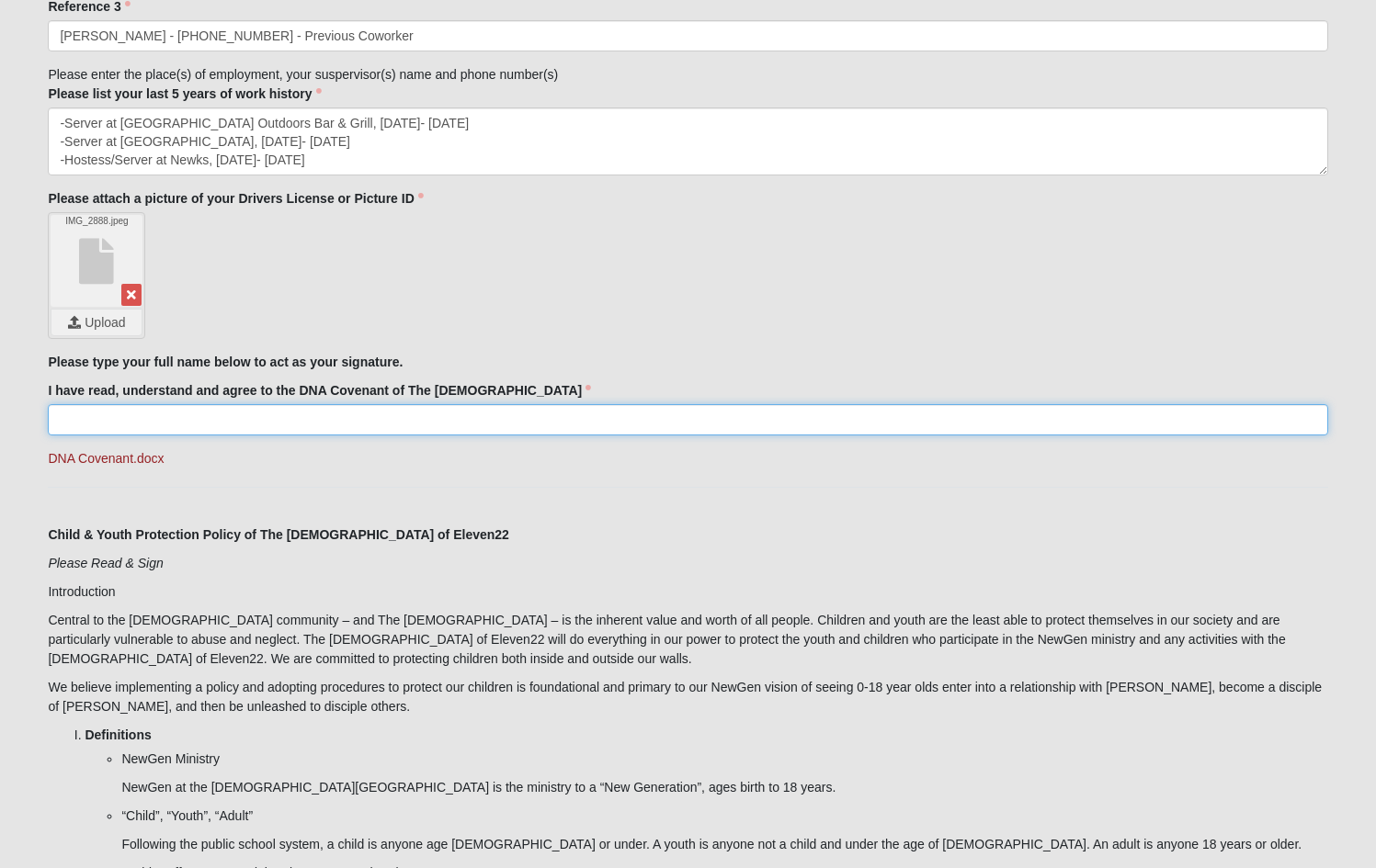
click at [229, 417] on input "I have read, understand and agree to the DNA Covenant of The [DEMOGRAPHIC_DATA]" at bounding box center [688, 419] width 1279 height 31
type input "AshlynMaloney"
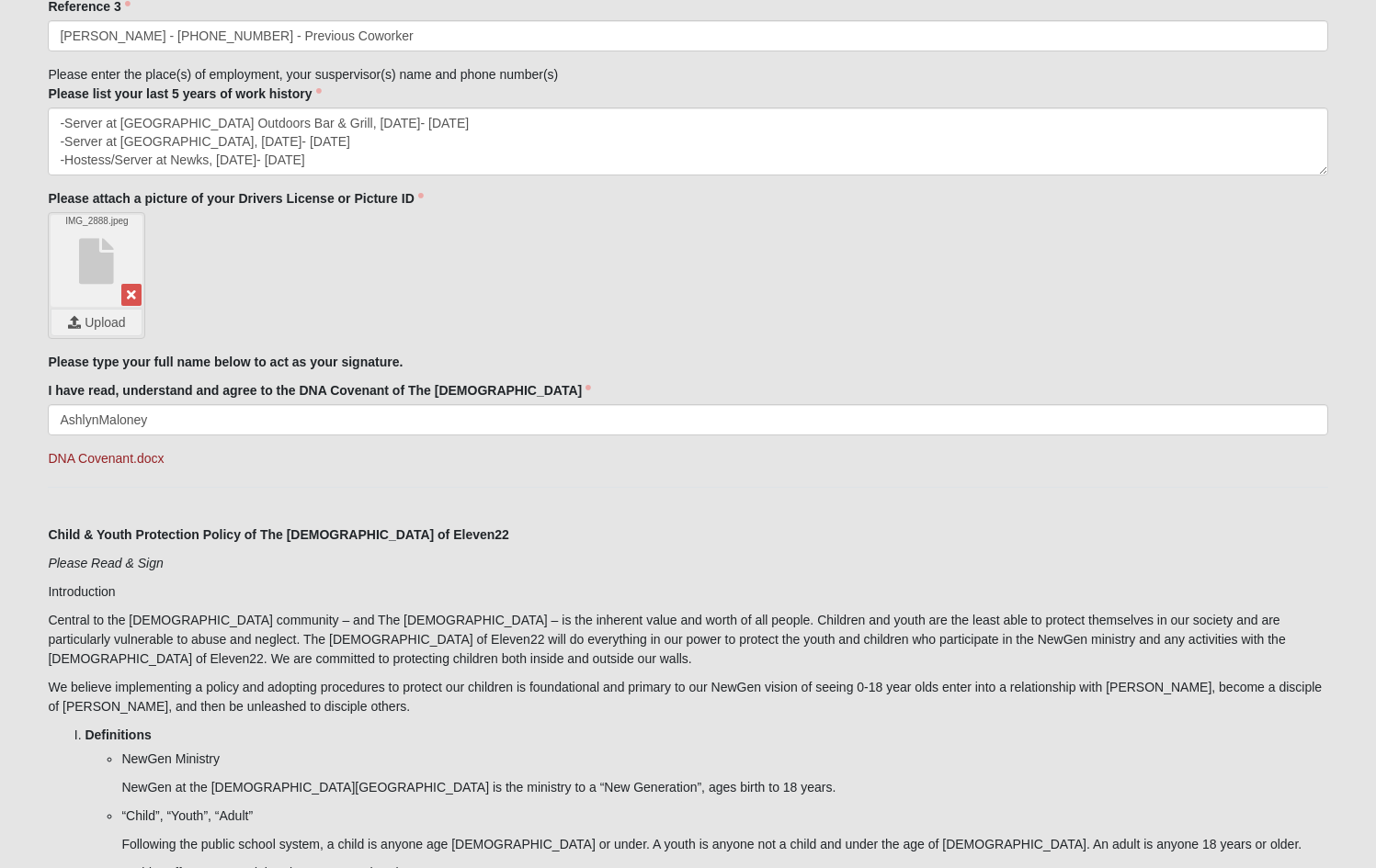
click at [235, 332] on div "IMG_2888.jpeg Upload" at bounding box center [688, 275] width 1279 height 127
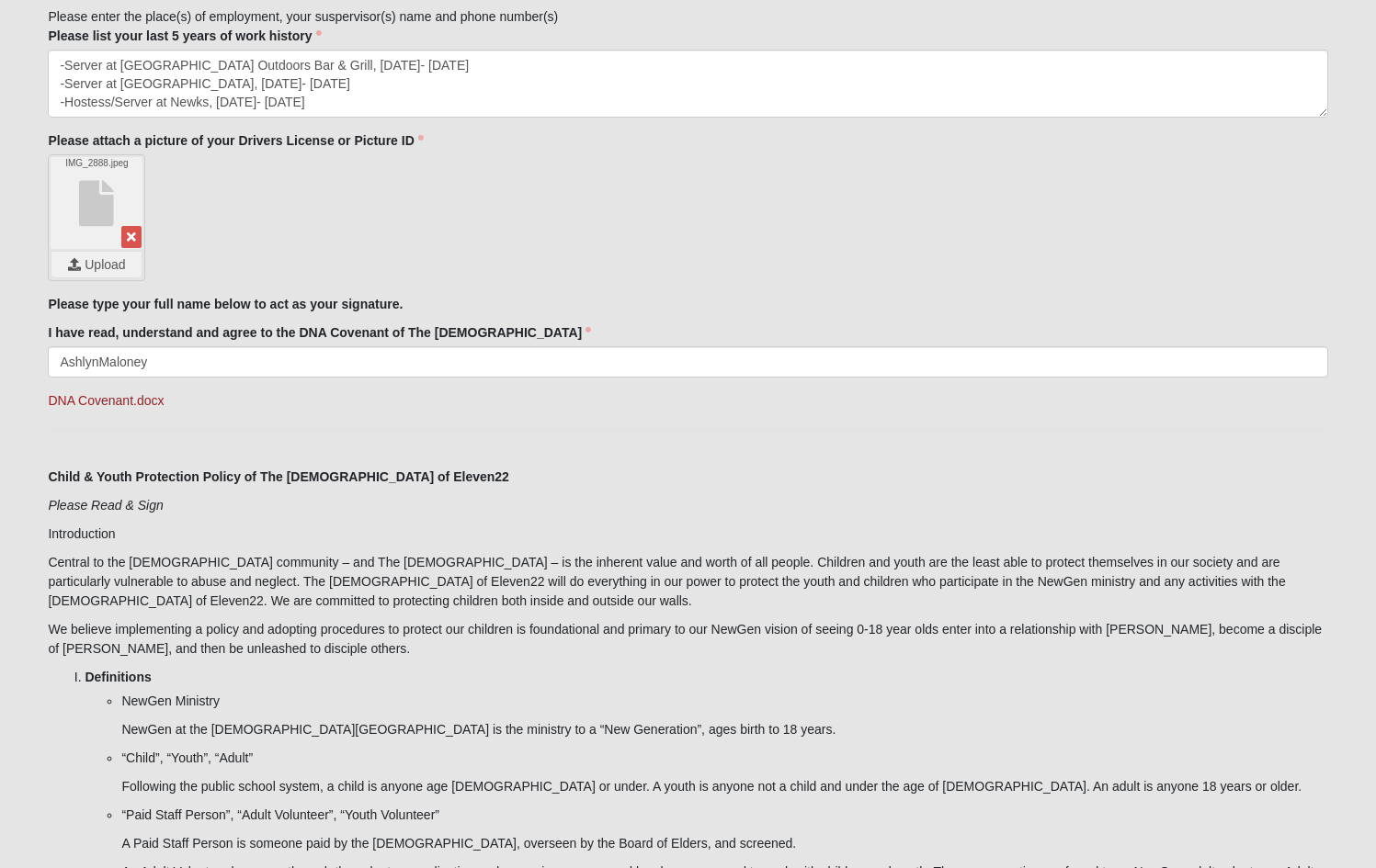
scroll to position [2282, 0]
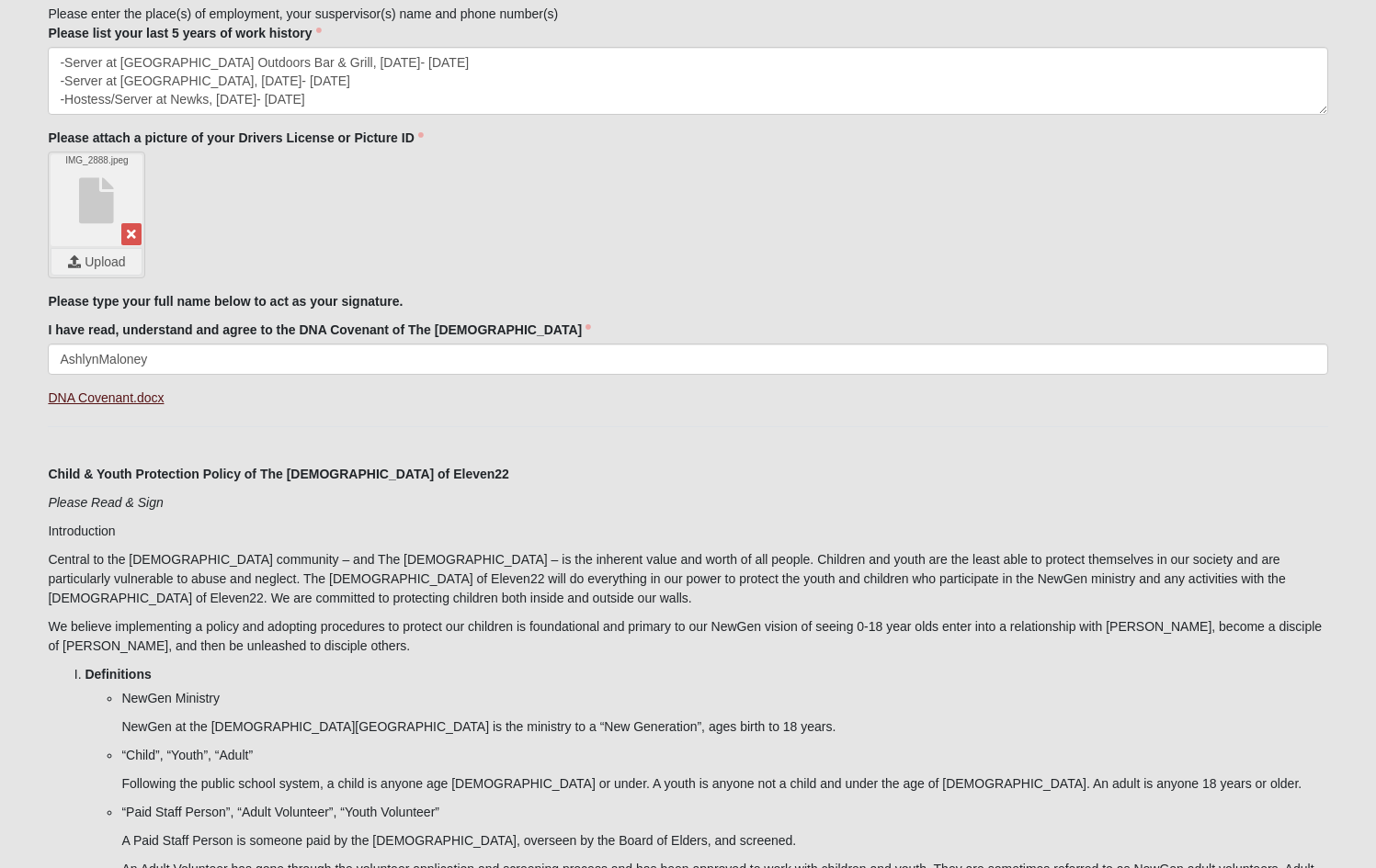
click at [136, 398] on link "DNA Covenant.docx" at bounding box center [105, 398] width 116 height 15
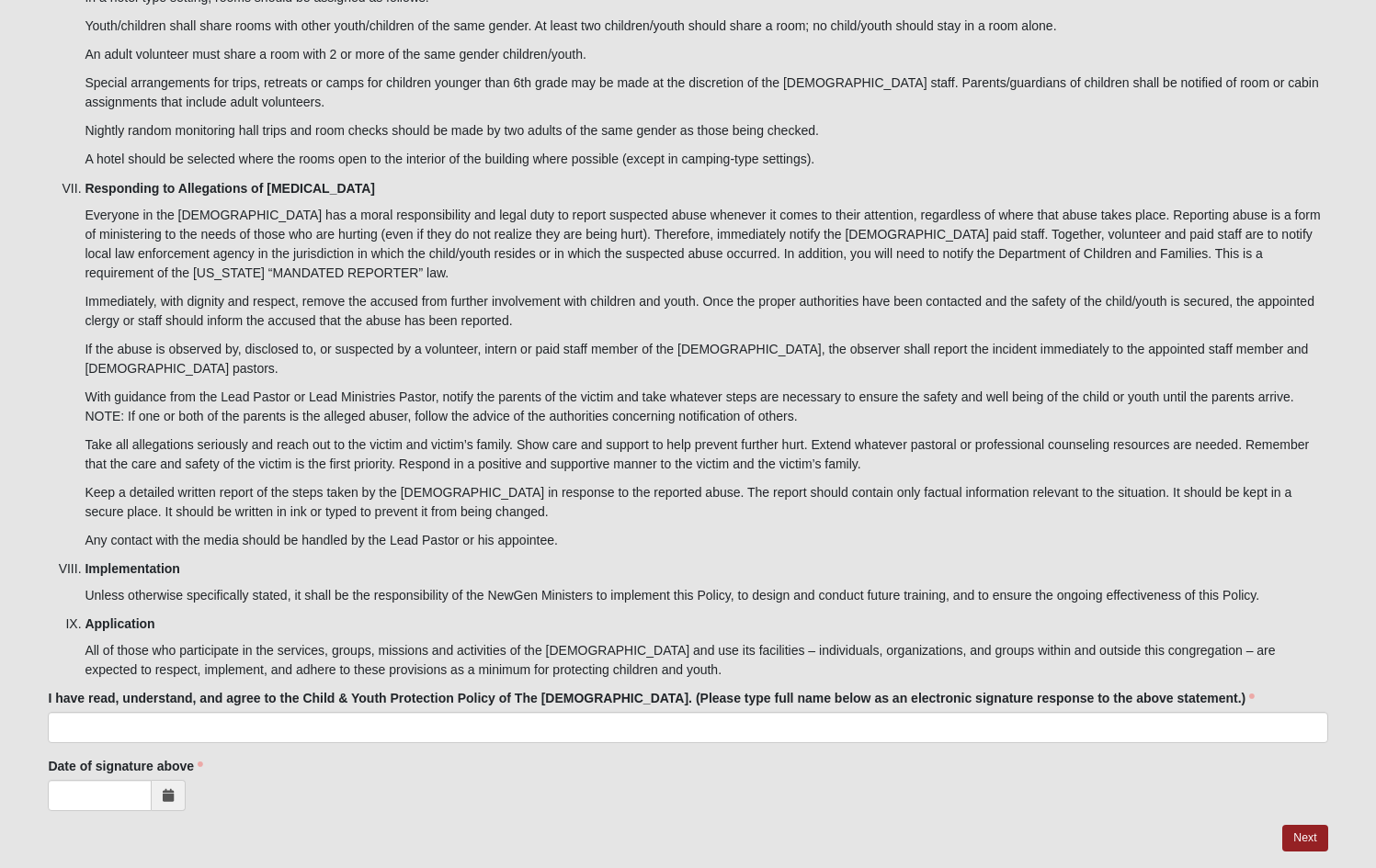
scroll to position [5763, 0]
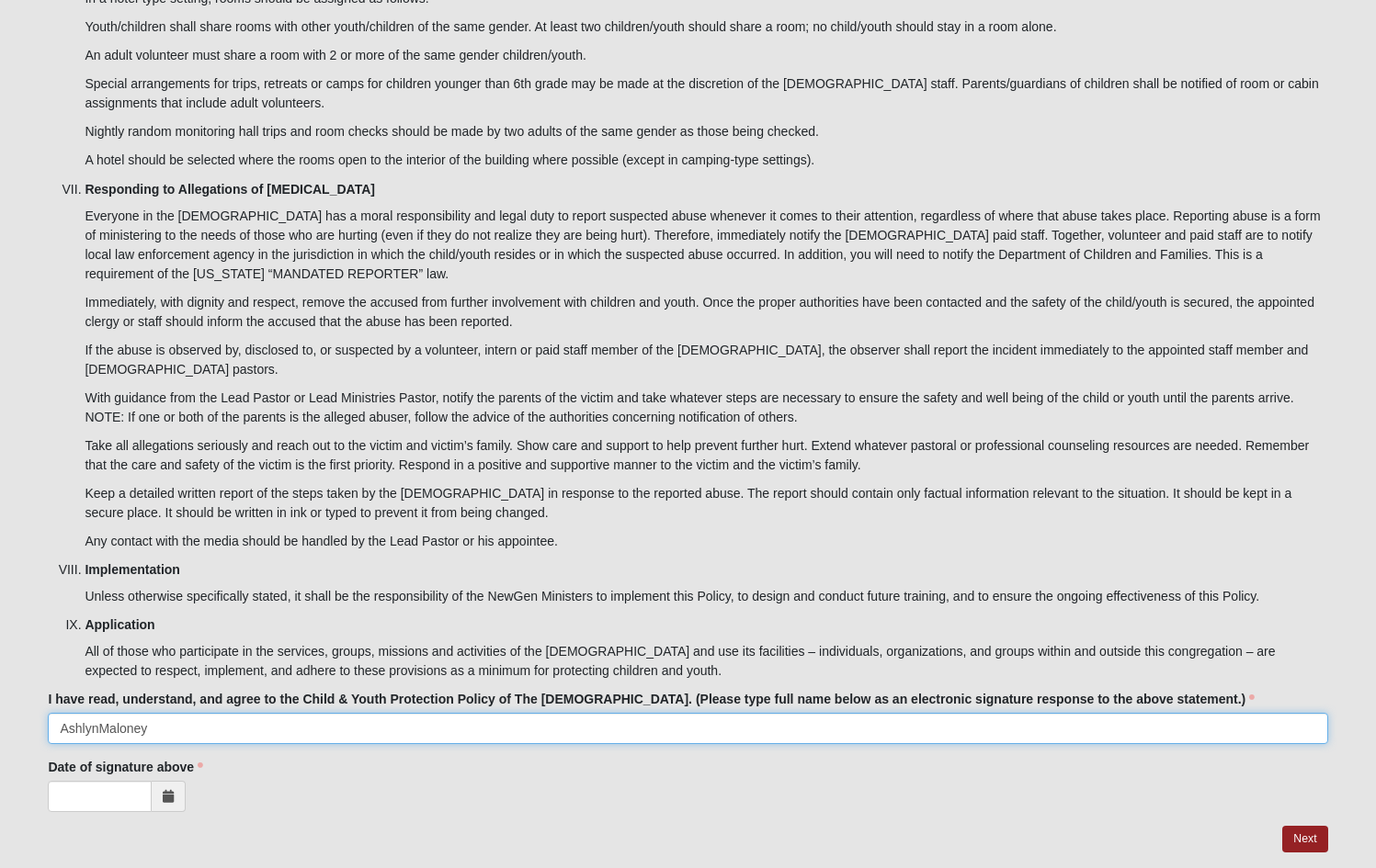
type input "AshlynMaloney"
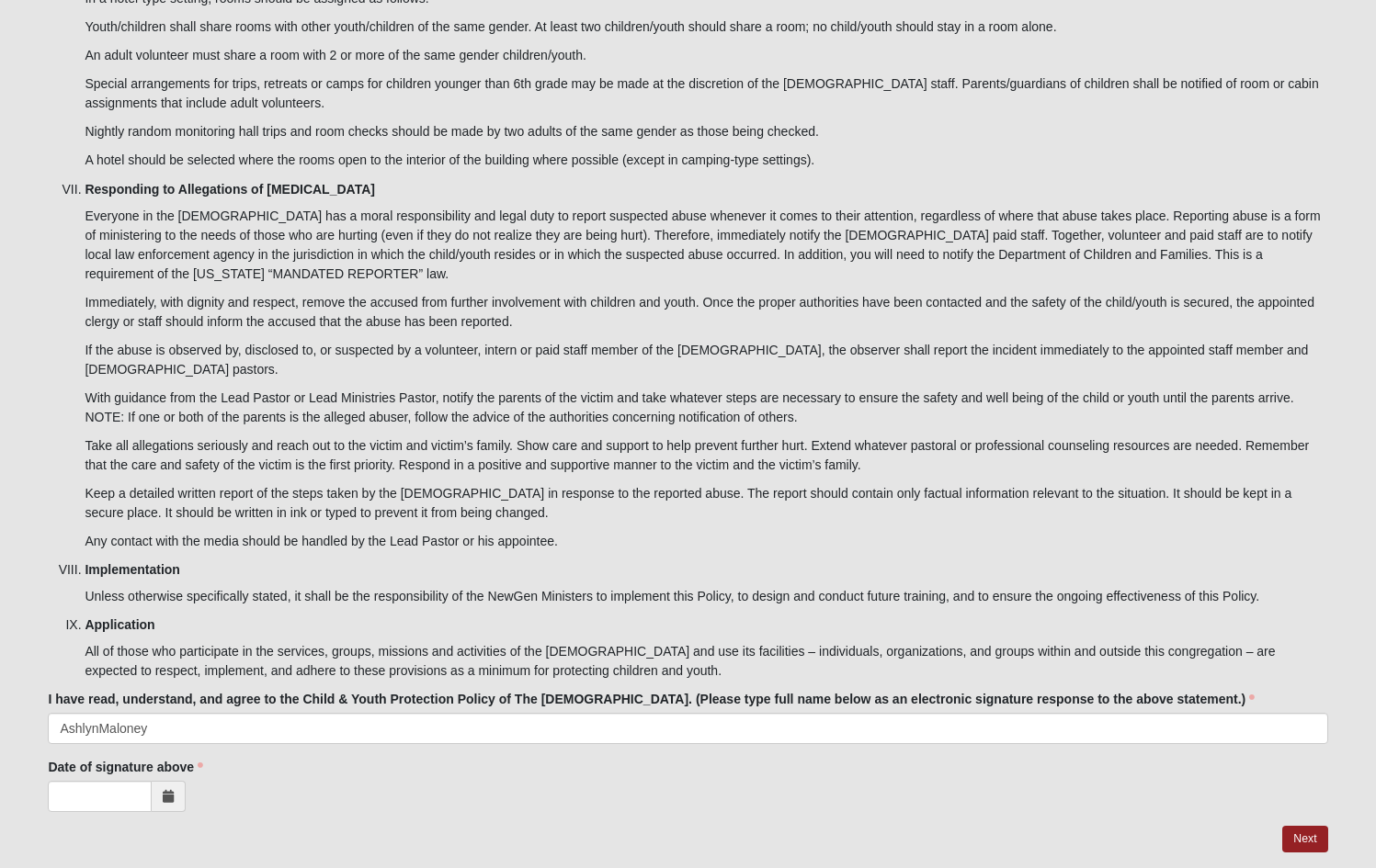
click at [266, 616] on li "Application All of those who participate in the services, groups, missions and …" at bounding box center [705, 648] width 1242 height 65
click at [117, 780] on input "Date of signature above" at bounding box center [100, 796] width 104 height 31
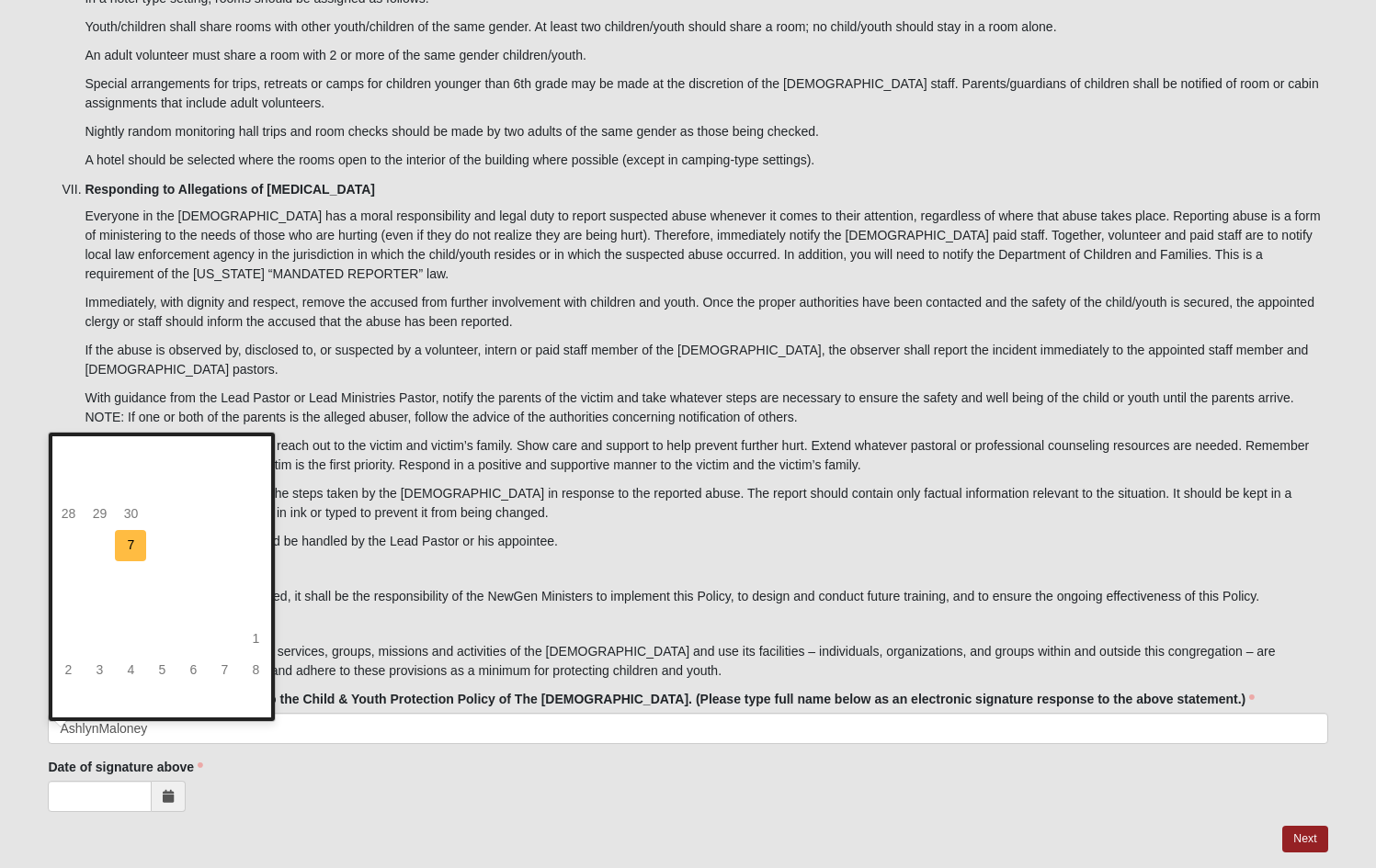
click at [126, 550] on td "7" at bounding box center [130, 545] width 31 height 31
type input "[DATE]"
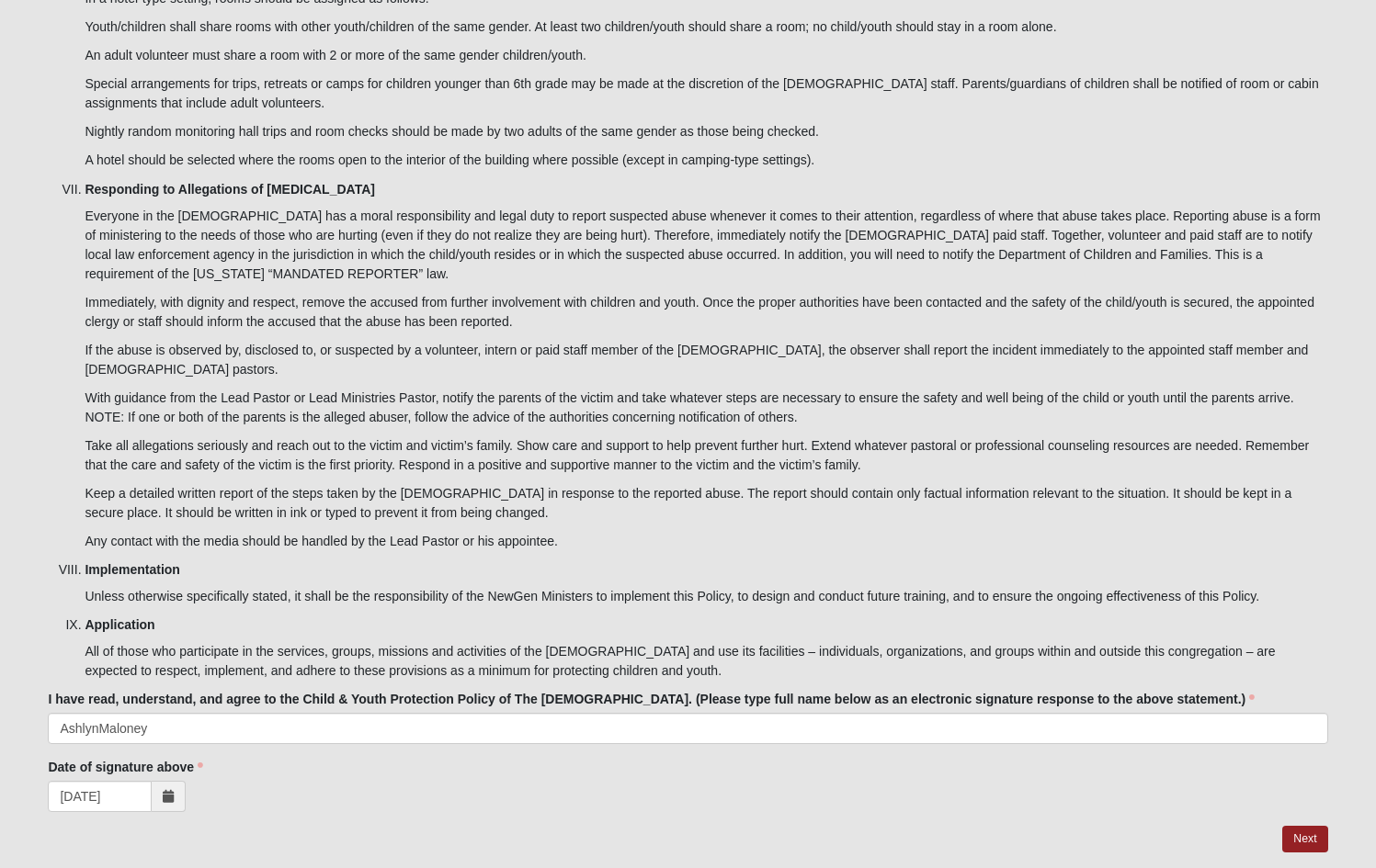
click at [251, 758] on div "Date of signature above [DATE] Date of signature above is required." at bounding box center [688, 785] width 1279 height 55
click at [1288, 826] on link "Next" at bounding box center [1304, 839] width 45 height 26
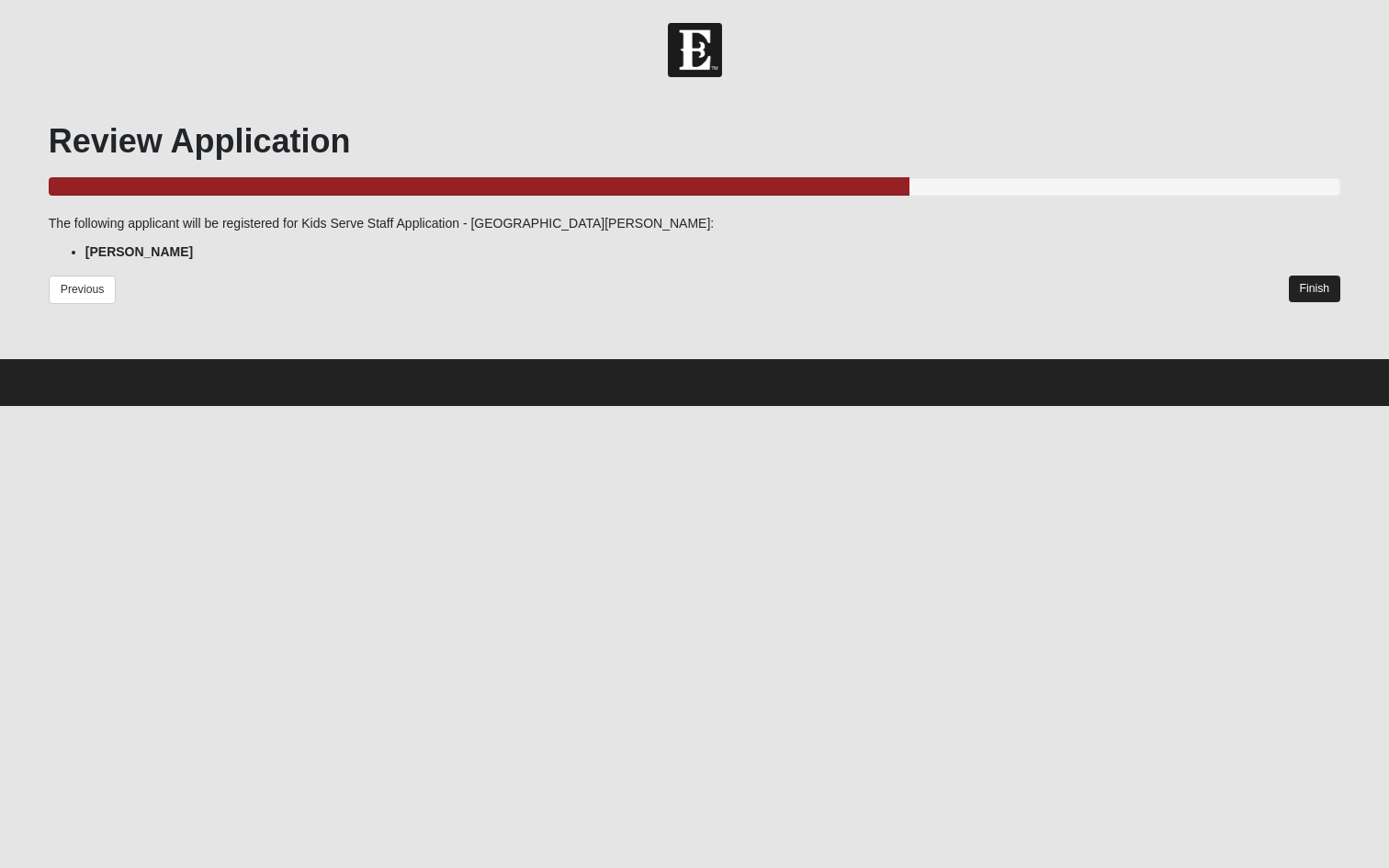
click at [1308, 288] on link "Finish" at bounding box center [1316, 289] width 53 height 26
